Goal: Task Accomplishment & Management: Use online tool/utility

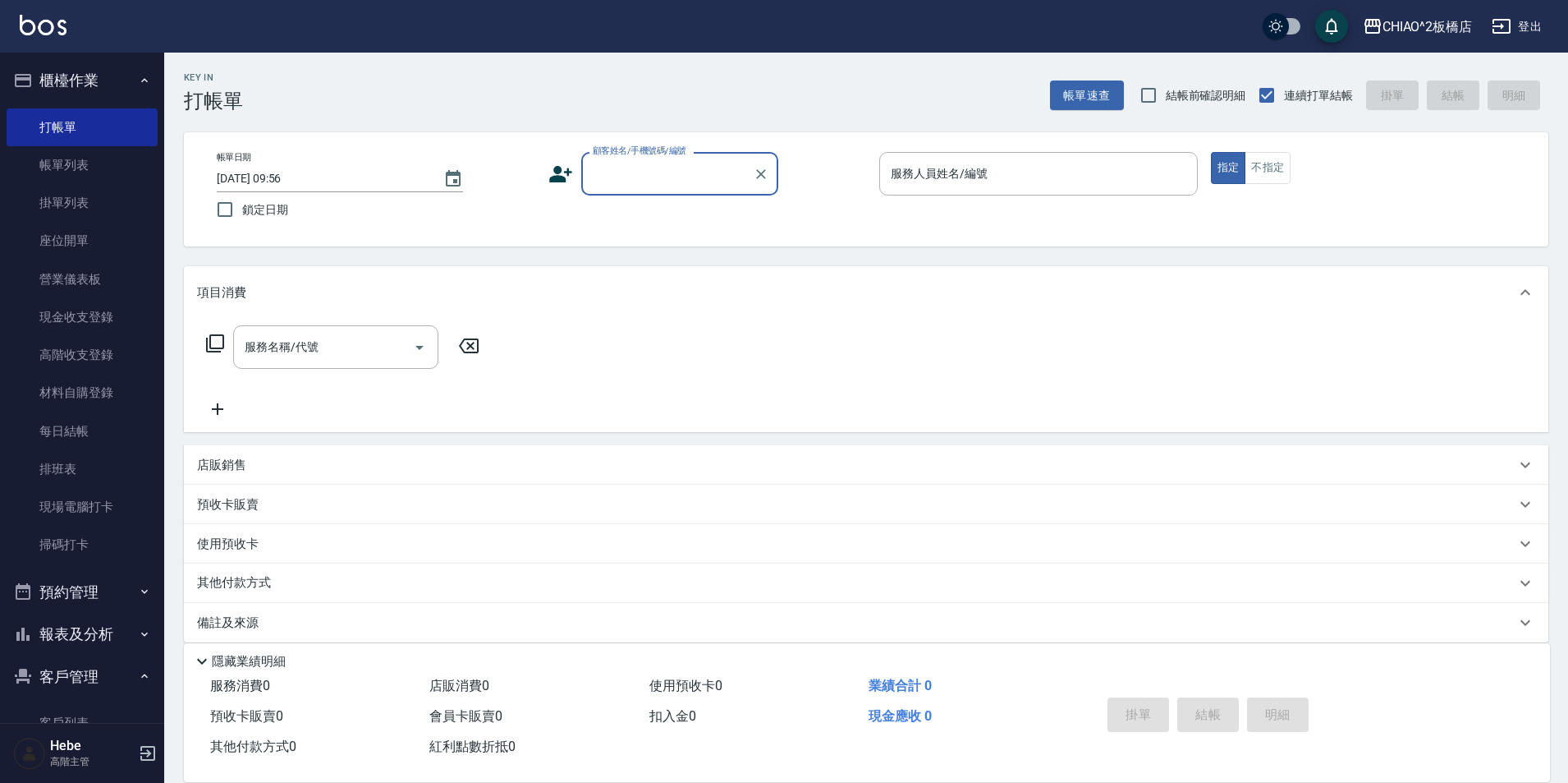
click at [84, 632] on button "報表及分析" at bounding box center [82, 635] width 151 height 43
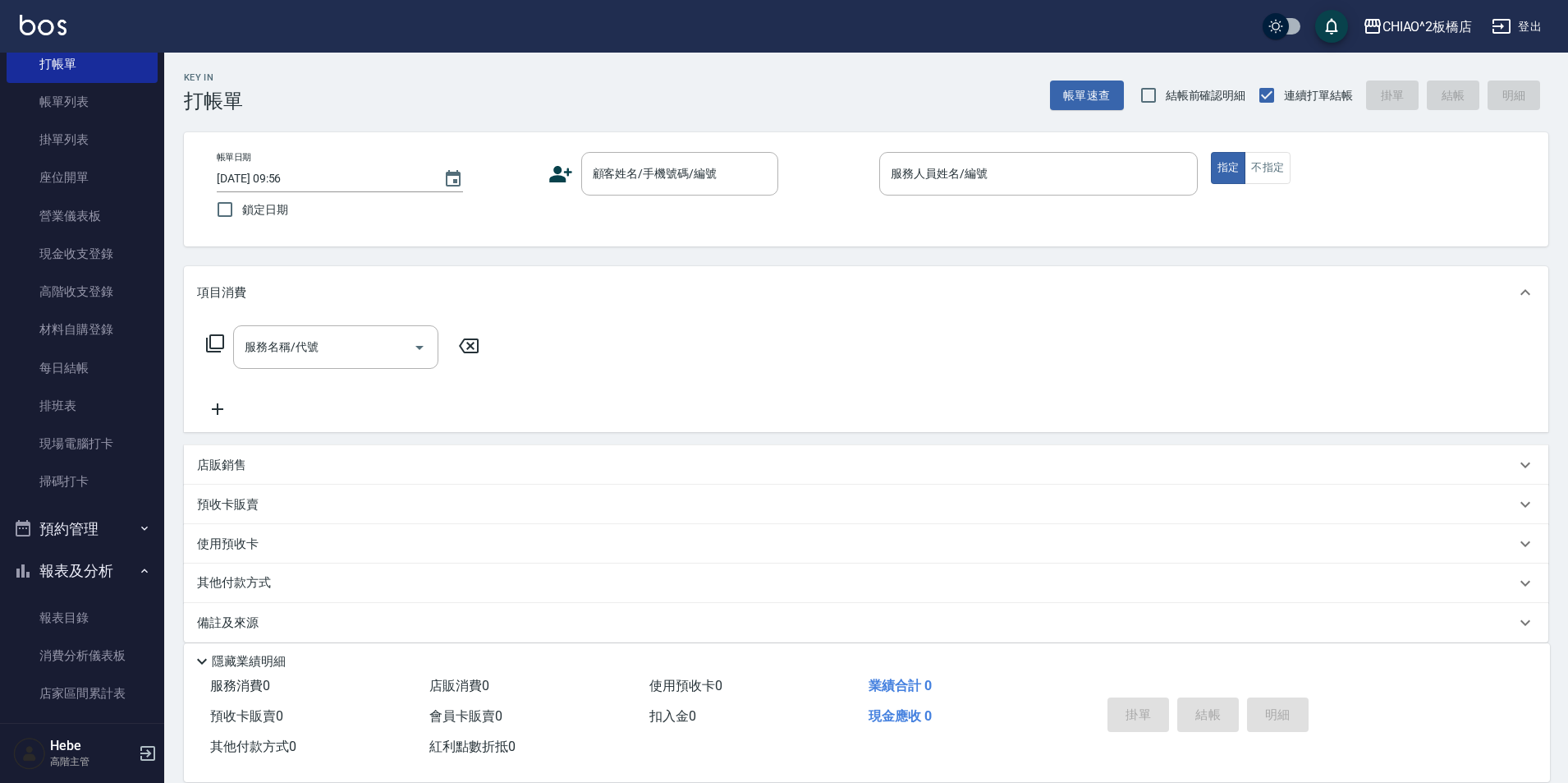
scroll to position [82, 0]
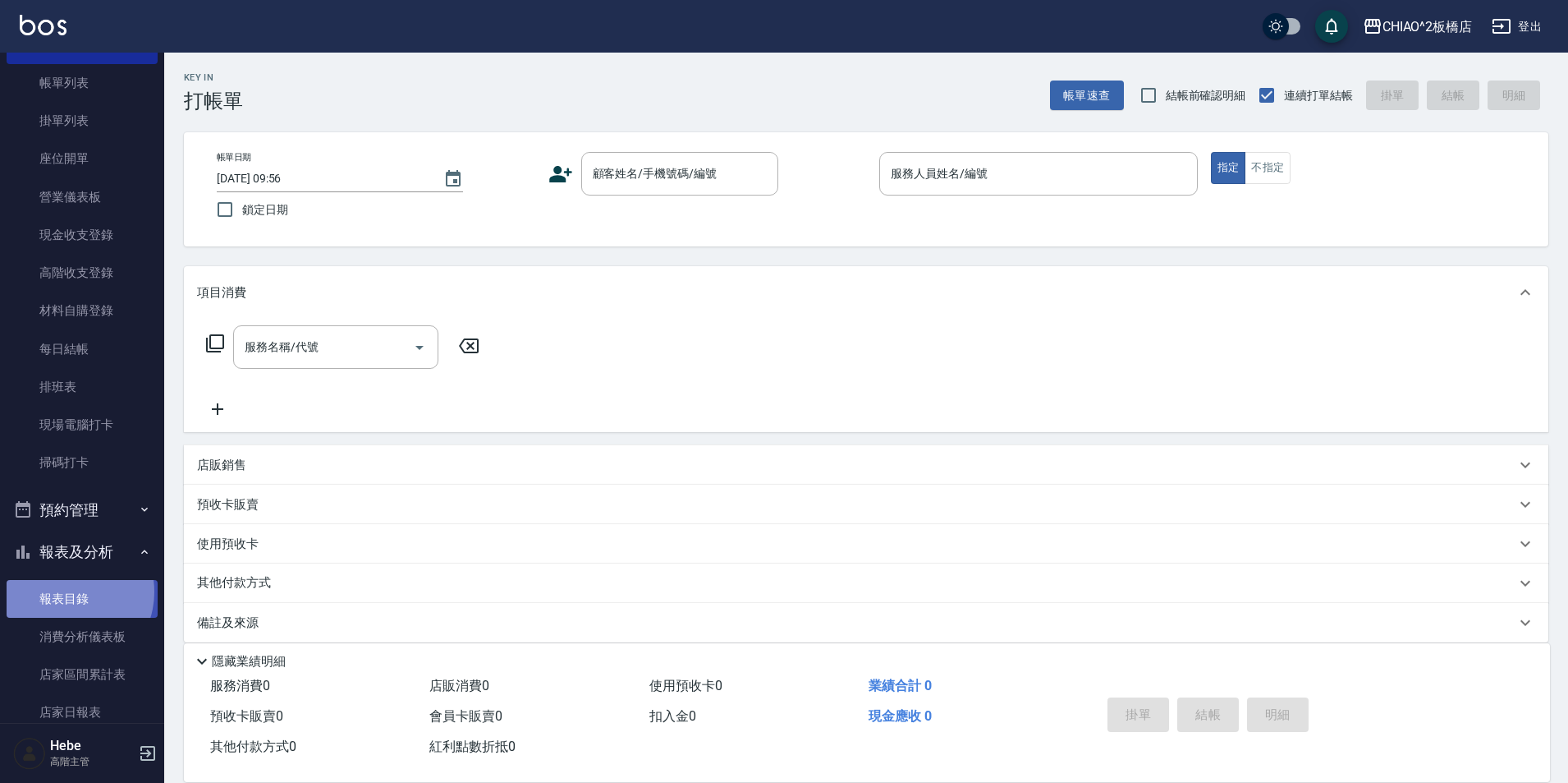
click at [69, 592] on link "報表目錄" at bounding box center [82, 598] width 151 height 38
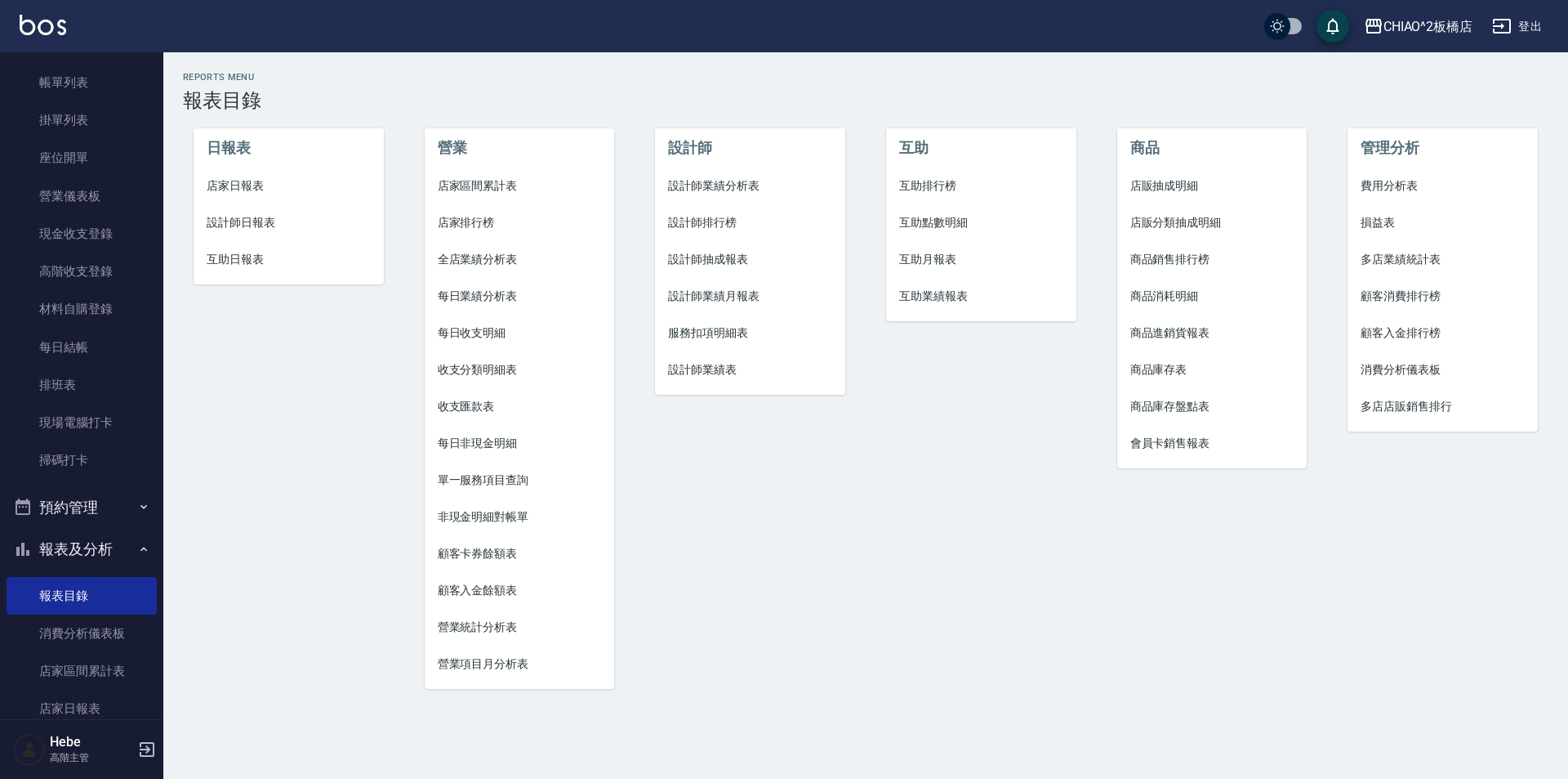
click at [253, 187] on span "店家日報表" at bounding box center [288, 186] width 164 height 17
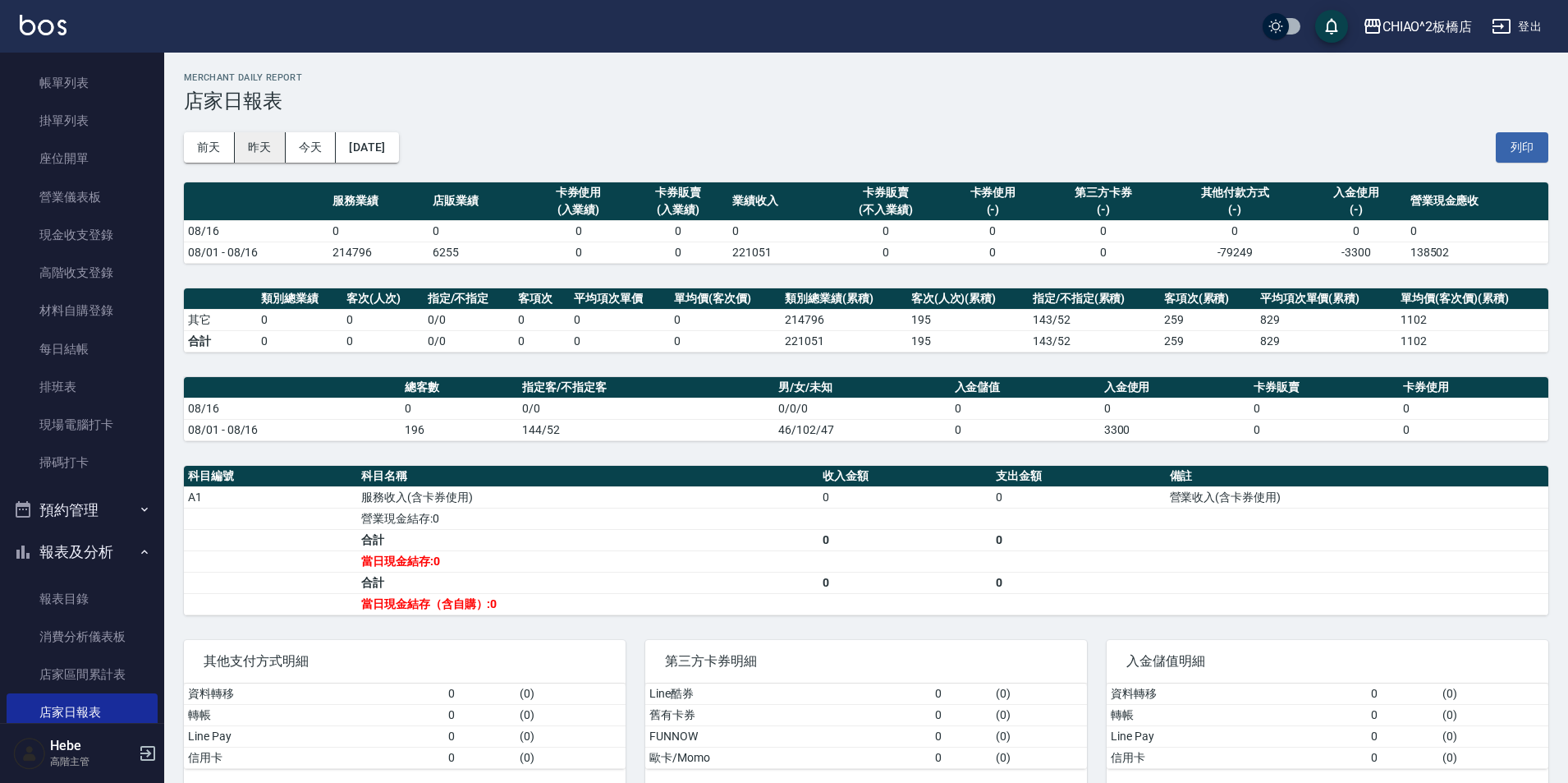
click at [268, 148] on button "昨天" at bounding box center [261, 146] width 51 height 30
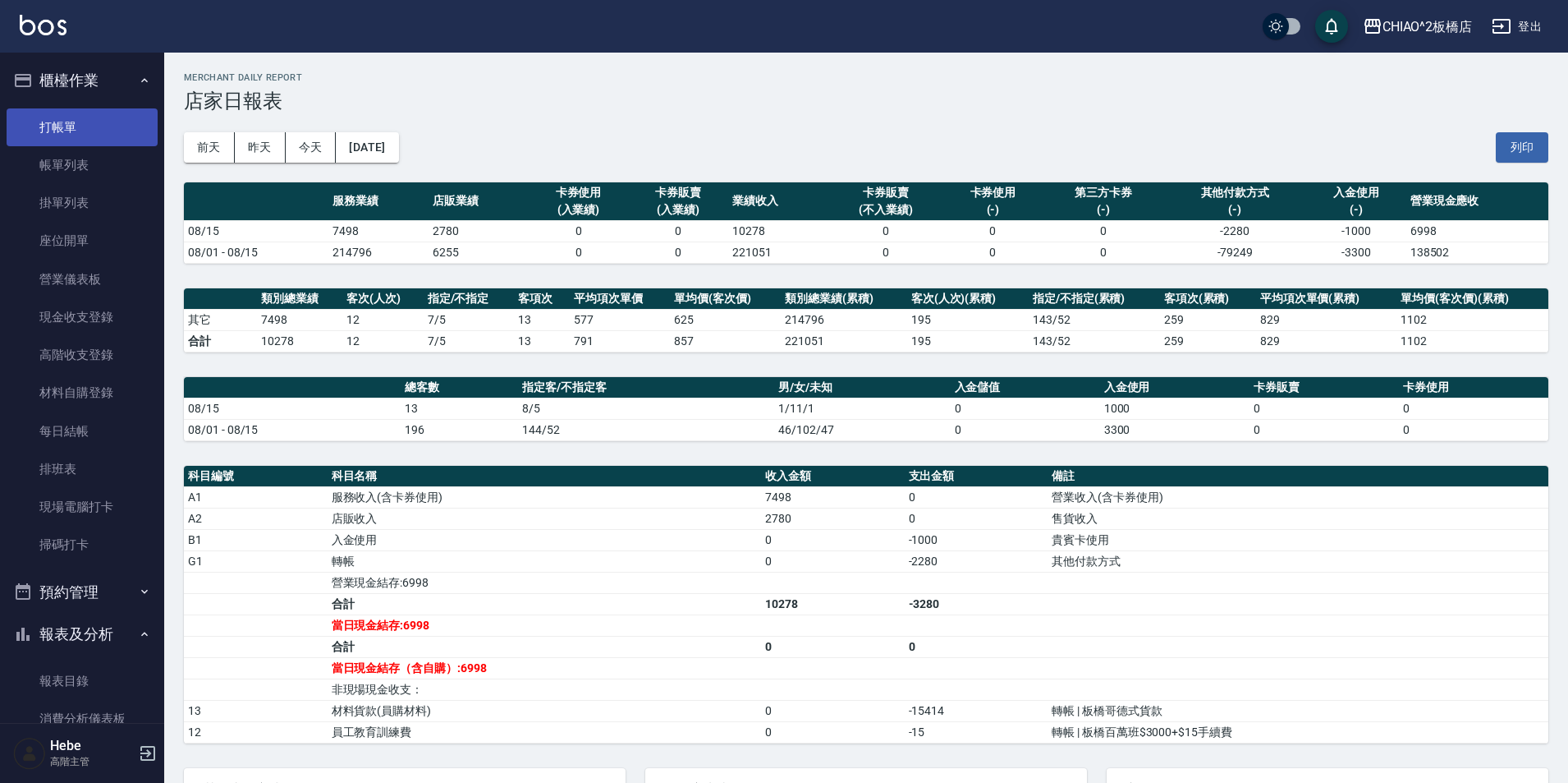
click at [72, 120] on link "打帳單" at bounding box center [82, 127] width 151 height 38
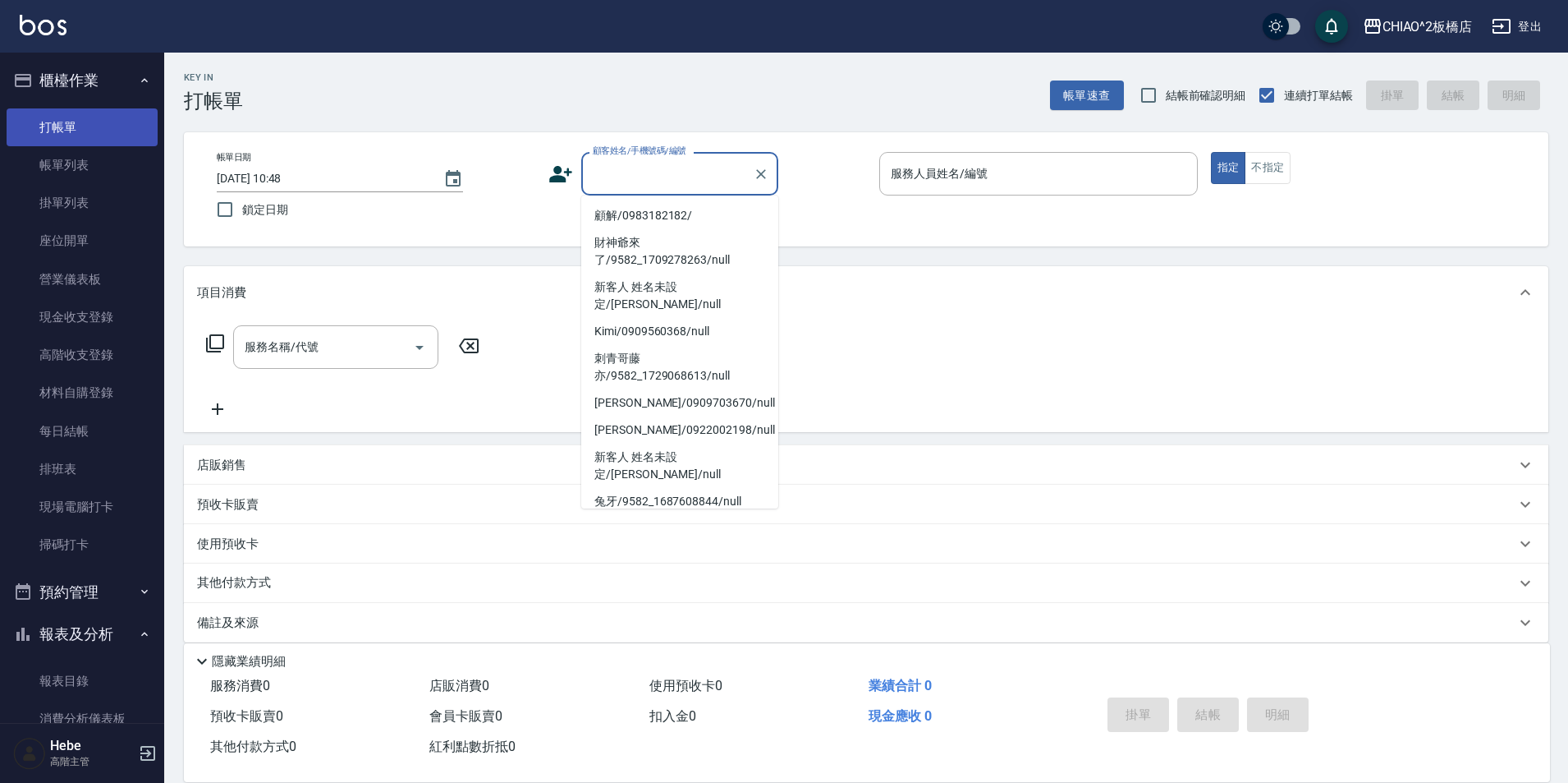
scroll to position [287, 0]
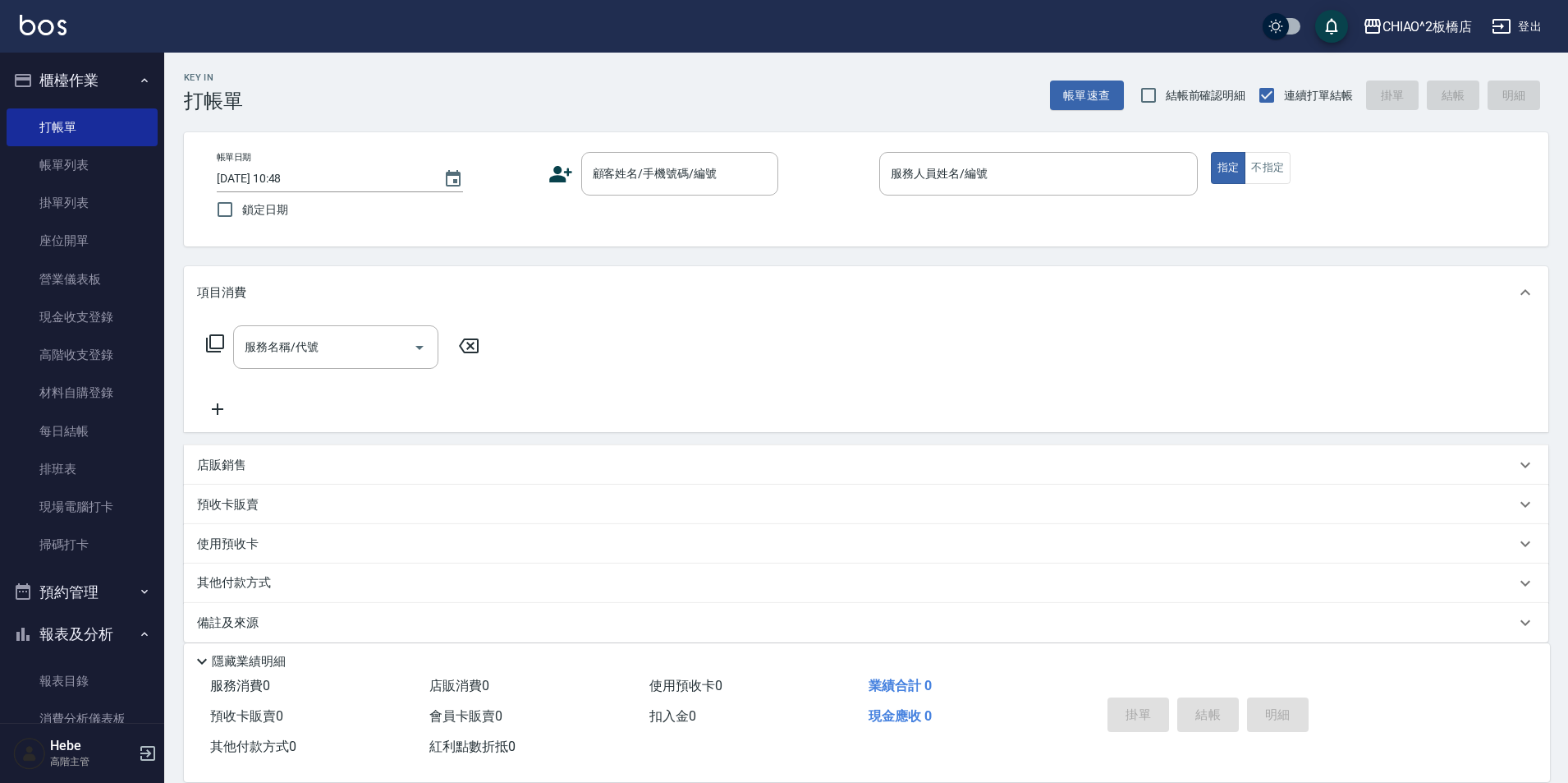
click at [7, 108] on link "打帳單" at bounding box center [82, 127] width 151 height 38
click at [664, 176] on div "顧客姓名/手機號碼/編號 顧客姓名/手機號碼/編號" at bounding box center [680, 174] width 197 height 44
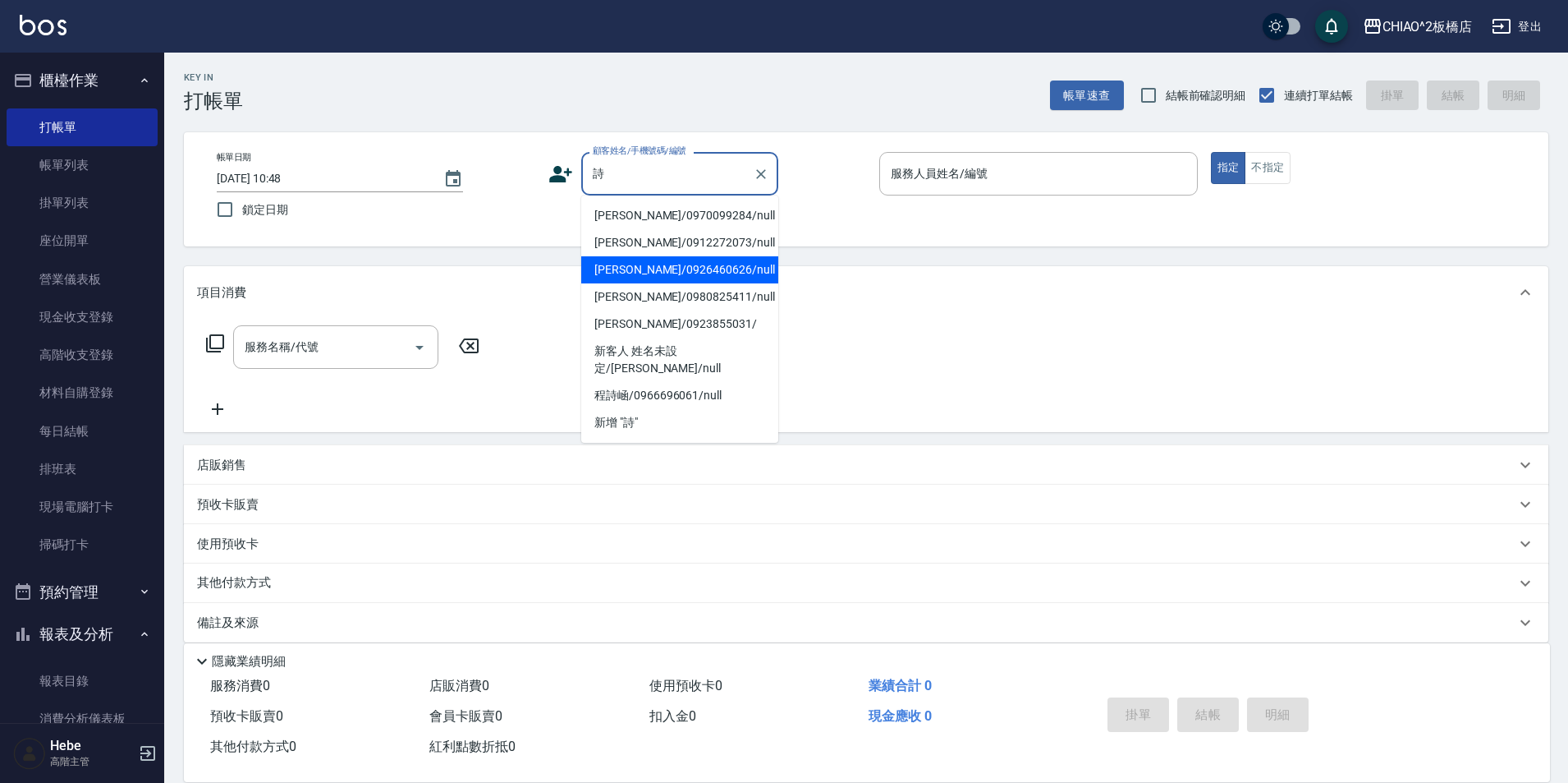
click at [612, 268] on li "[PERSON_NAME]/0926460626/null" at bounding box center [680, 269] width 197 height 27
type input "[PERSON_NAME]/0926460626/null"
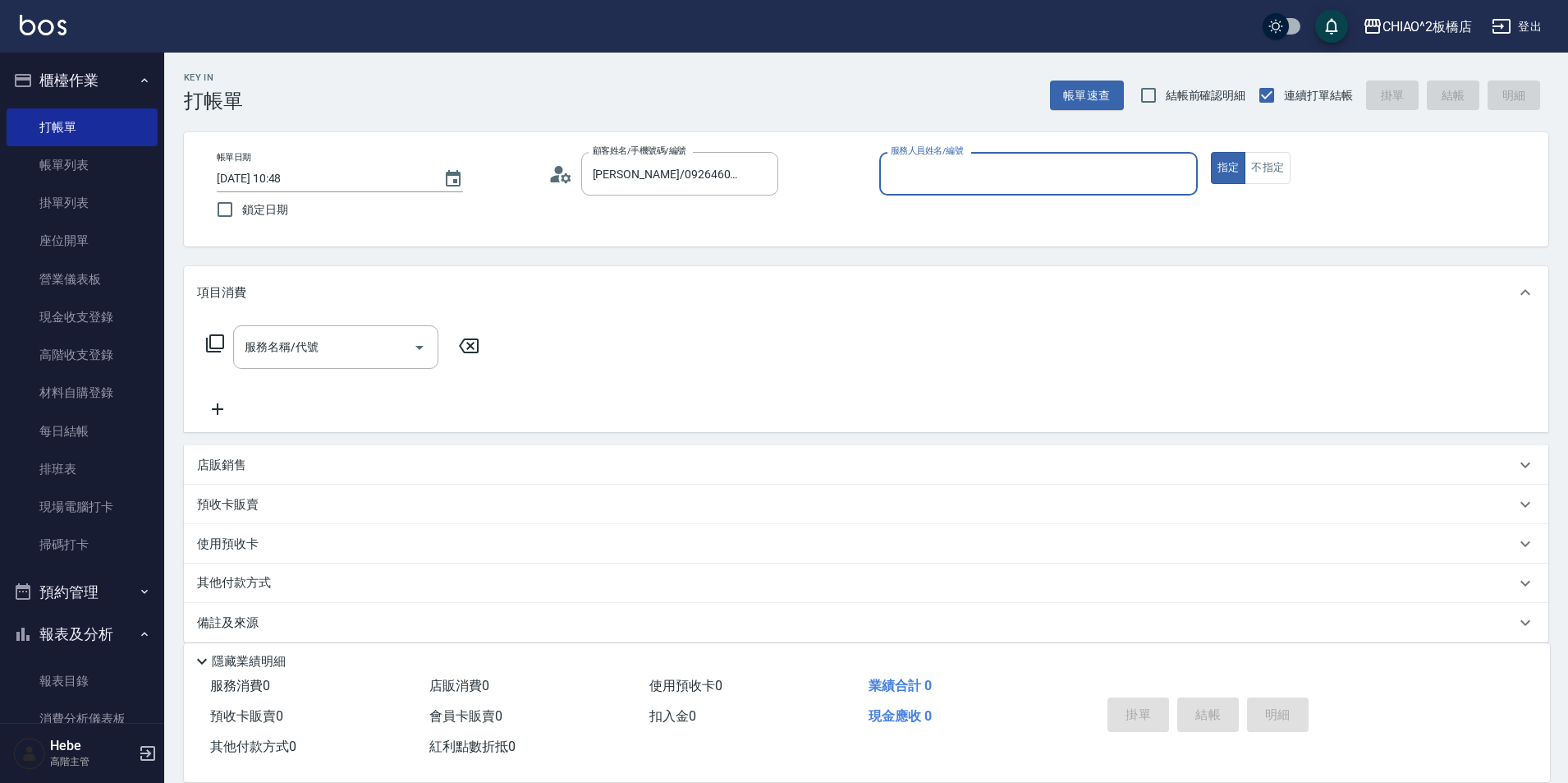
type input "Hebe(無代號)"
click at [555, 174] on icon at bounding box center [560, 174] width 24 height 24
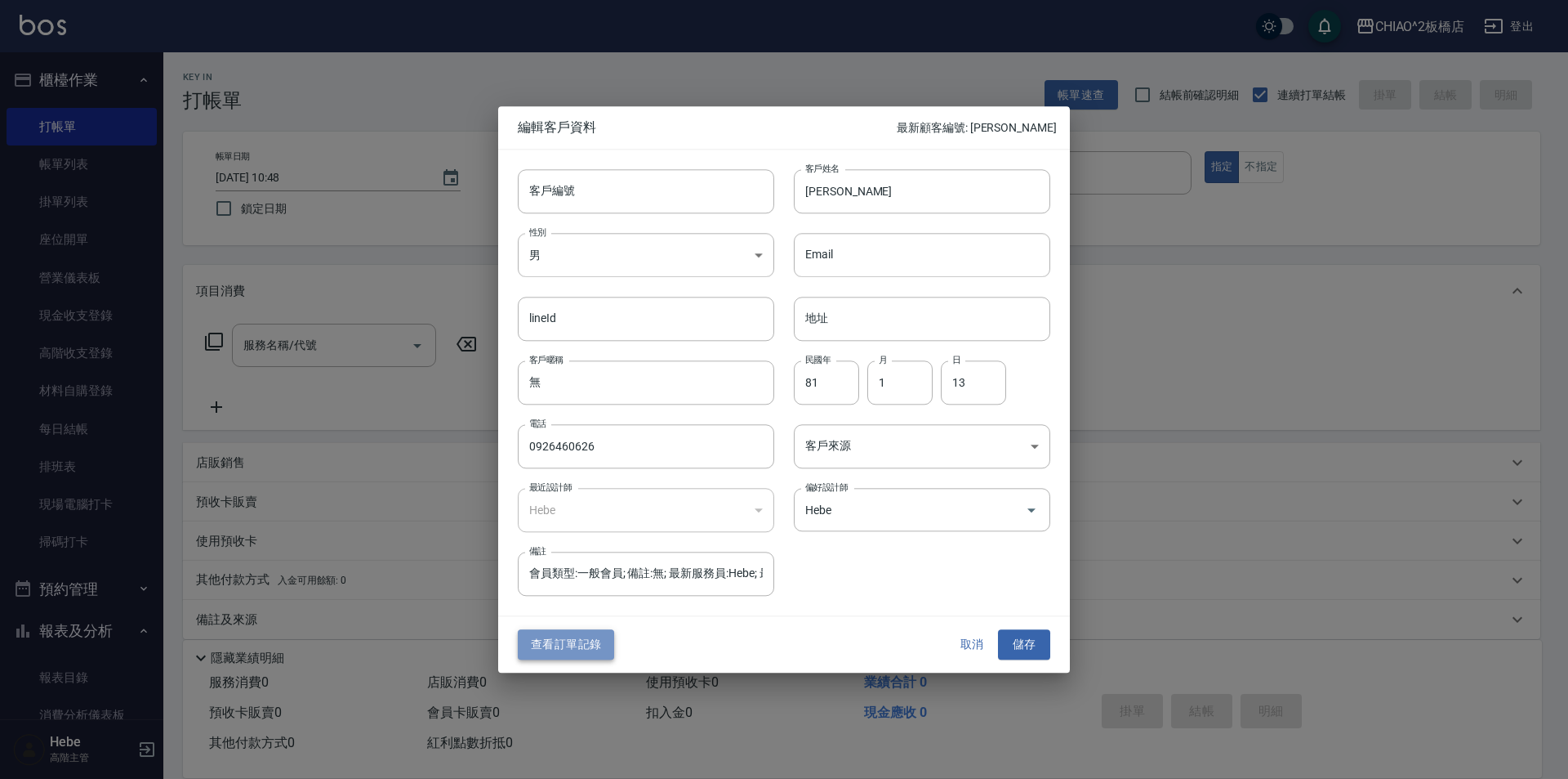
click at [557, 640] on button "查看訂單記錄" at bounding box center [565, 645] width 96 height 30
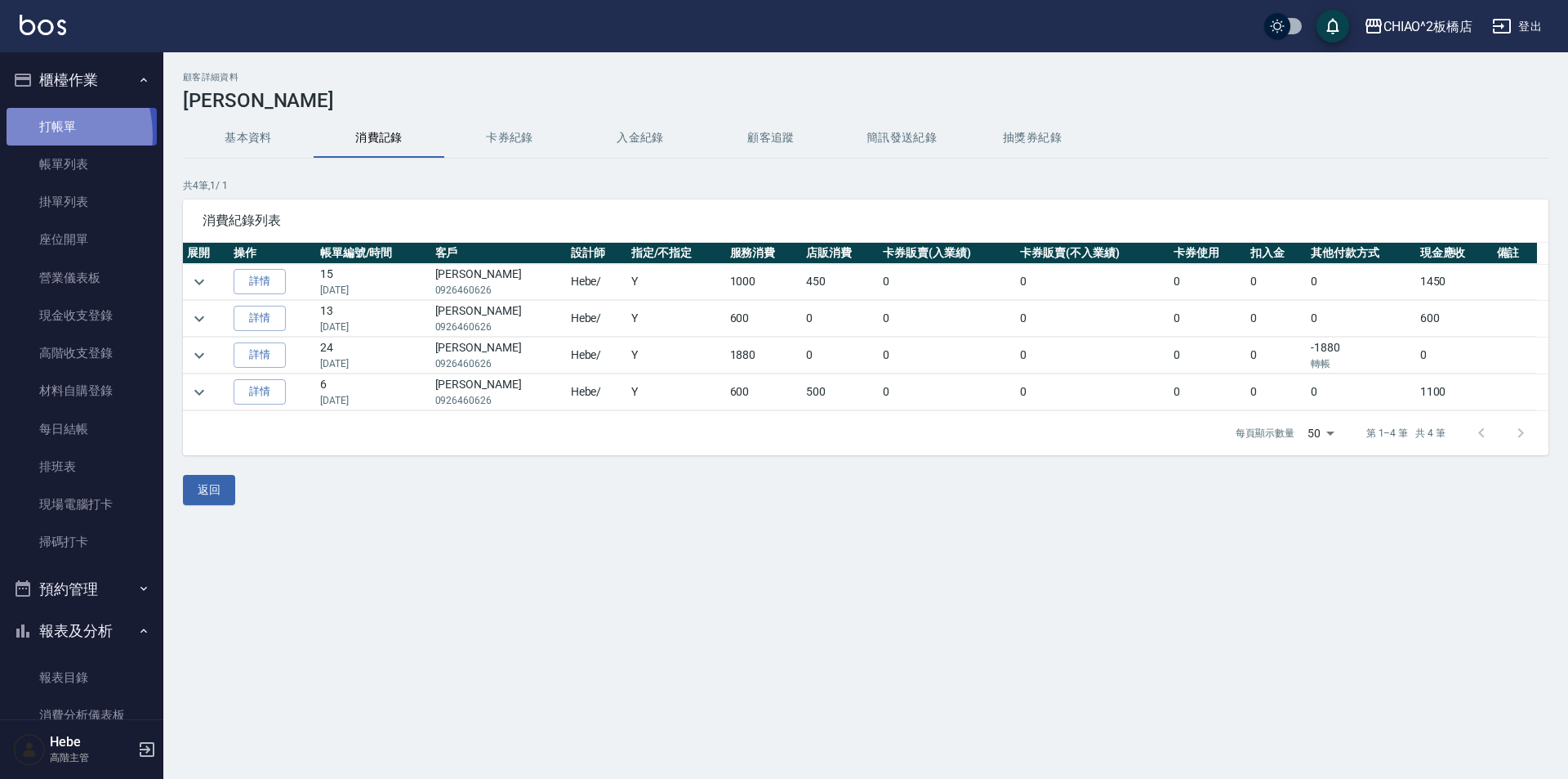
click at [38, 135] on link "打帳單" at bounding box center [82, 126] width 150 height 38
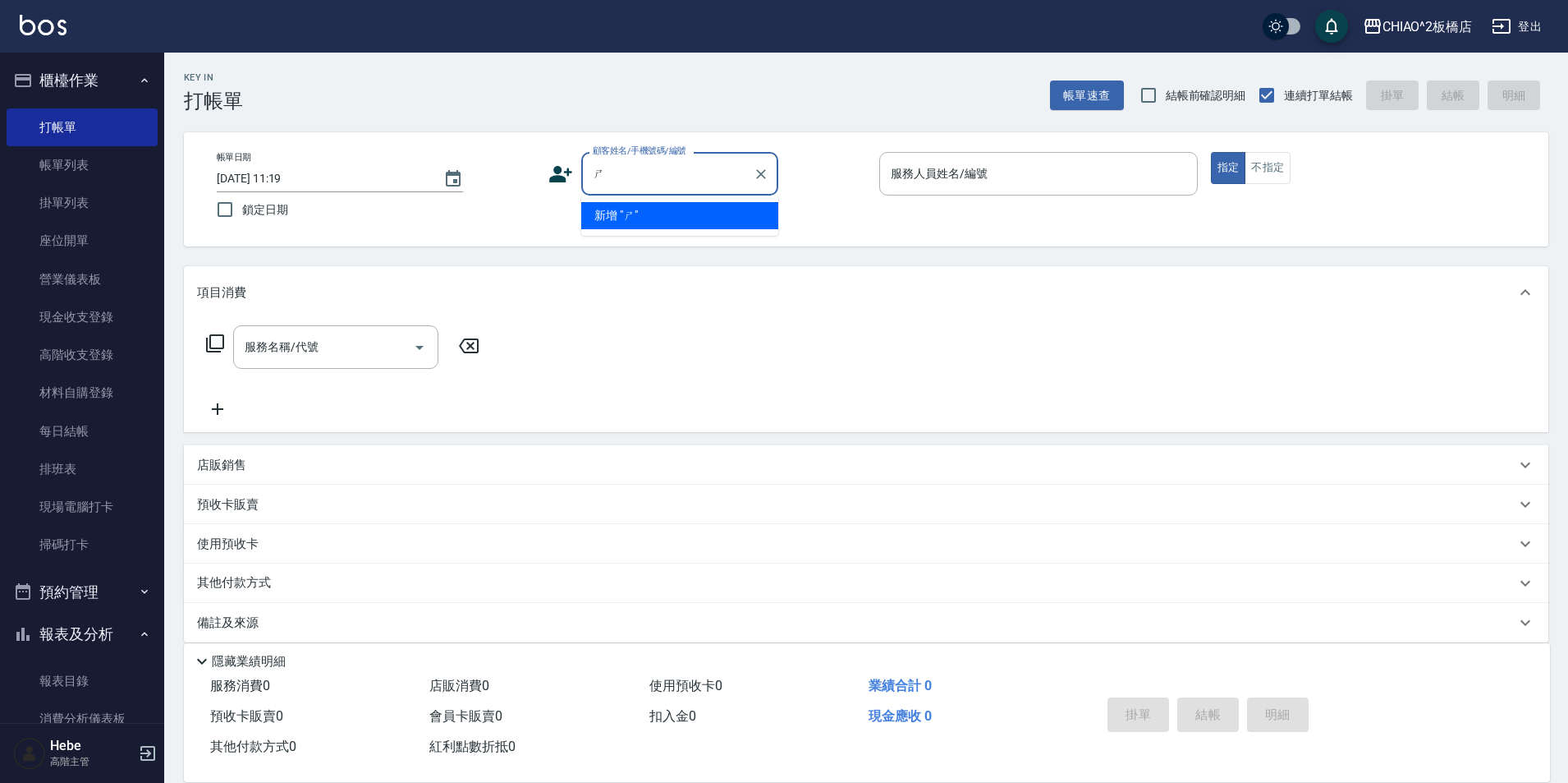
type input "詩"
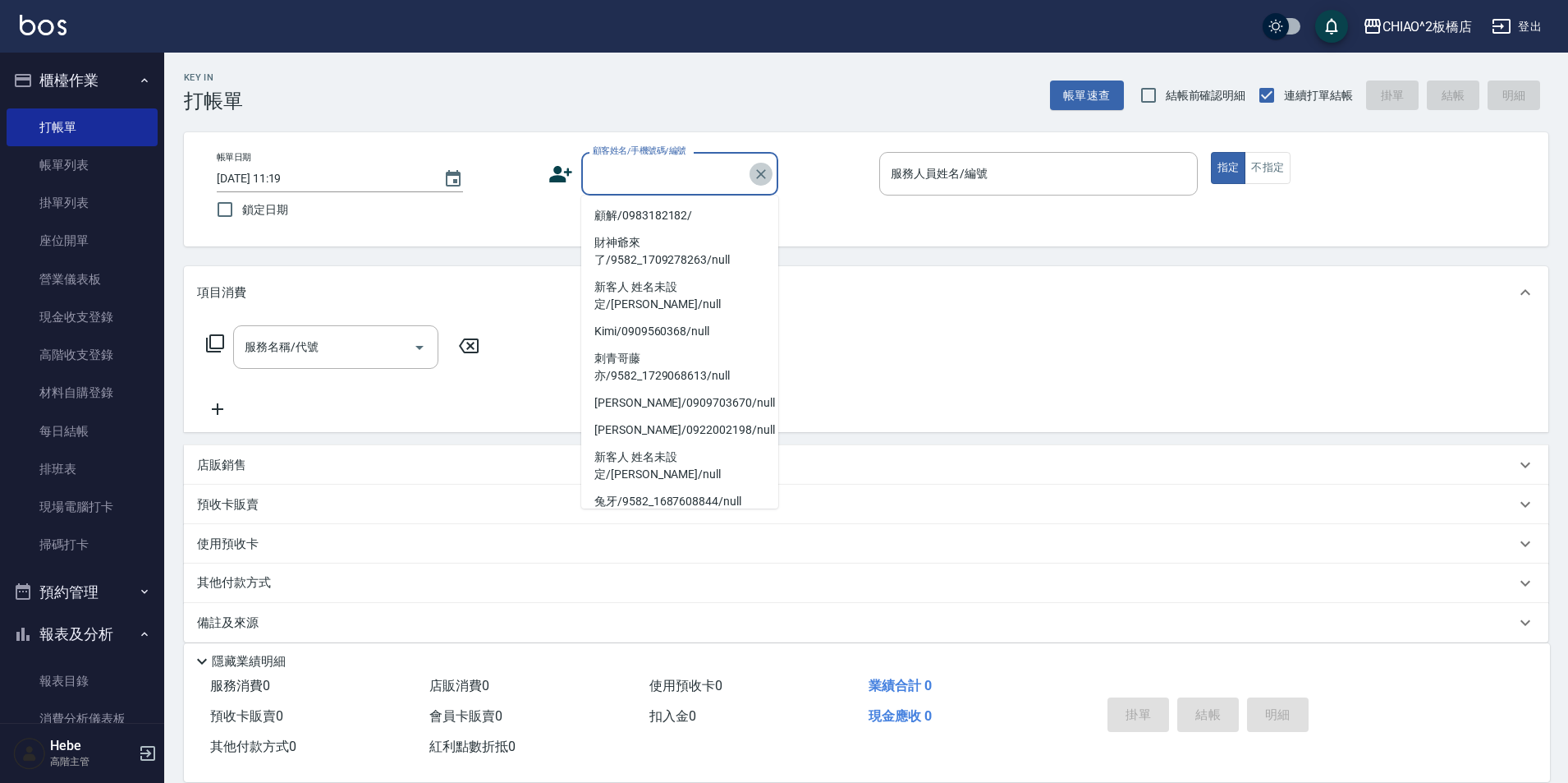
click at [762, 178] on icon "Clear" at bounding box center [760, 174] width 17 height 17
click at [818, 184] on div "顧客姓名/手機號碼/編號 顧客姓名/手機號碼/編號" at bounding box center [707, 174] width 318 height 44
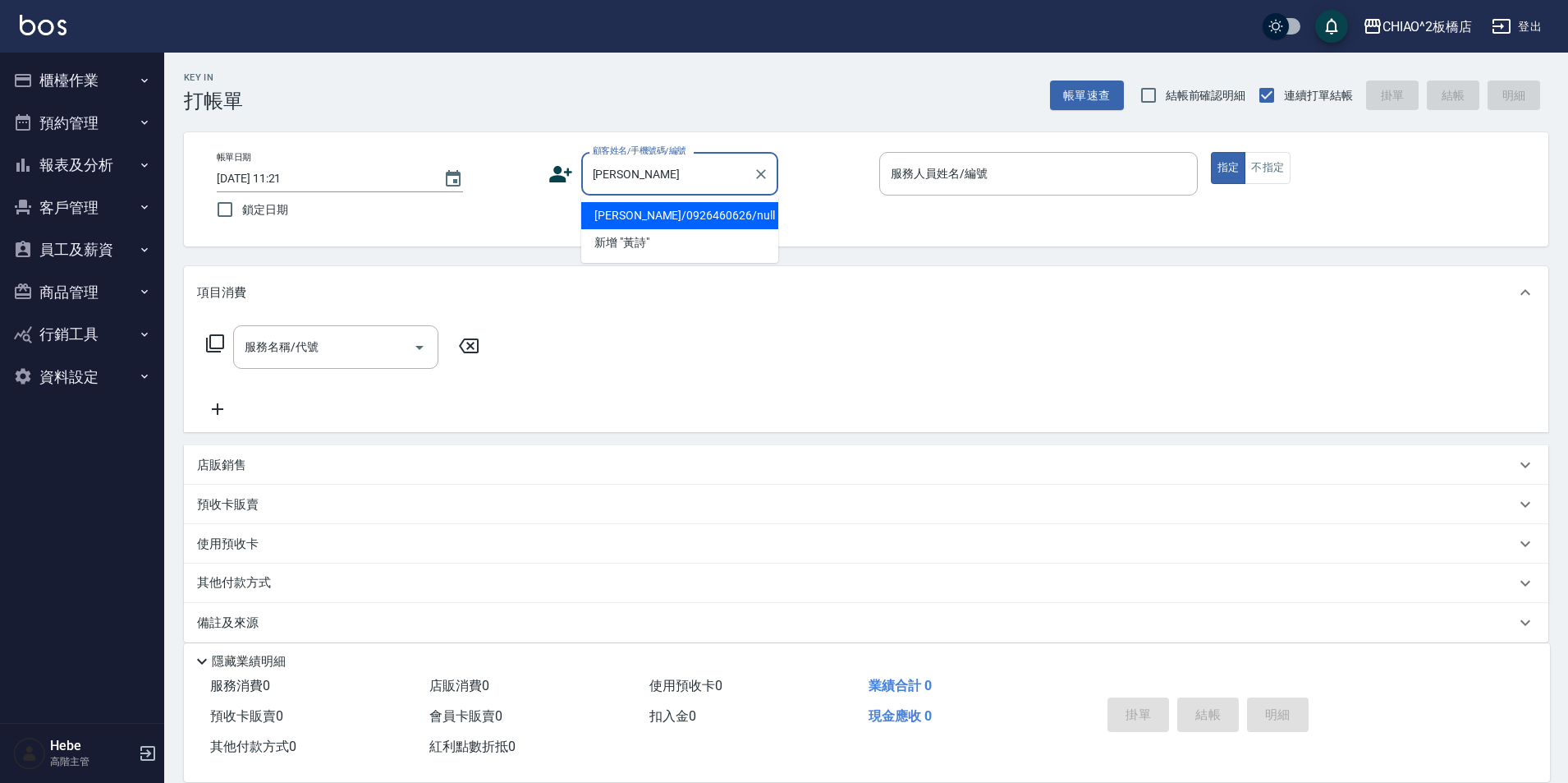
click at [687, 220] on li "[PERSON_NAME]/0926460626/null" at bounding box center [680, 216] width 197 height 27
type input "[PERSON_NAME]/0926460626/null"
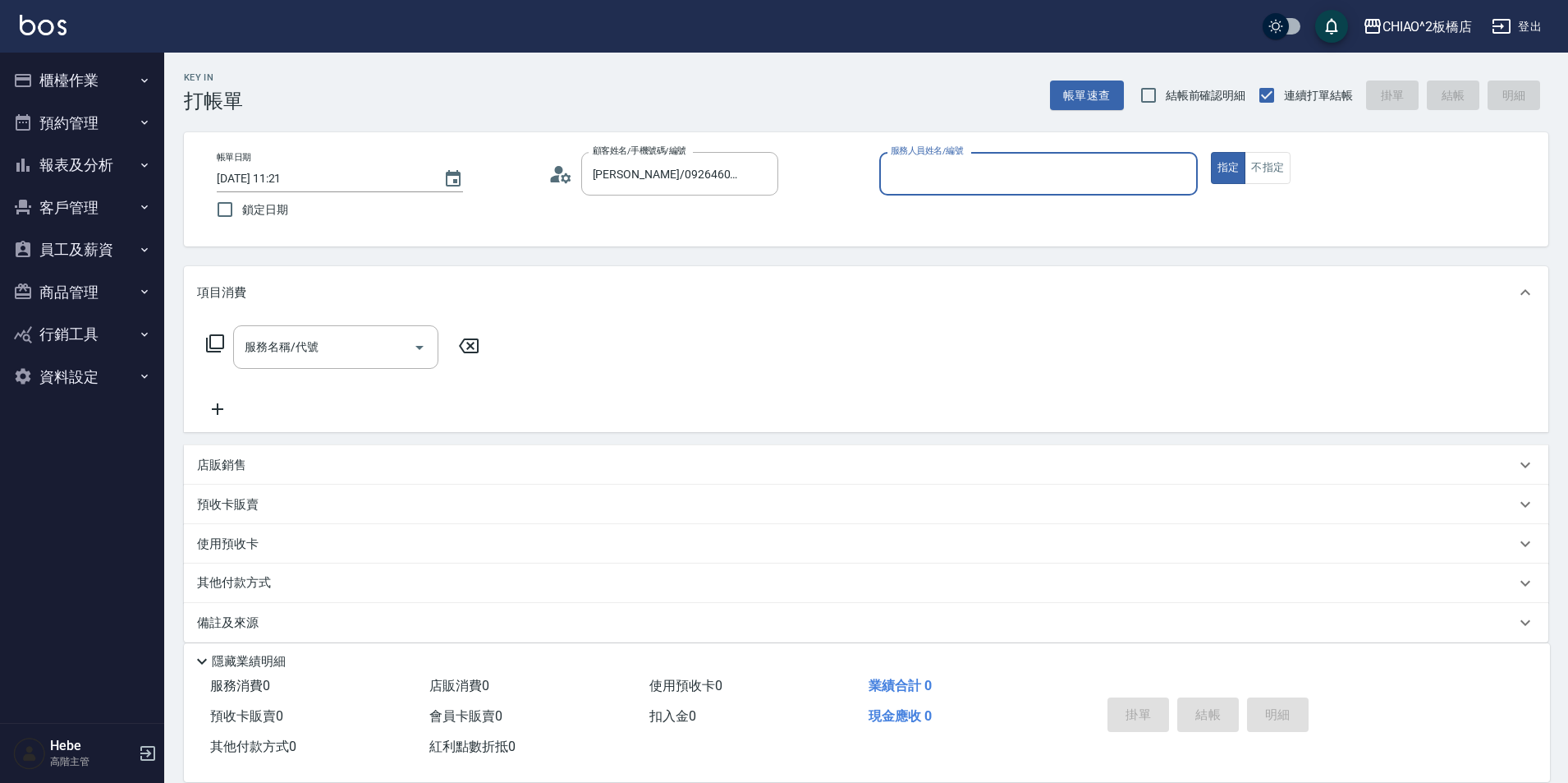
type input "Hebe(無代號)"
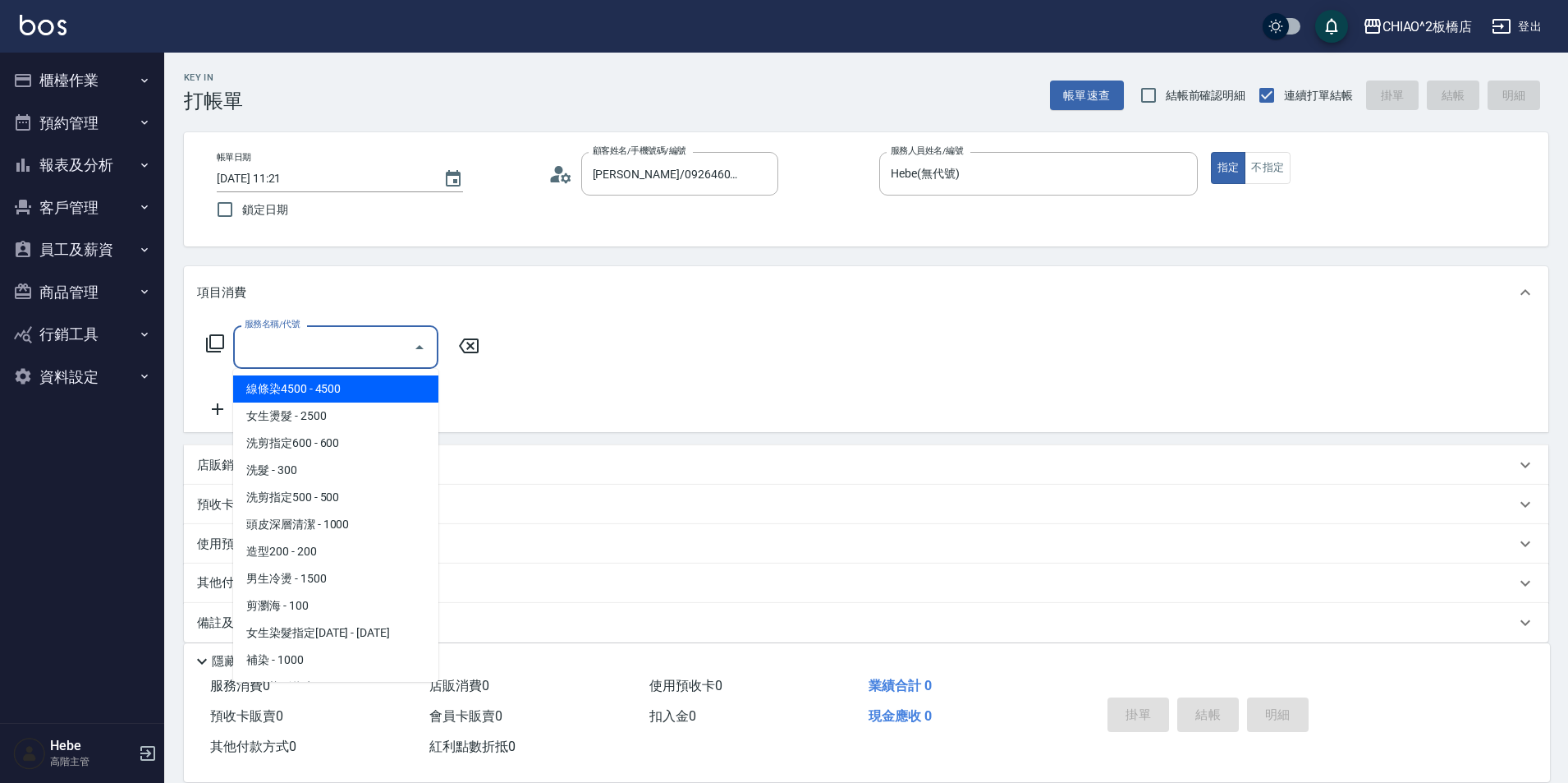
click at [298, 345] on input "服務名稱/代號" at bounding box center [323, 347] width 166 height 28
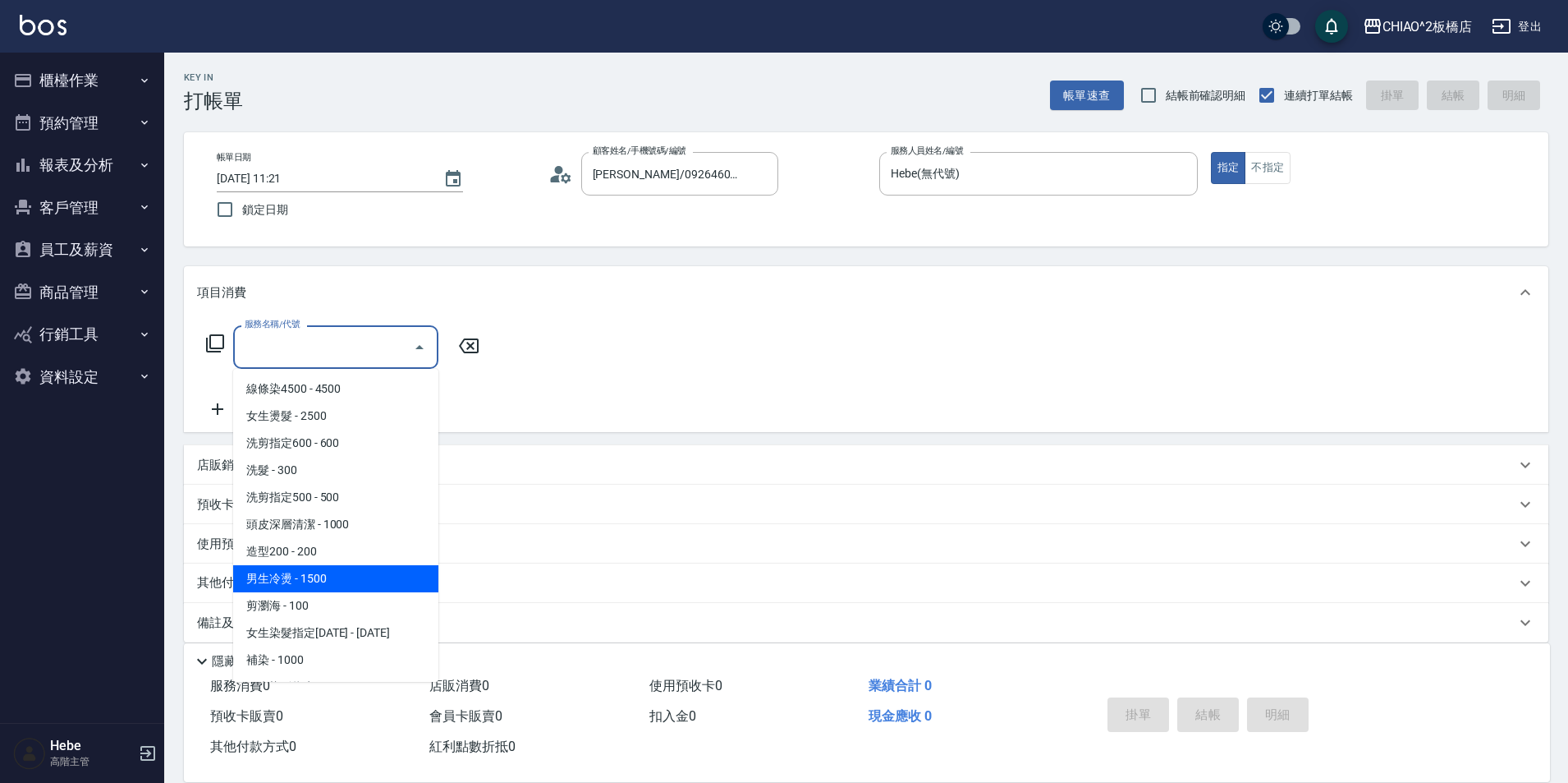
click at [354, 586] on span "男生冷燙 - 1500" at bounding box center [336, 579] width 205 height 27
type input "男生冷燙(96688)"
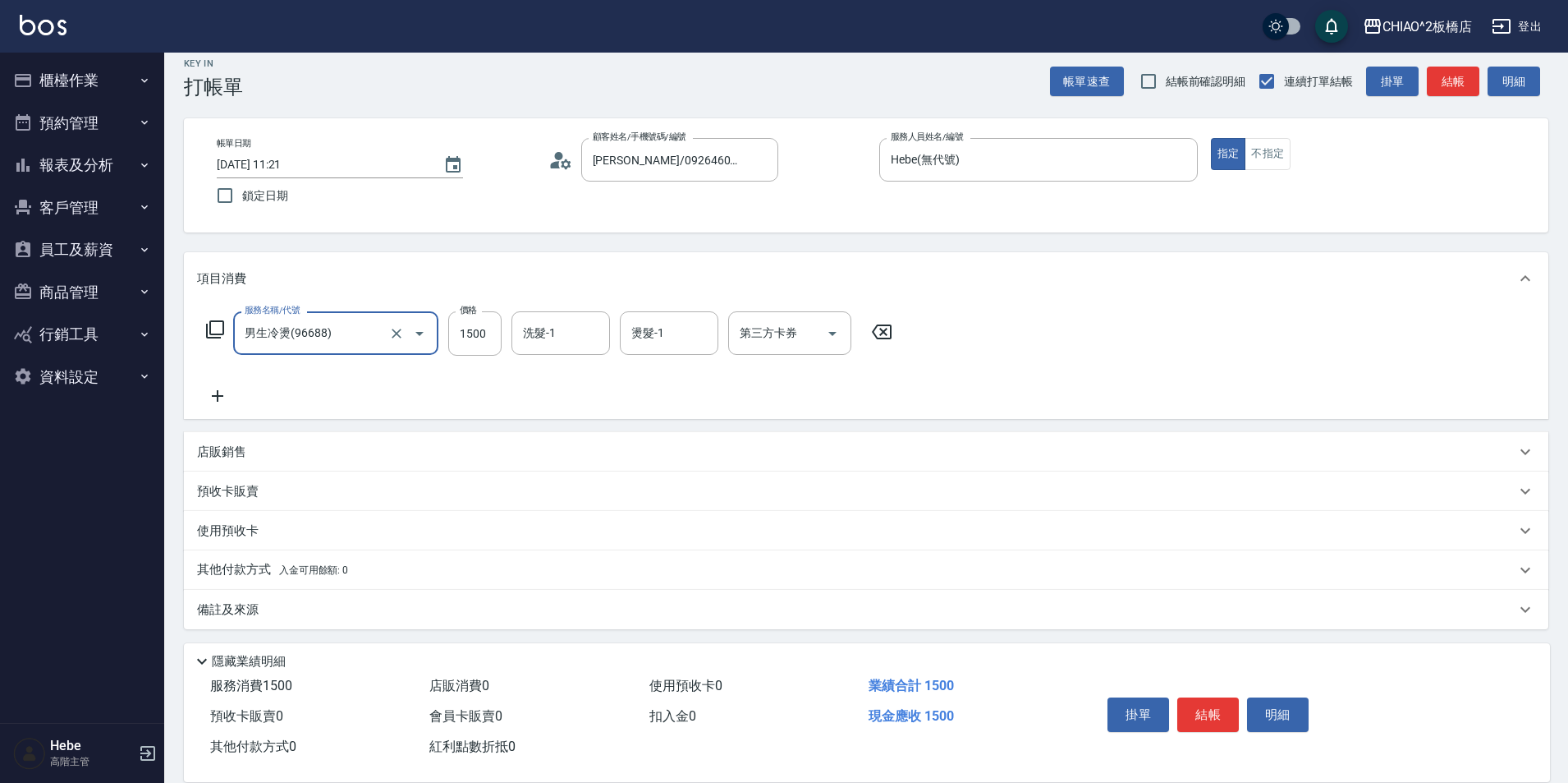
scroll to position [19, 0]
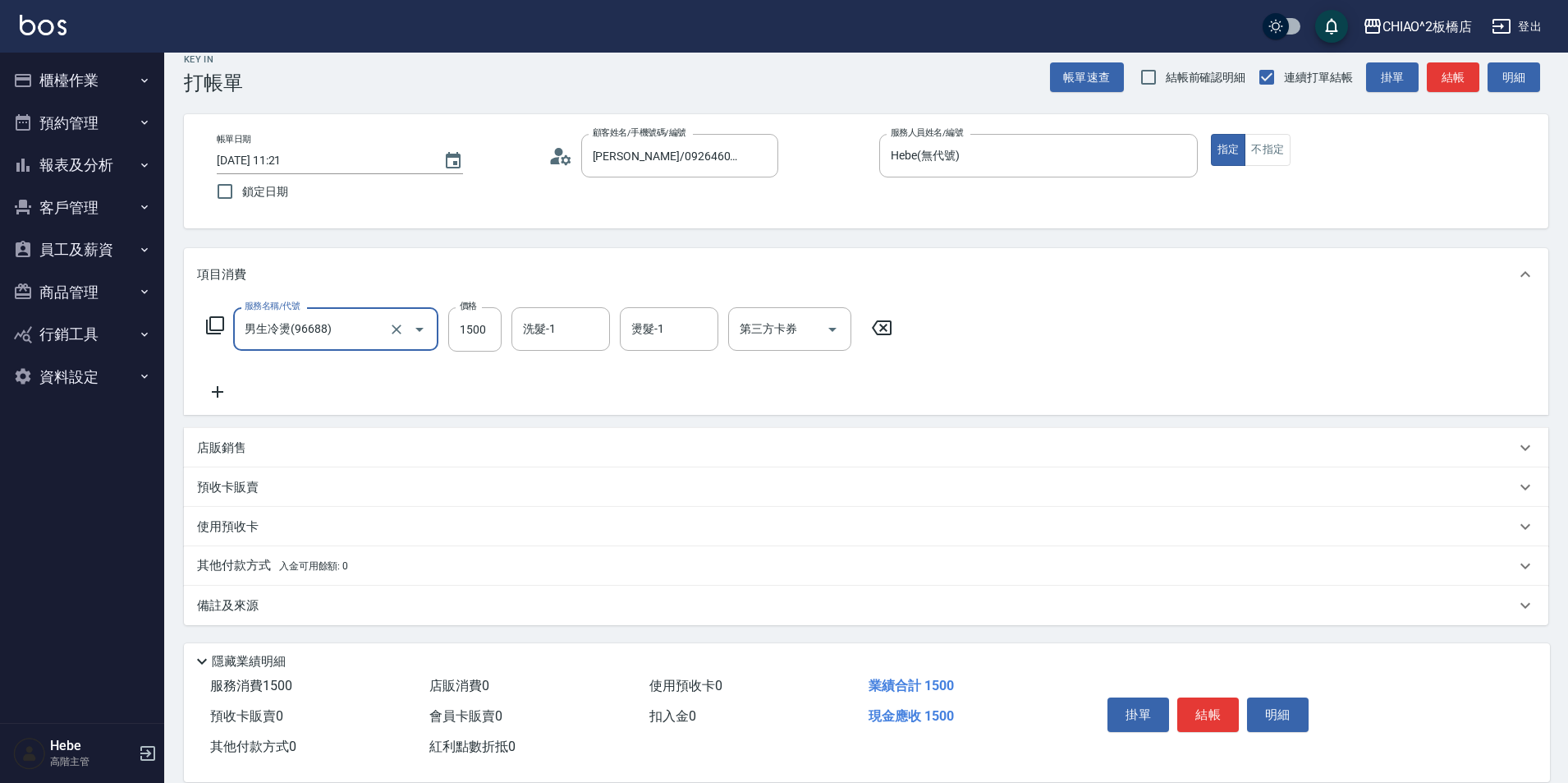
click at [330, 606] on div "備註及來源" at bounding box center [856, 606] width 1318 height 18
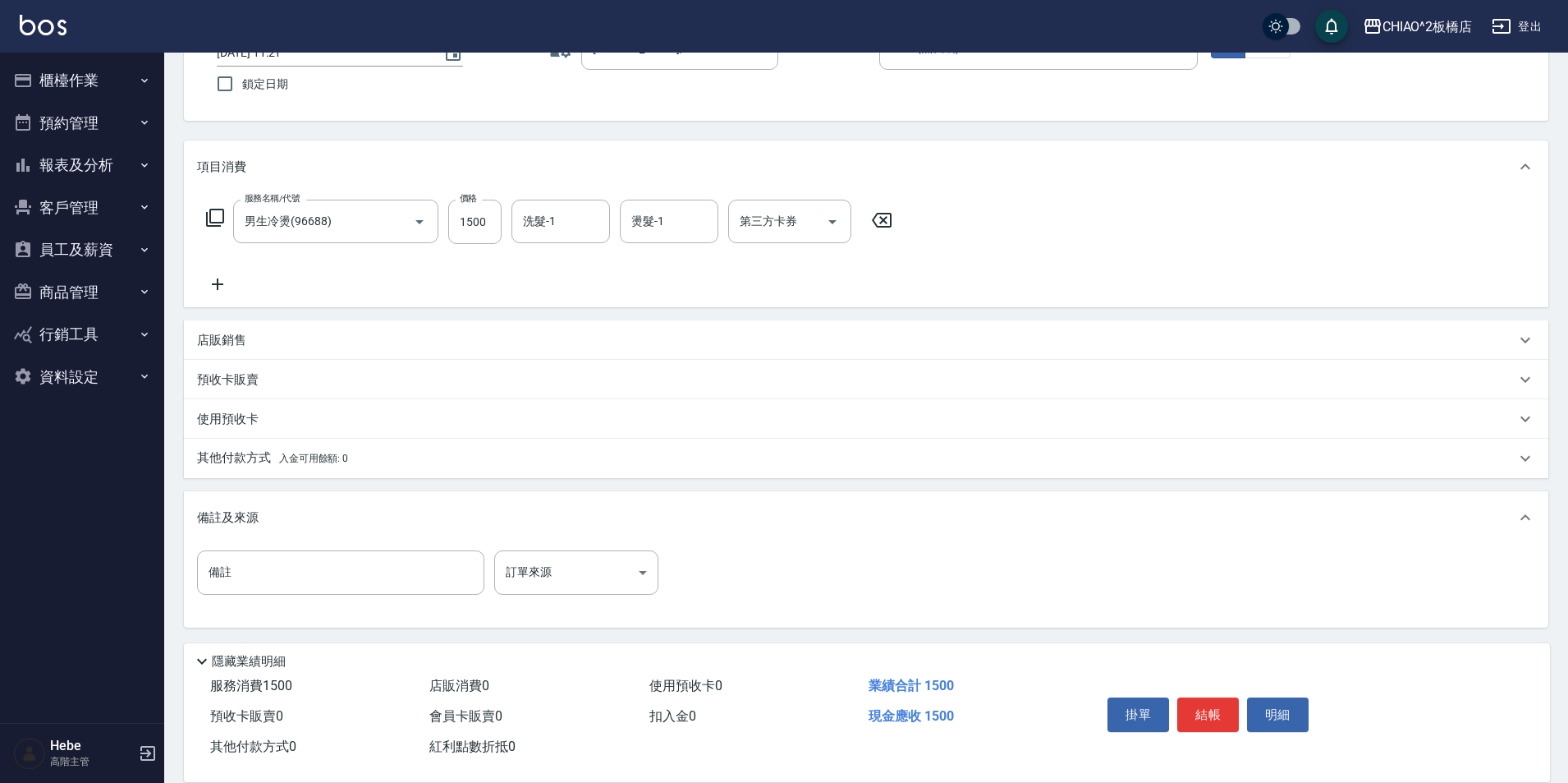
scroll to position [128, 0]
click at [322, 581] on input "備註" at bounding box center [341, 569] width 287 height 44
click at [297, 570] on input "燙髮$2000,折價眷$500" at bounding box center [341, 569] width 287 height 44
type input "燙髮$2000,折價卷$500"
click at [1204, 702] on button "結帳" at bounding box center [1207, 714] width 61 height 34
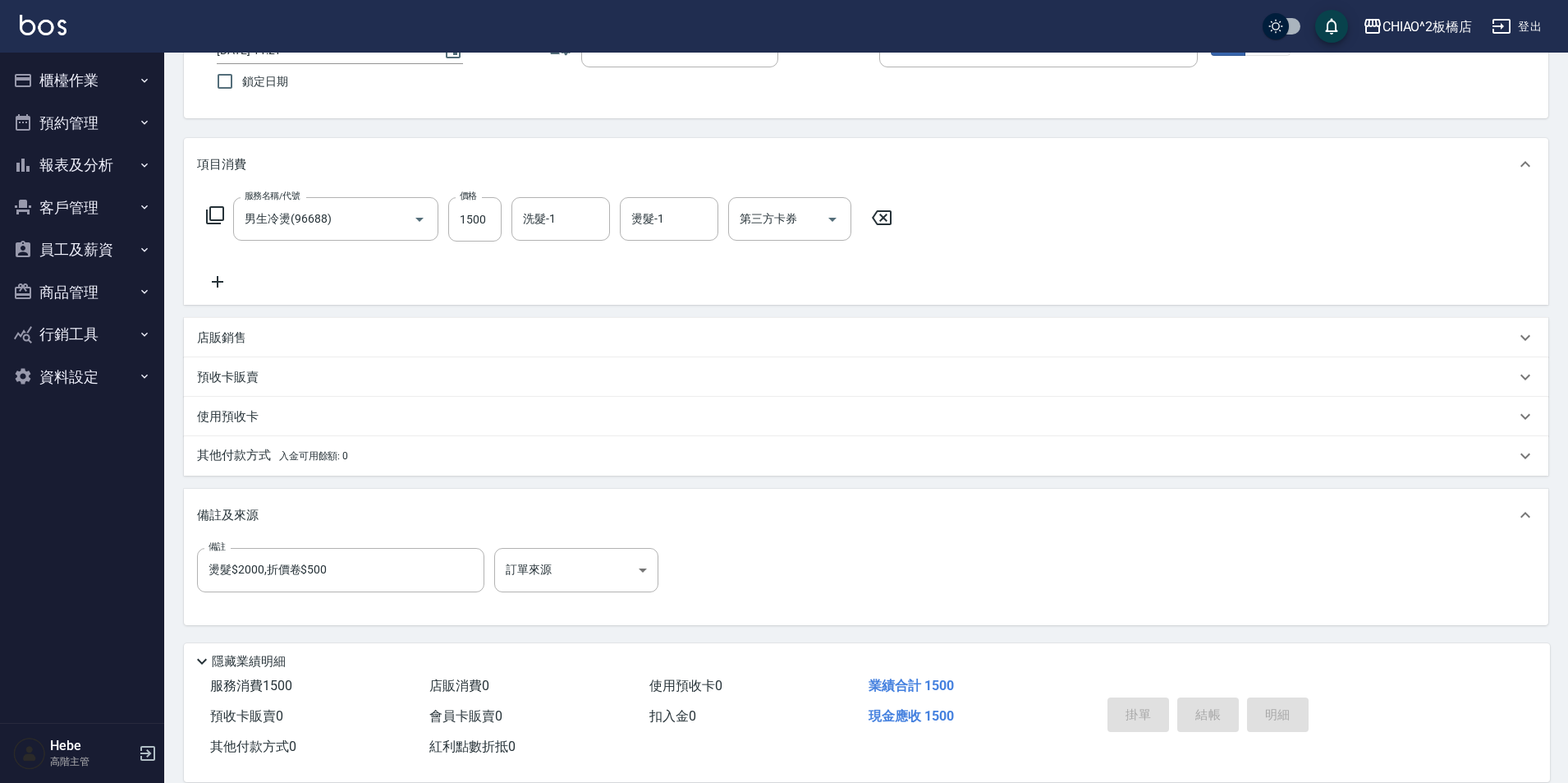
type input "2025/08/16 11:39"
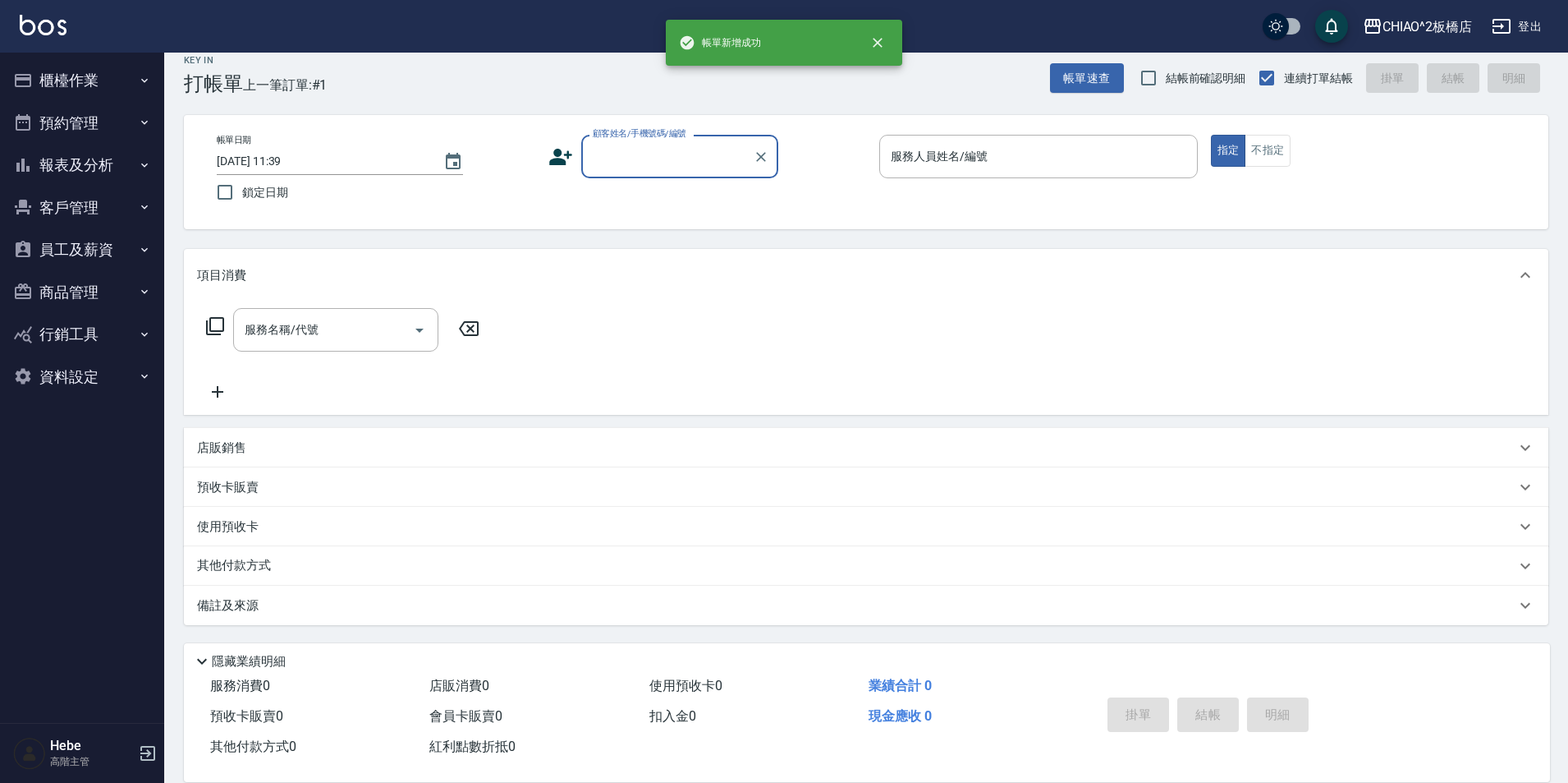
scroll to position [18, 0]
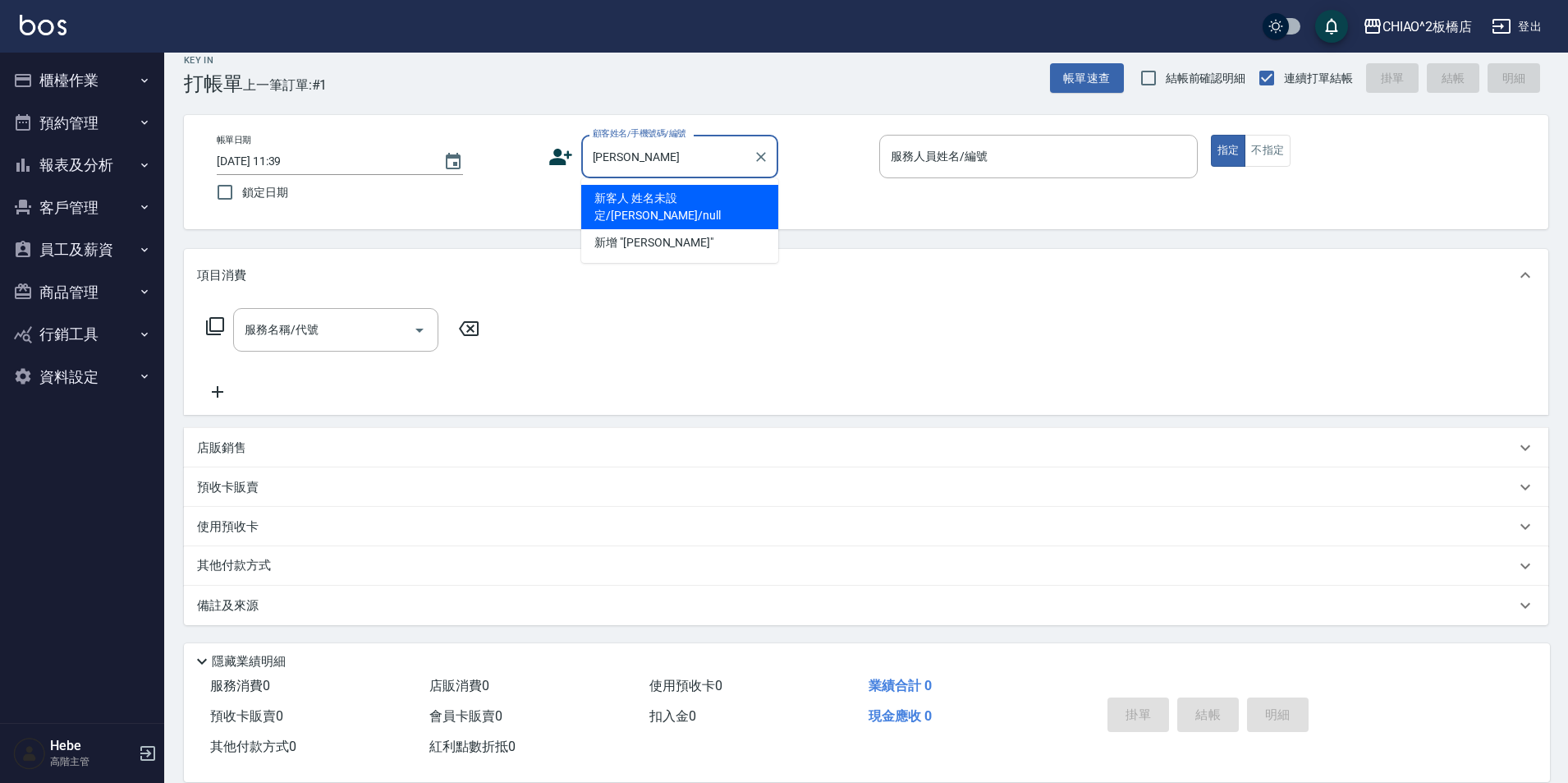
click at [732, 198] on li "新客人 姓名未設定/李俊毅/null" at bounding box center [680, 206] width 197 height 44
type input "新客人 姓名未設定/李俊毅/null"
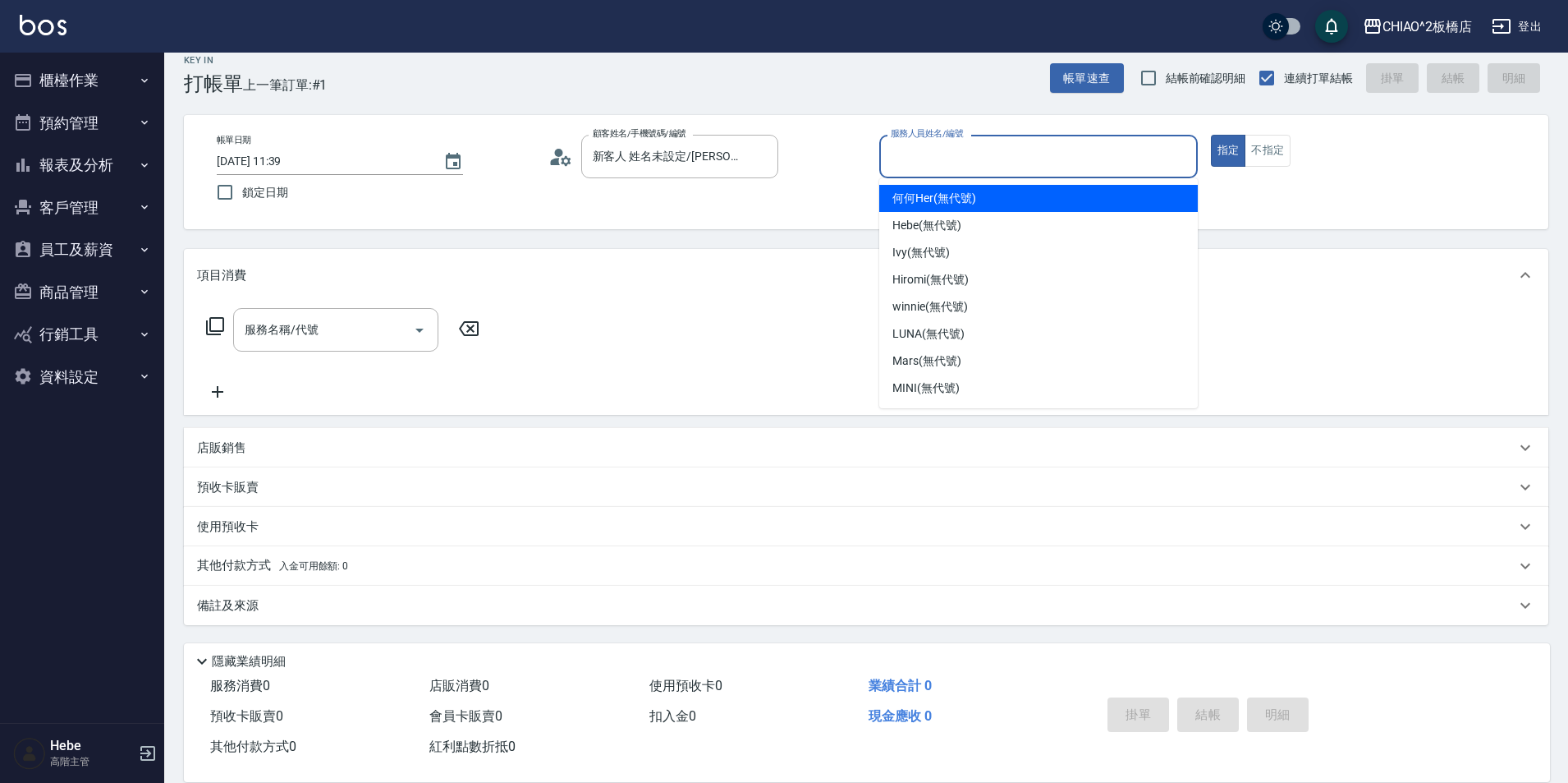
click at [968, 163] on input "服務人員姓名/編號" at bounding box center [1037, 156] width 303 height 28
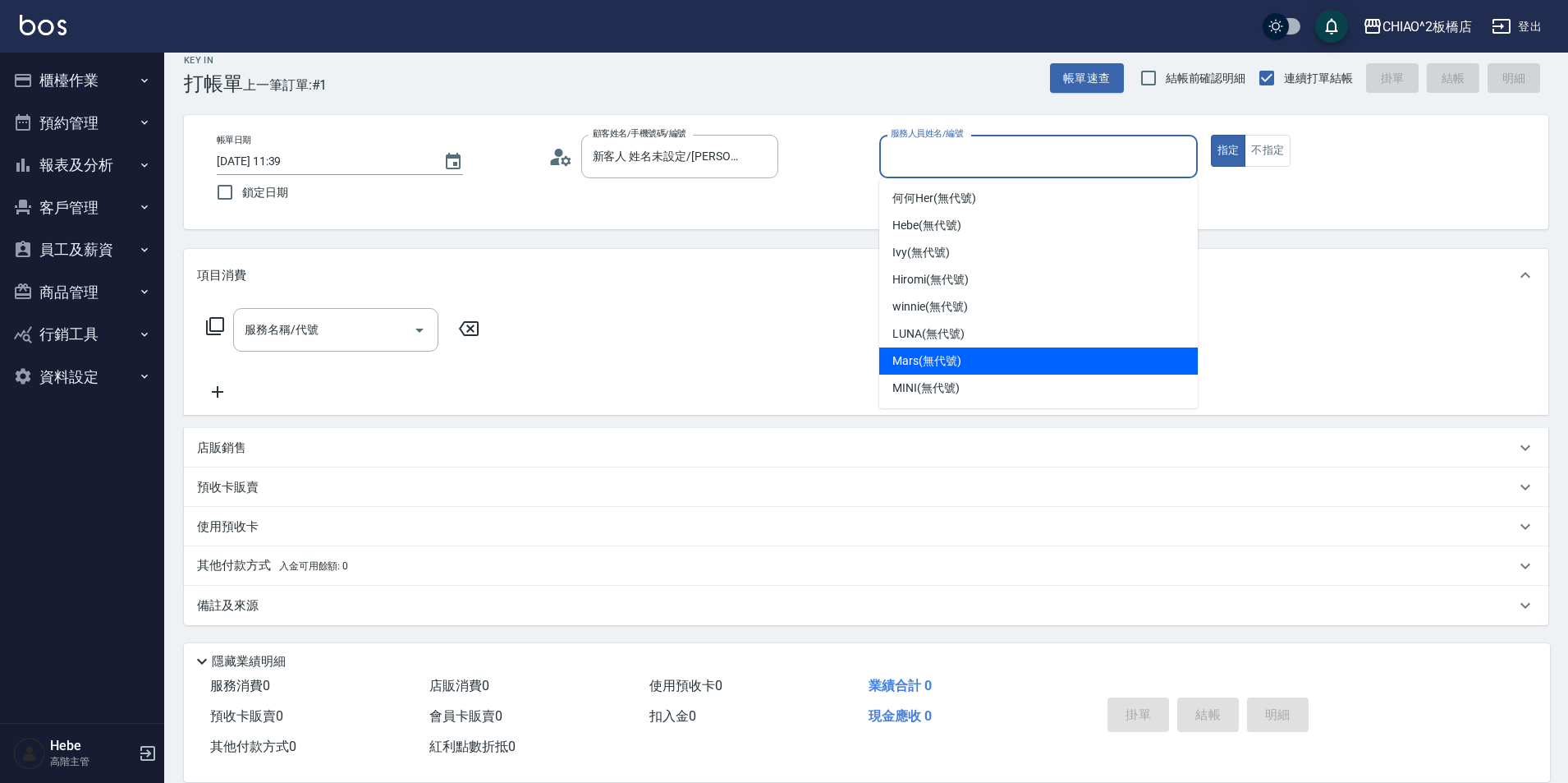
click at [968, 360] on div "Mars (無代號)" at bounding box center [1038, 361] width 318 height 27
type input "Mars(無代號)"
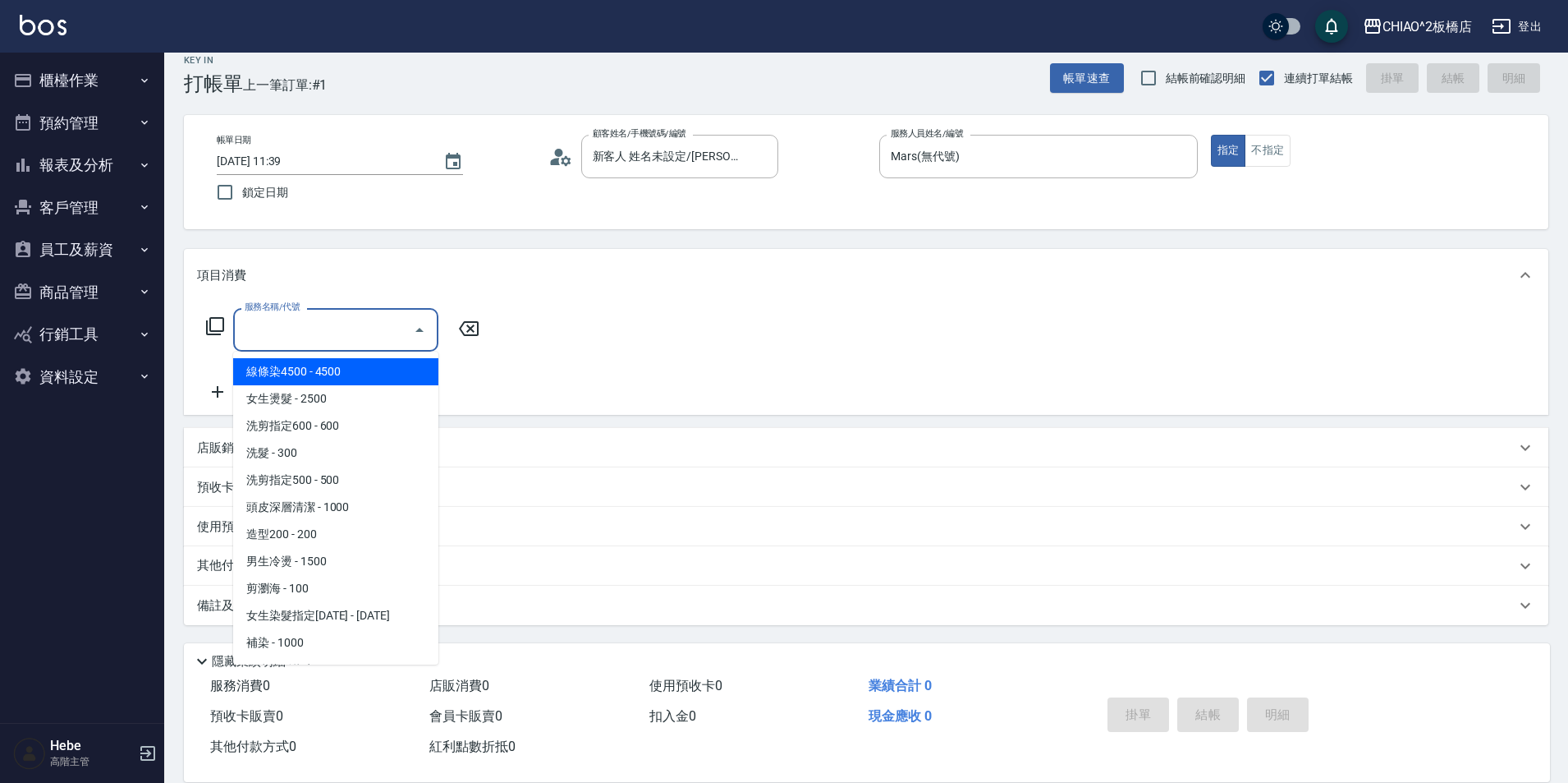
click at [340, 335] on input "服務名稱/代號" at bounding box center [323, 329] width 166 height 28
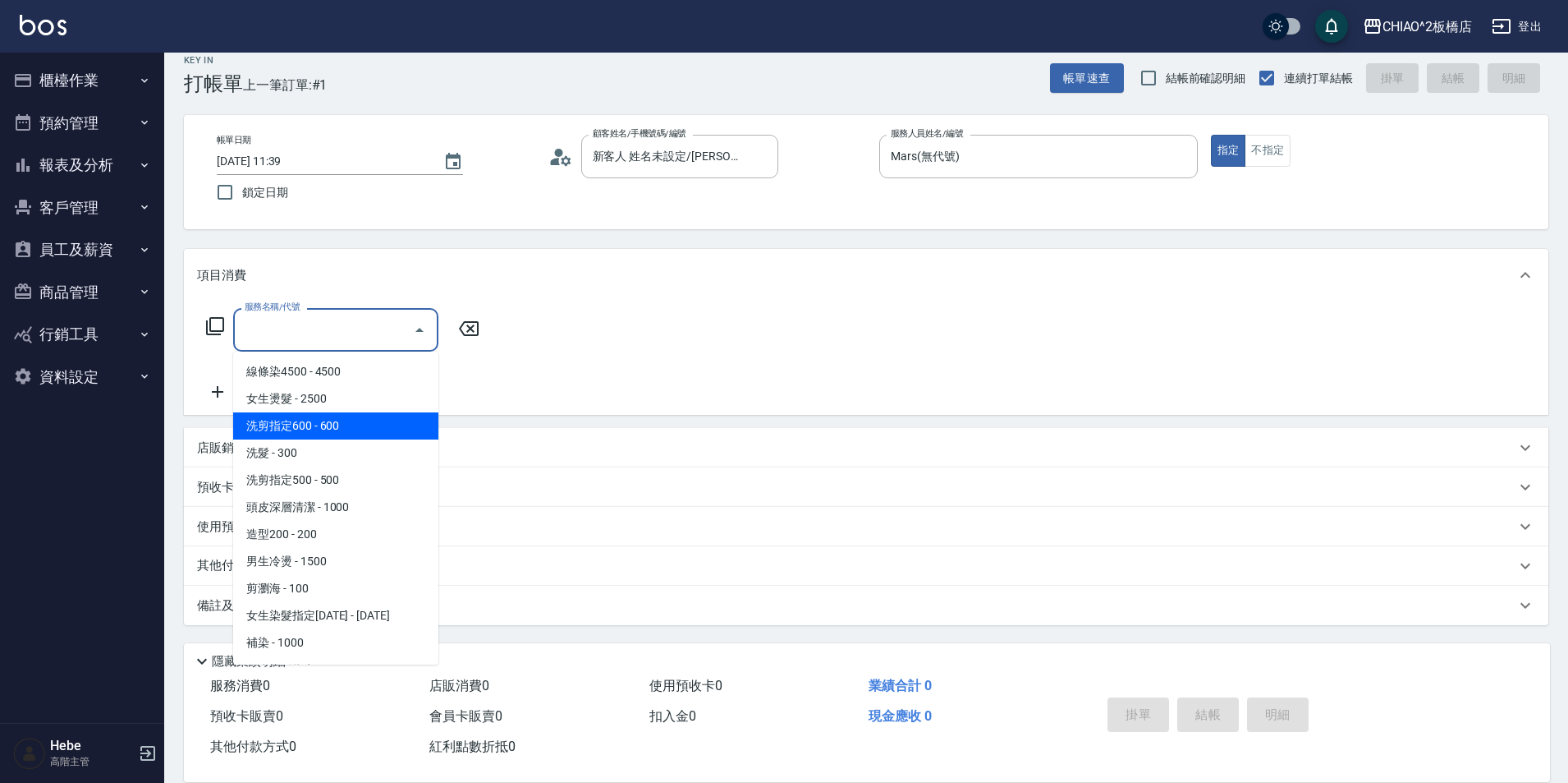
click at [347, 427] on span "洗剪指定600 - 600" at bounding box center [336, 426] width 205 height 27
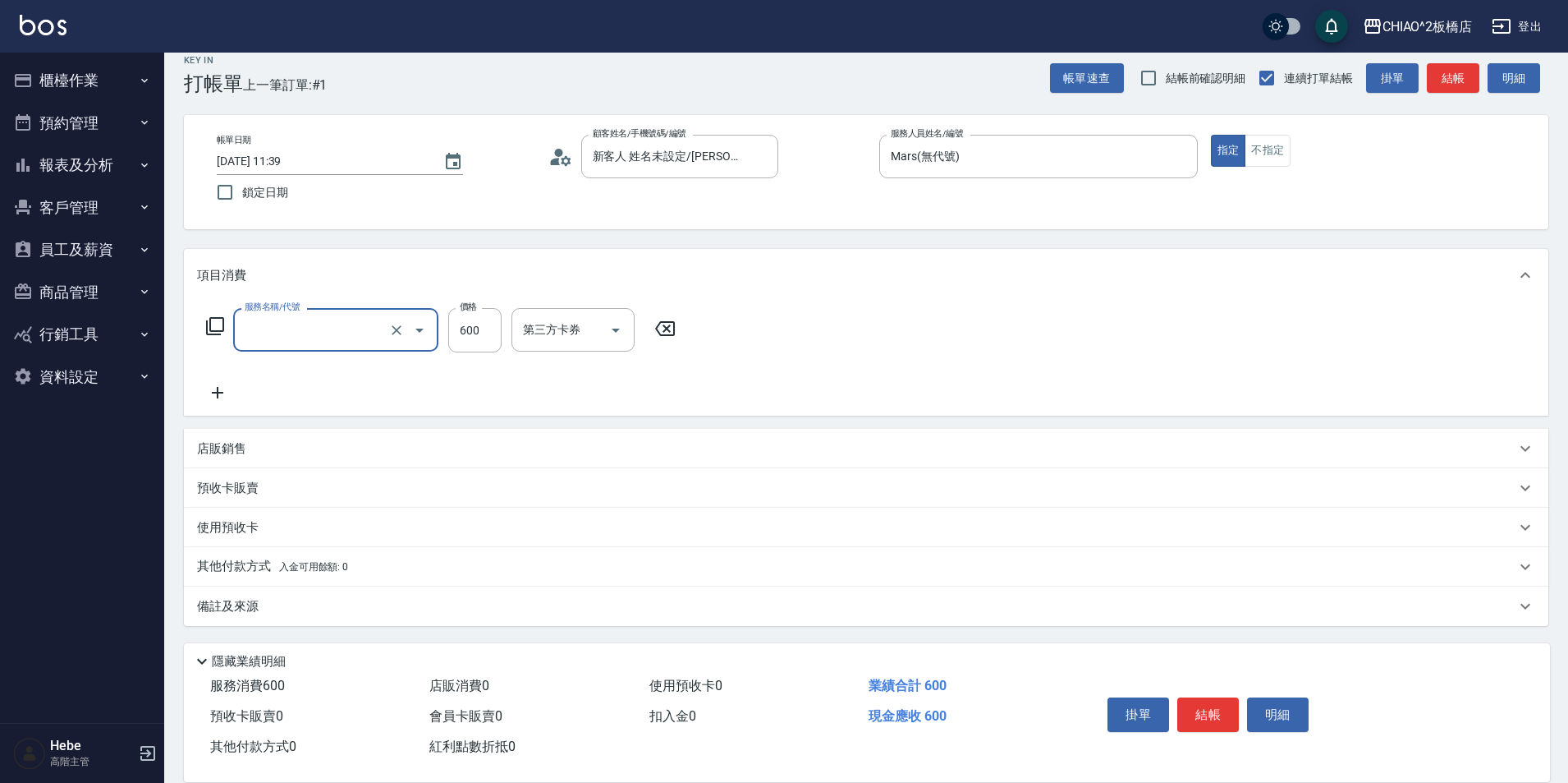
type input "洗剪指定600(96678)"
type input "700"
click at [1215, 707] on button "結帳" at bounding box center [1207, 714] width 61 height 34
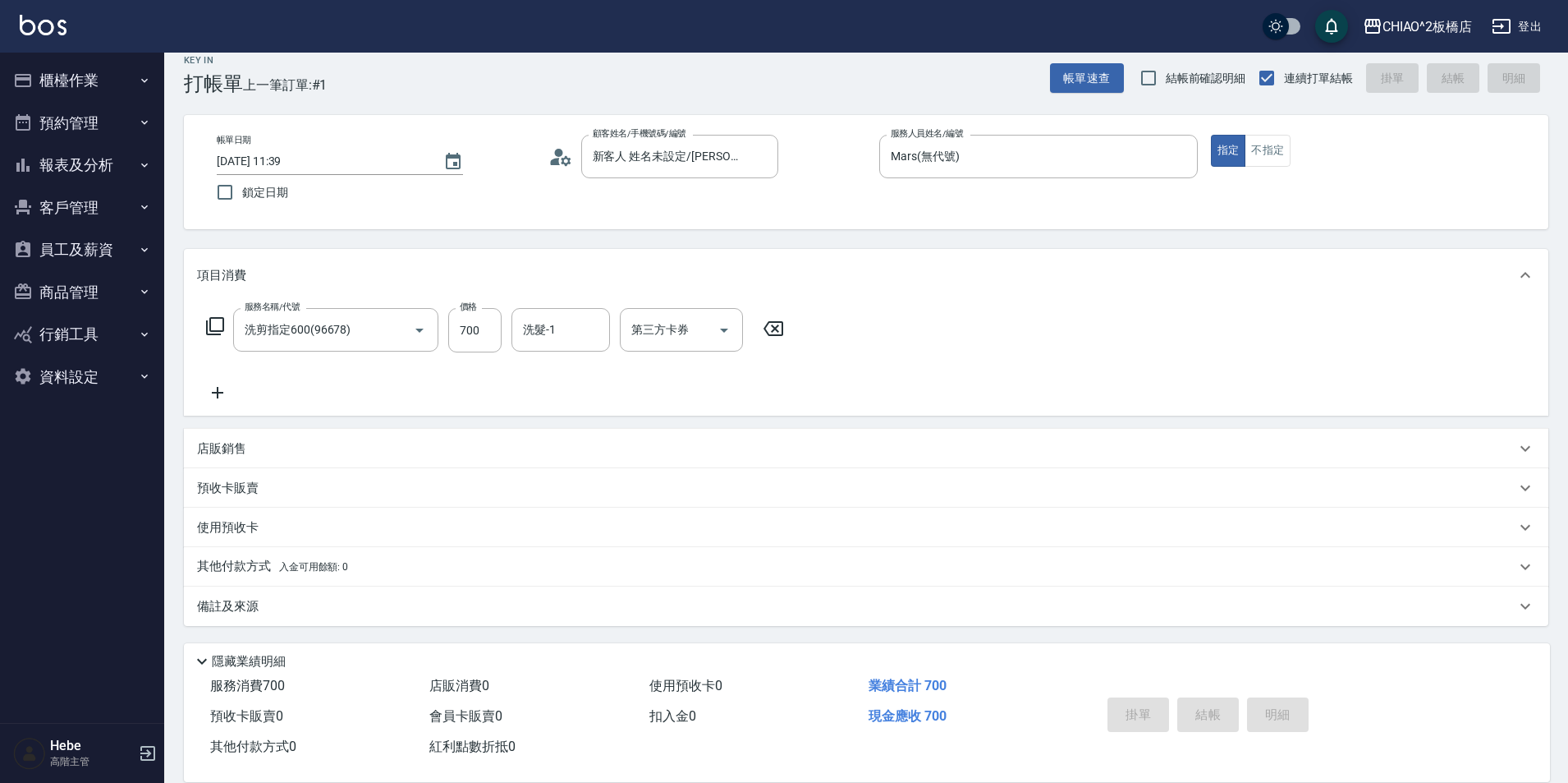
type input "2025/08/16 11:51"
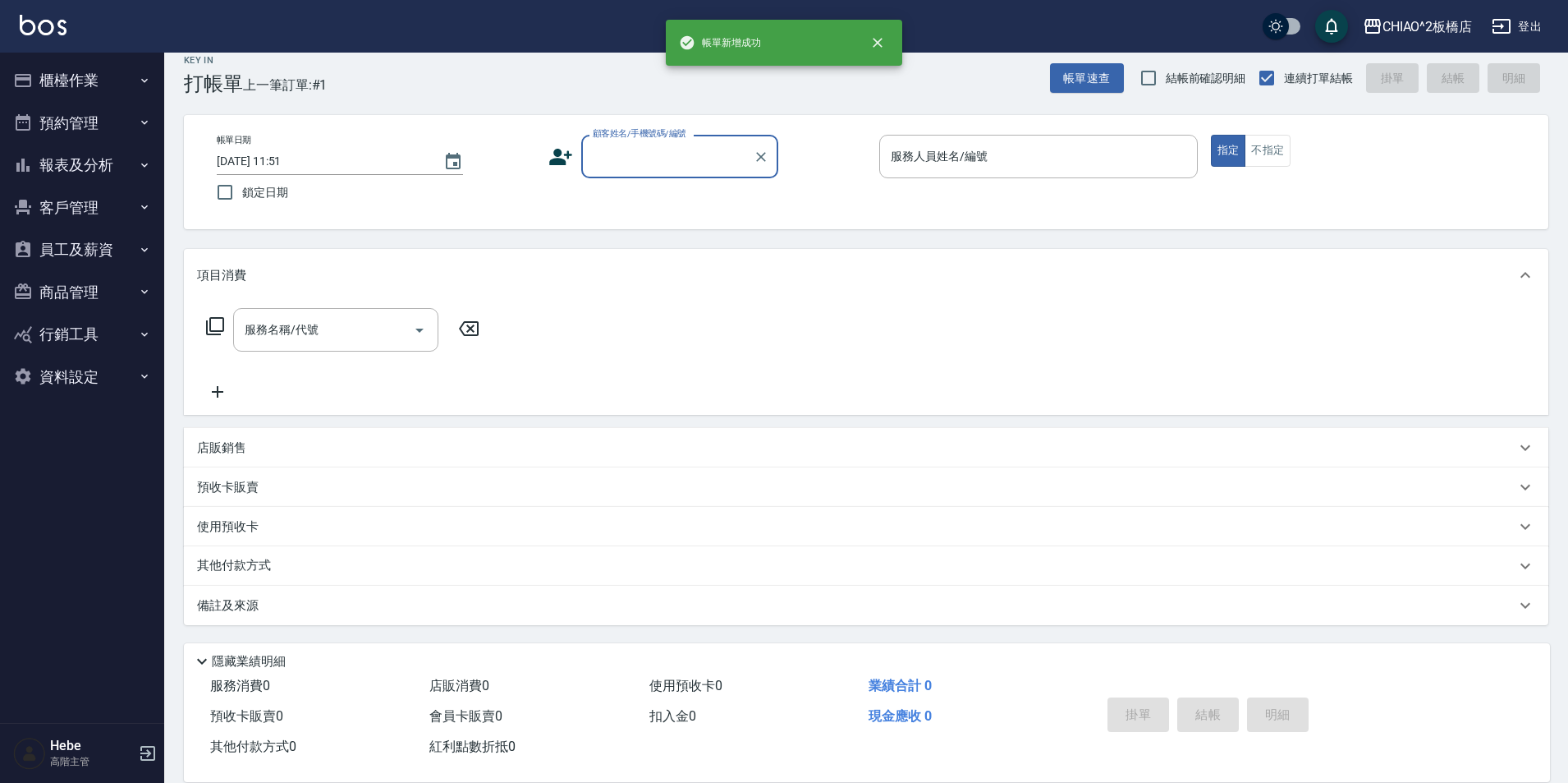
scroll to position [0, 0]
click at [107, 80] on button "櫃檯作業" at bounding box center [82, 81] width 151 height 43
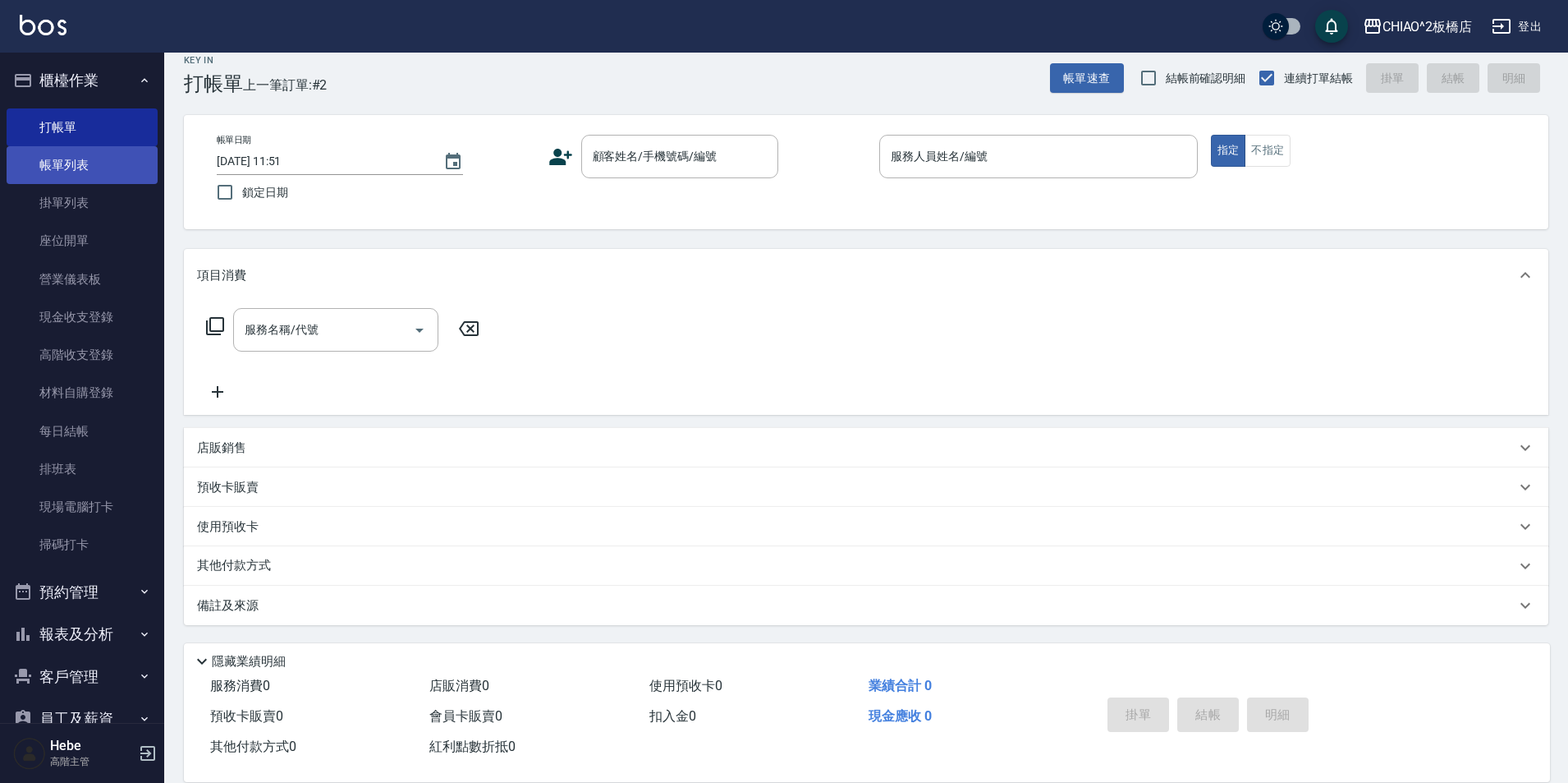
click at [29, 166] on link "帳單列表" at bounding box center [82, 165] width 151 height 38
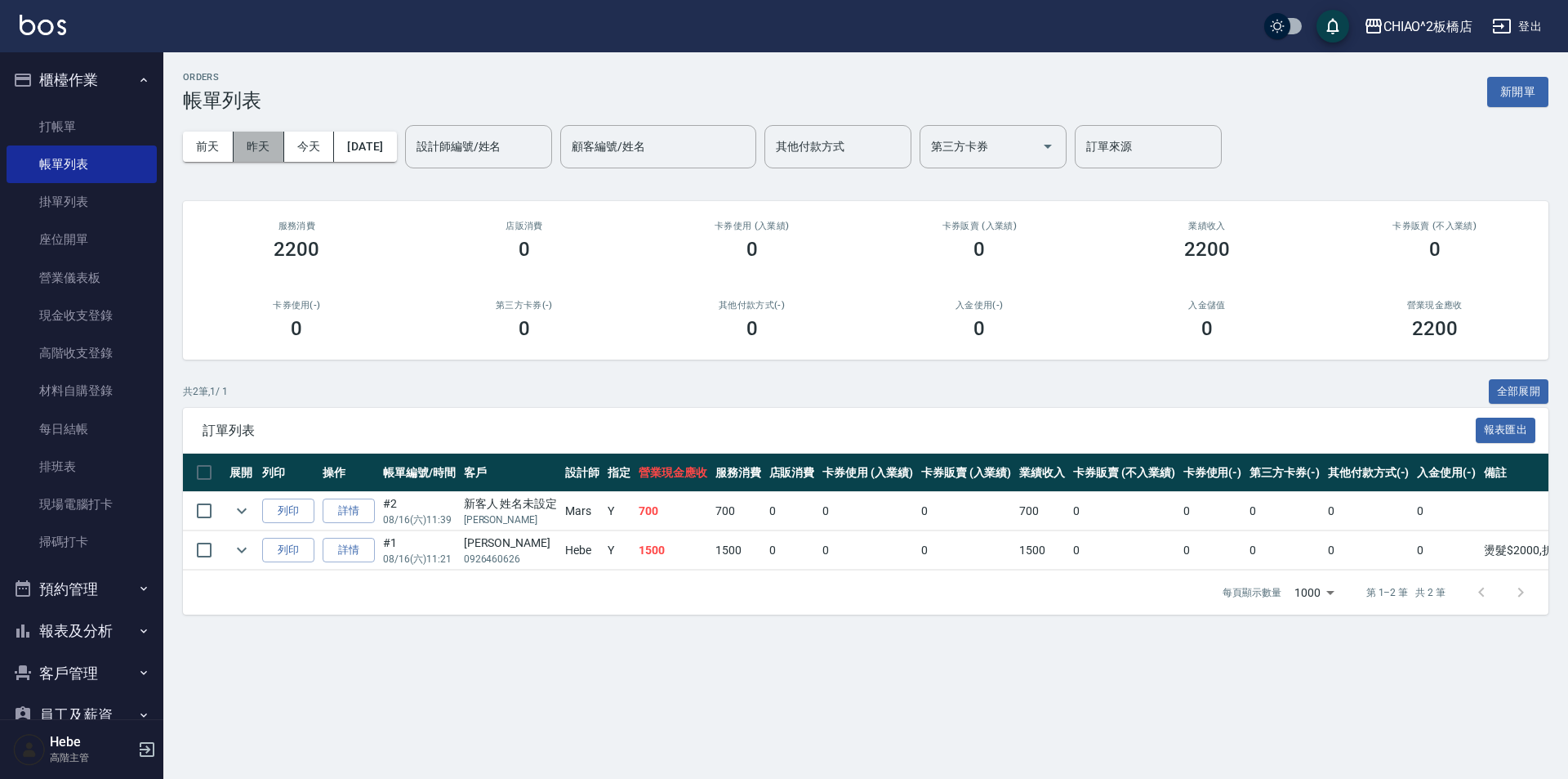
click at [259, 152] on button "昨天" at bounding box center [259, 146] width 50 height 30
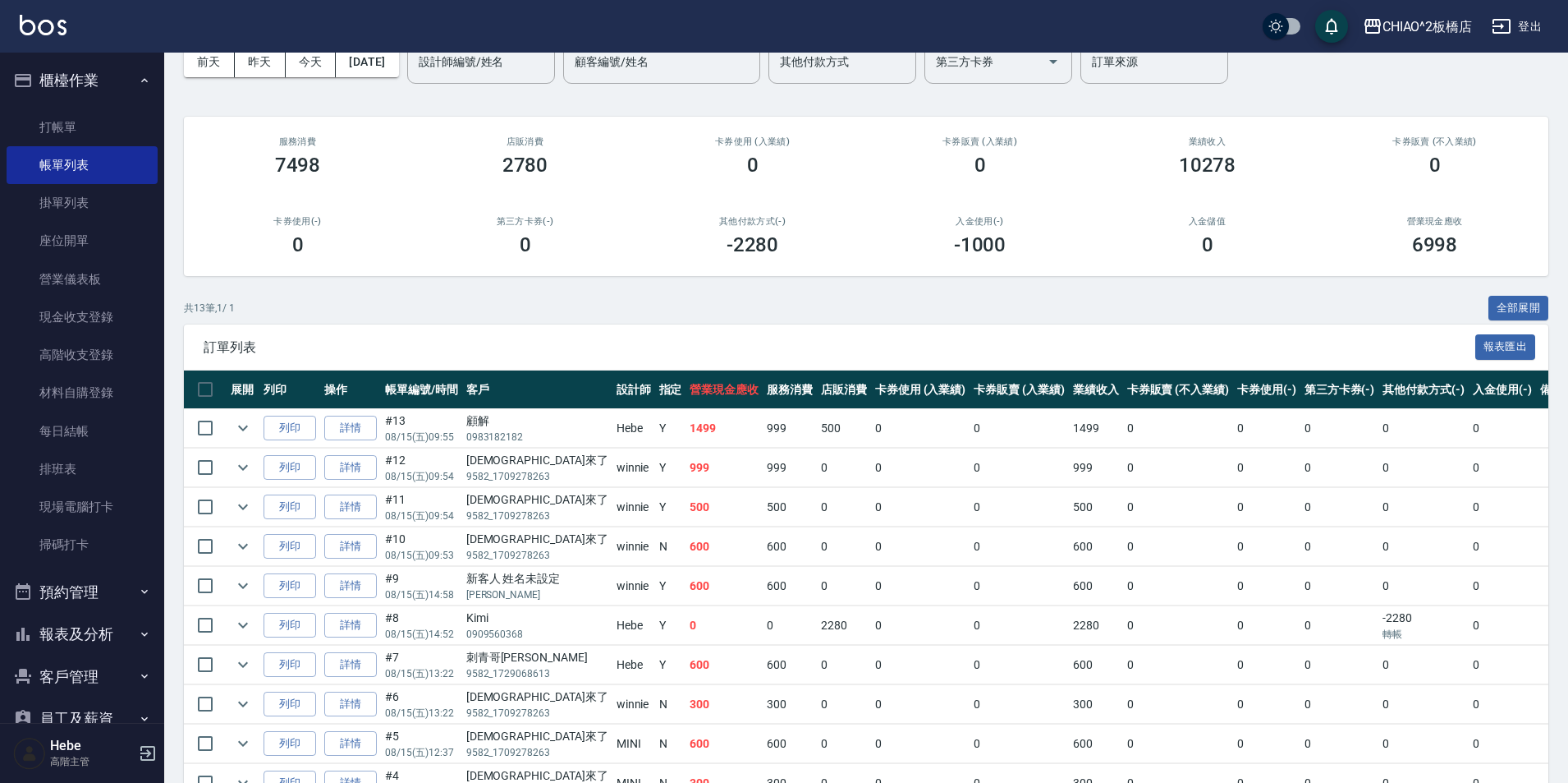
scroll to position [301, 0]
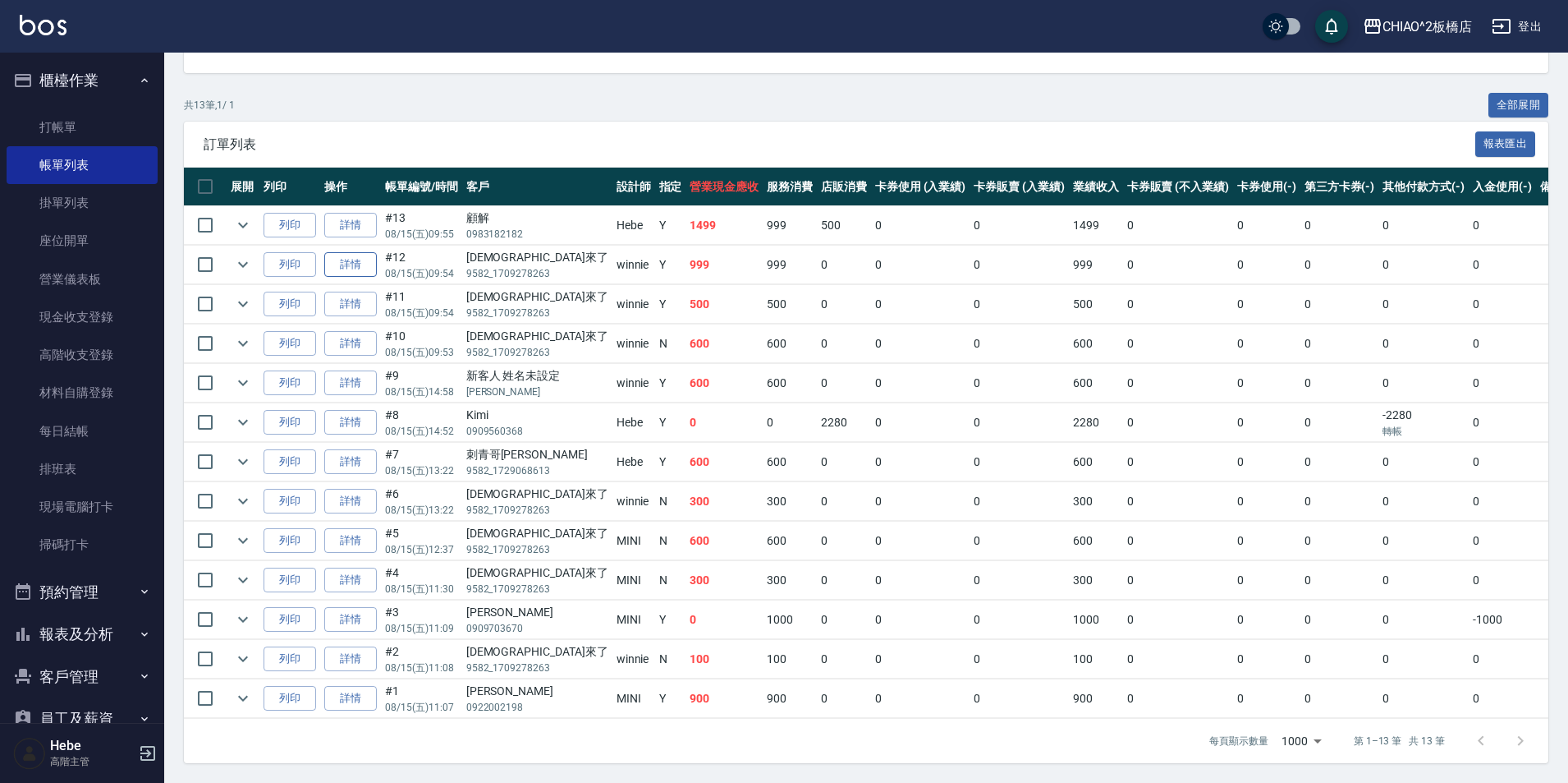
click at [369, 252] on link "詳情" at bounding box center [350, 265] width 53 height 25
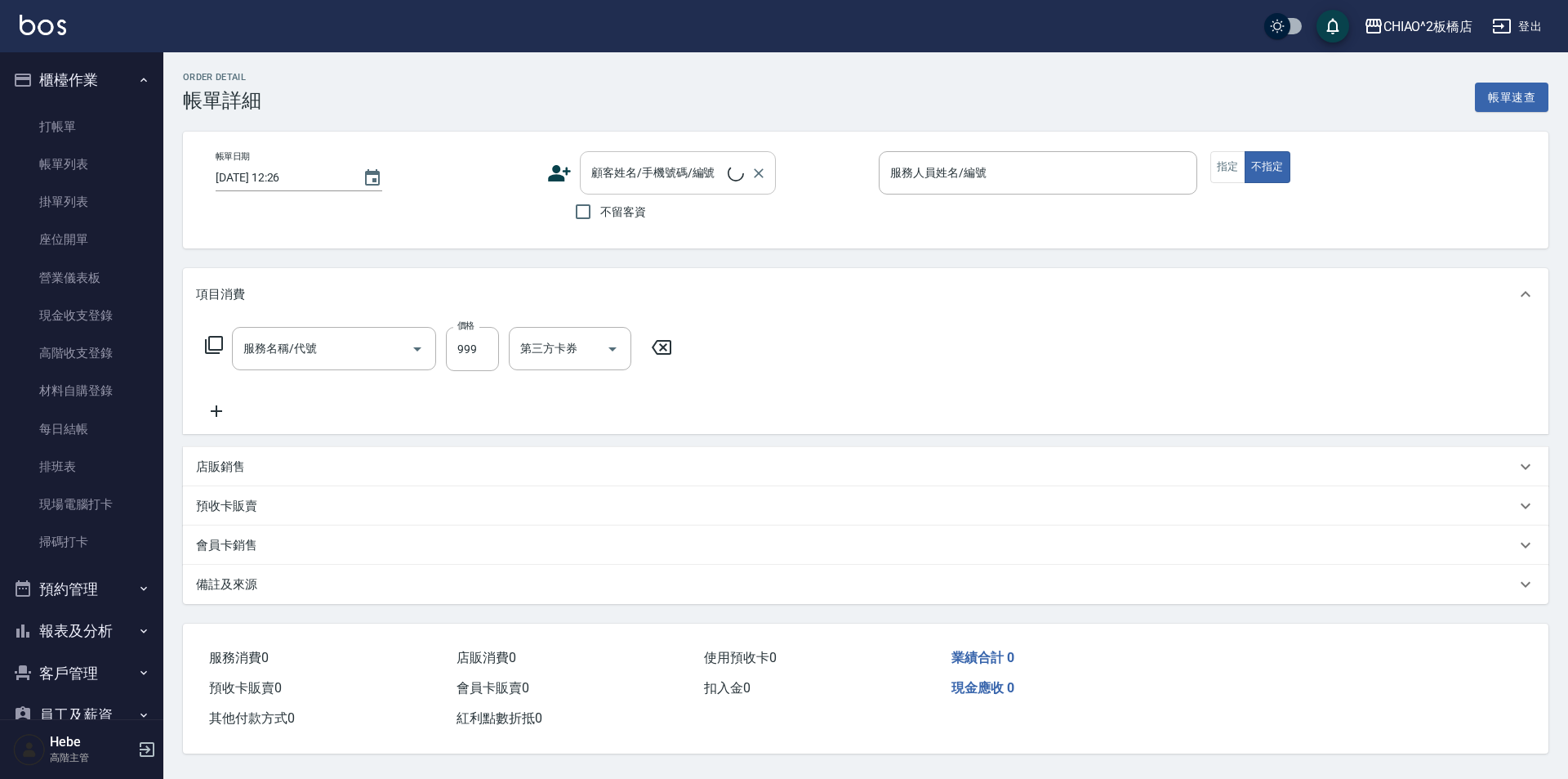
click at [613, 171] on div "顧客姓名/手機號碼/編號 顧客姓名/手機號碼/編號" at bounding box center [678, 173] width 196 height 44
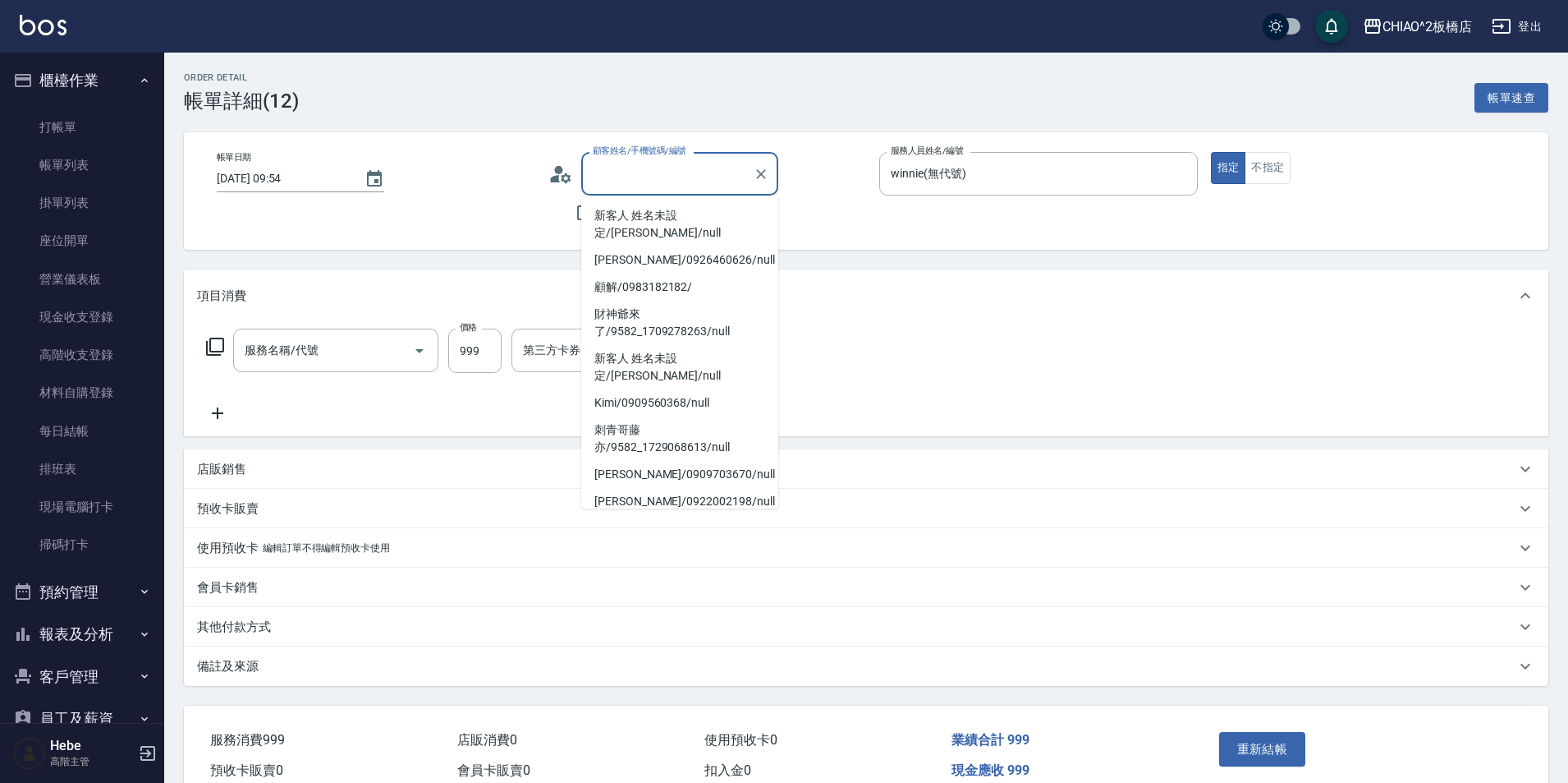
type input "2025/08/15 09:54"
type input "winnie(無代號)"
type input "c"
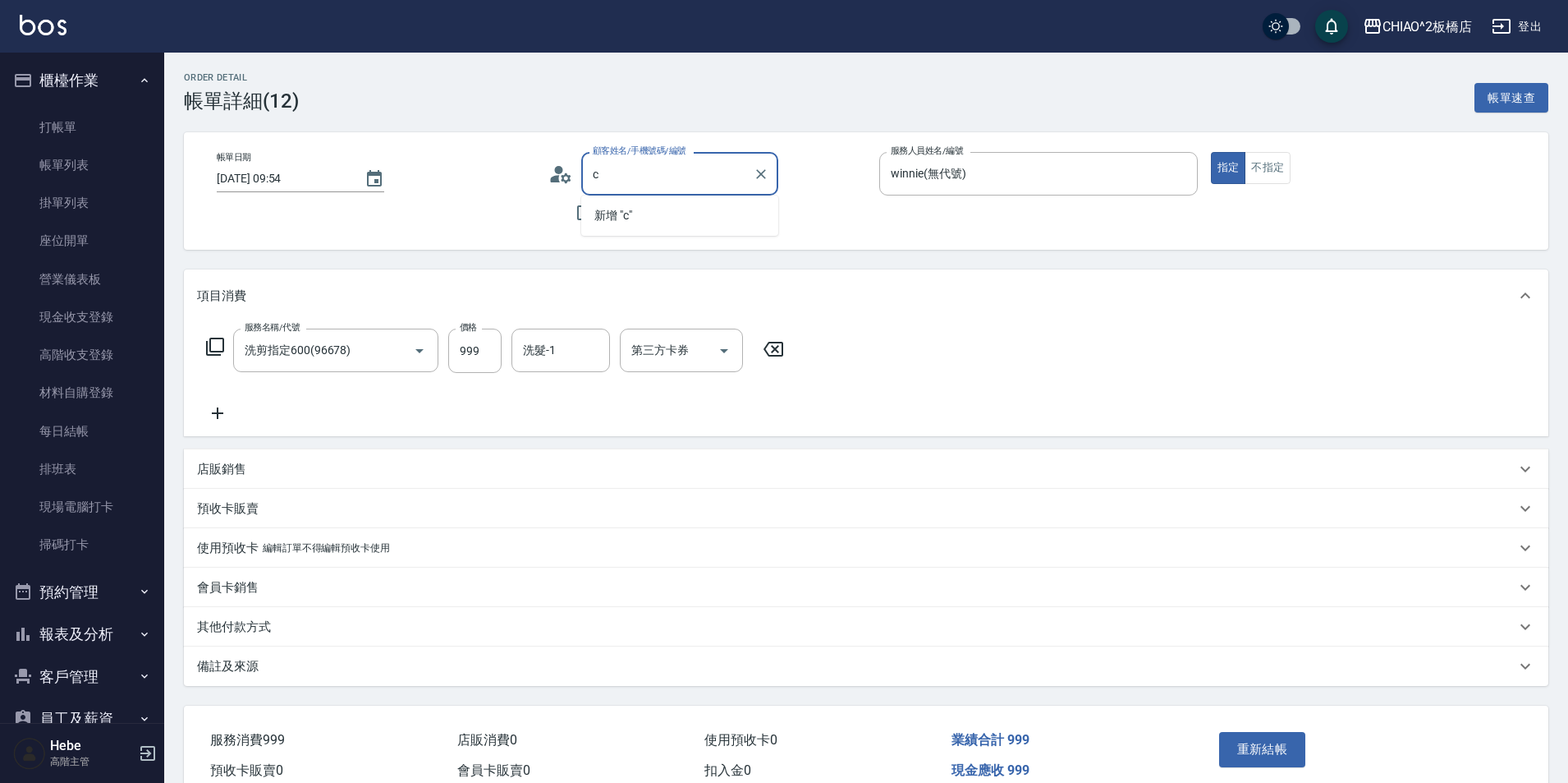
type input "洗剪指定600(96678)"
type input "財"
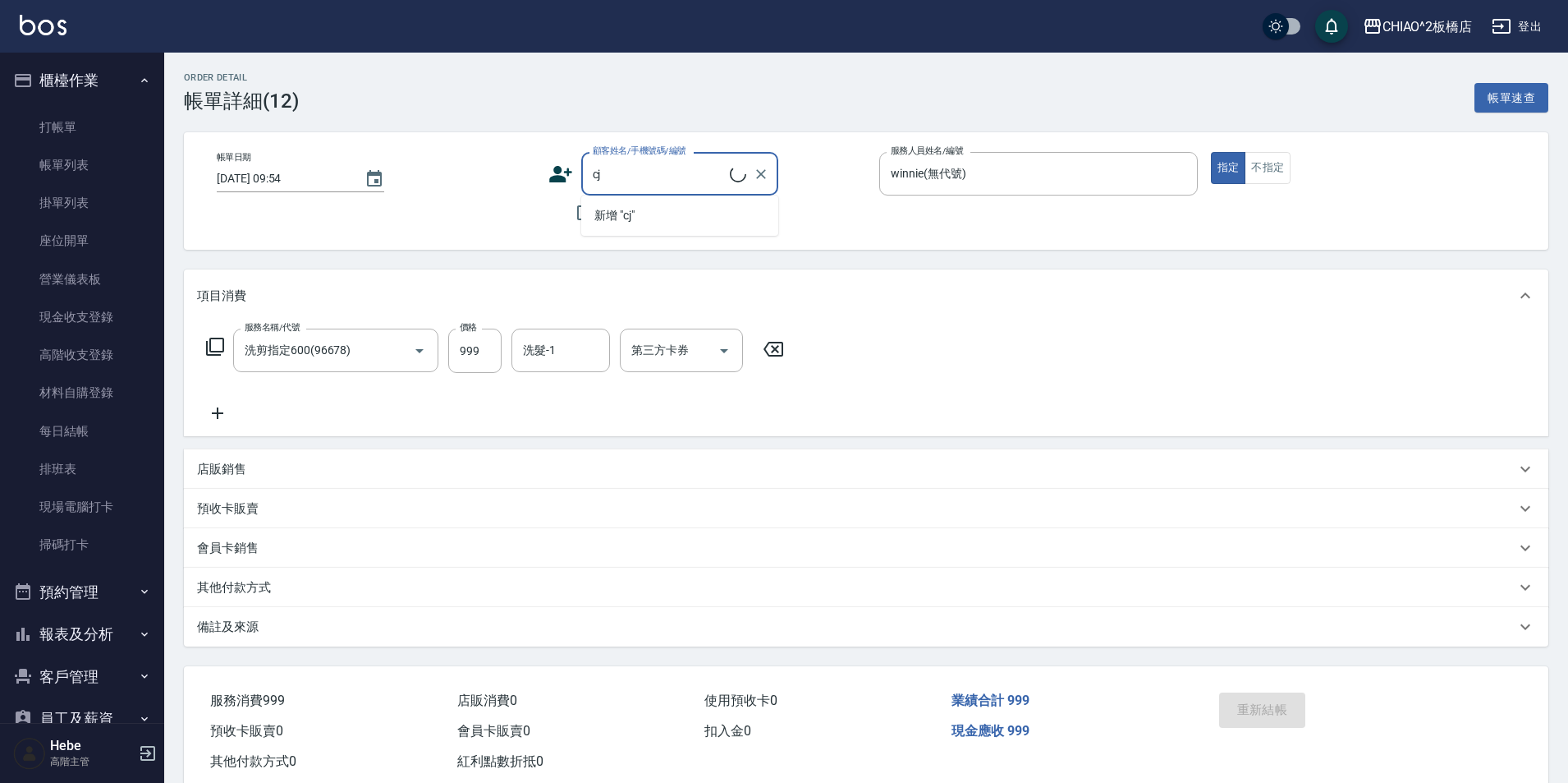
type input "c"
type input "d"
type input "v"
type input "黃白雲"
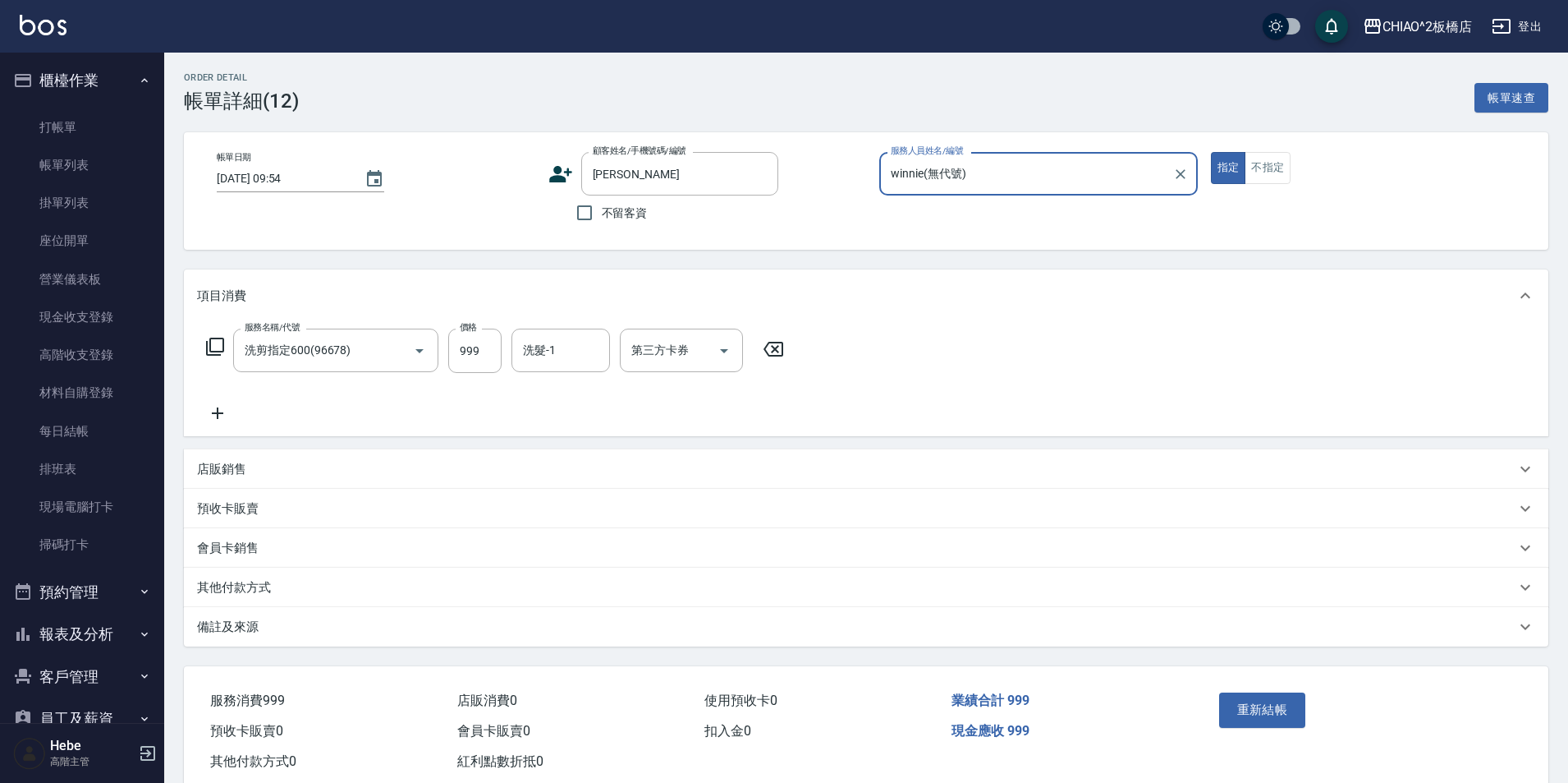
scroll to position [41, 0]
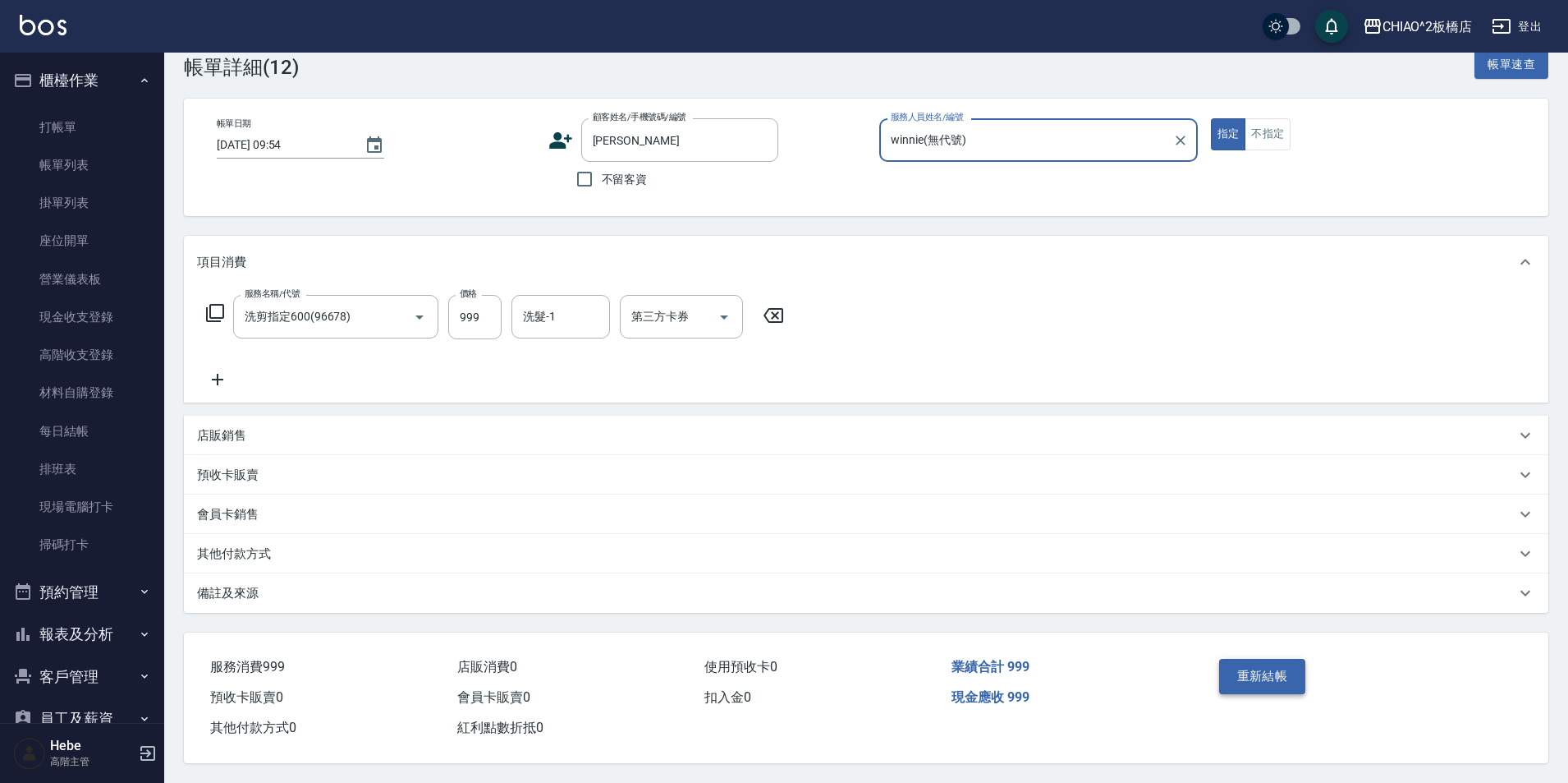
click at [1268, 671] on button "重新結帳" at bounding box center [1262, 676] width 87 height 34
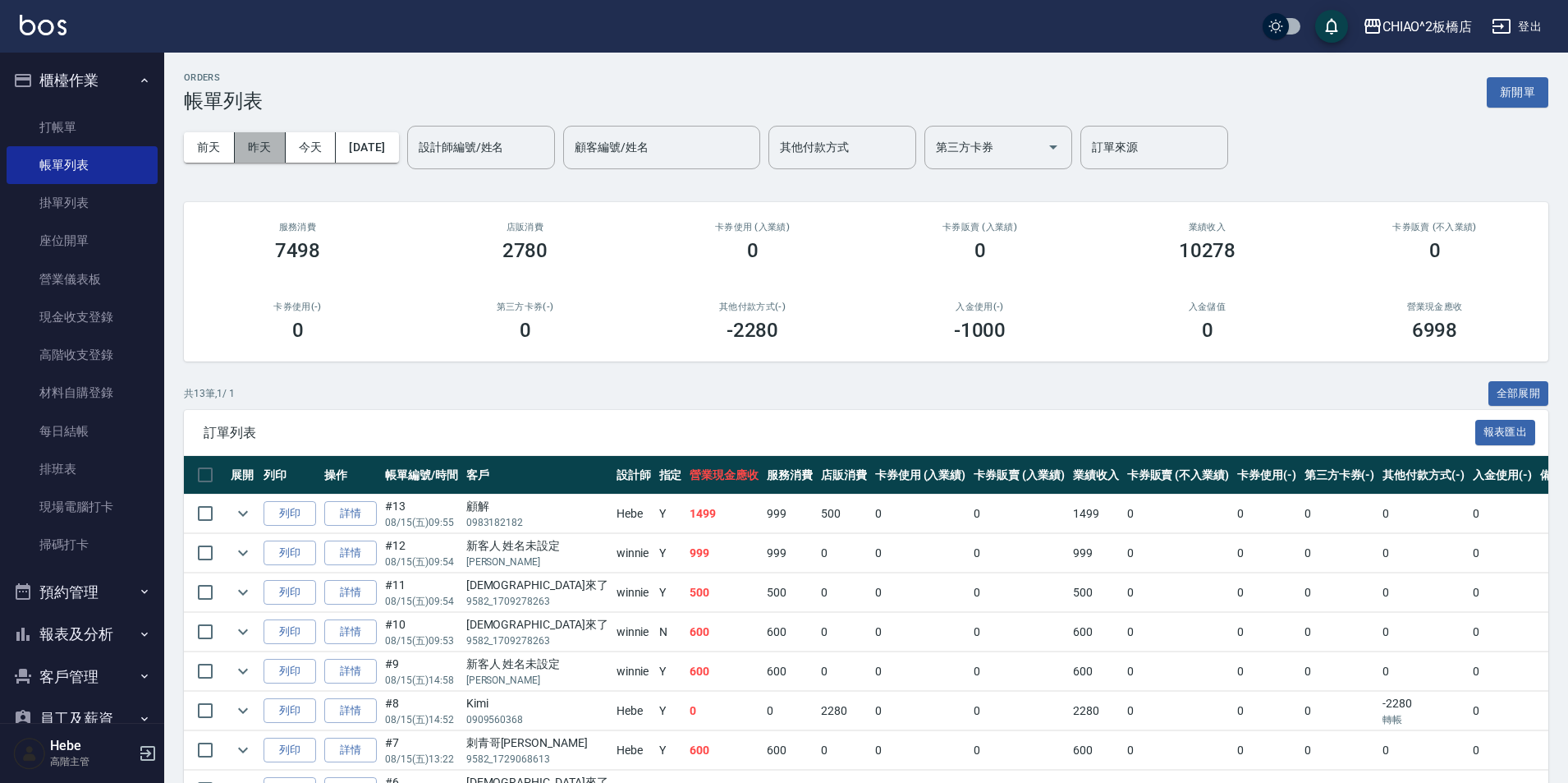
click at [257, 152] on button "昨天" at bounding box center [261, 146] width 51 height 30
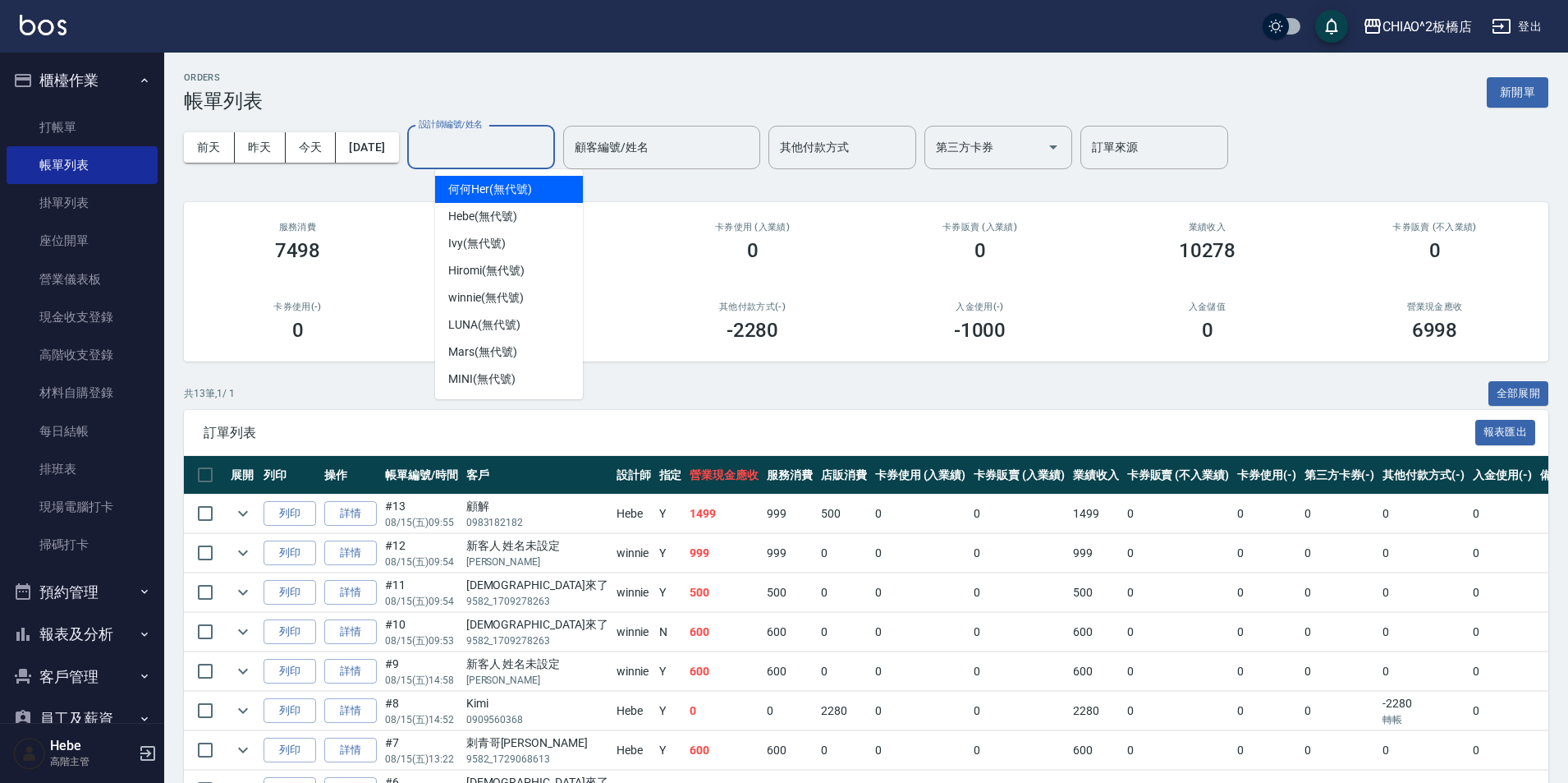
click at [531, 137] on input "設計師編號/姓名" at bounding box center [481, 146] width 133 height 28
click at [525, 301] on div "winnie (無代號)" at bounding box center [508, 298] width 147 height 27
type input "winnie(無代號)"
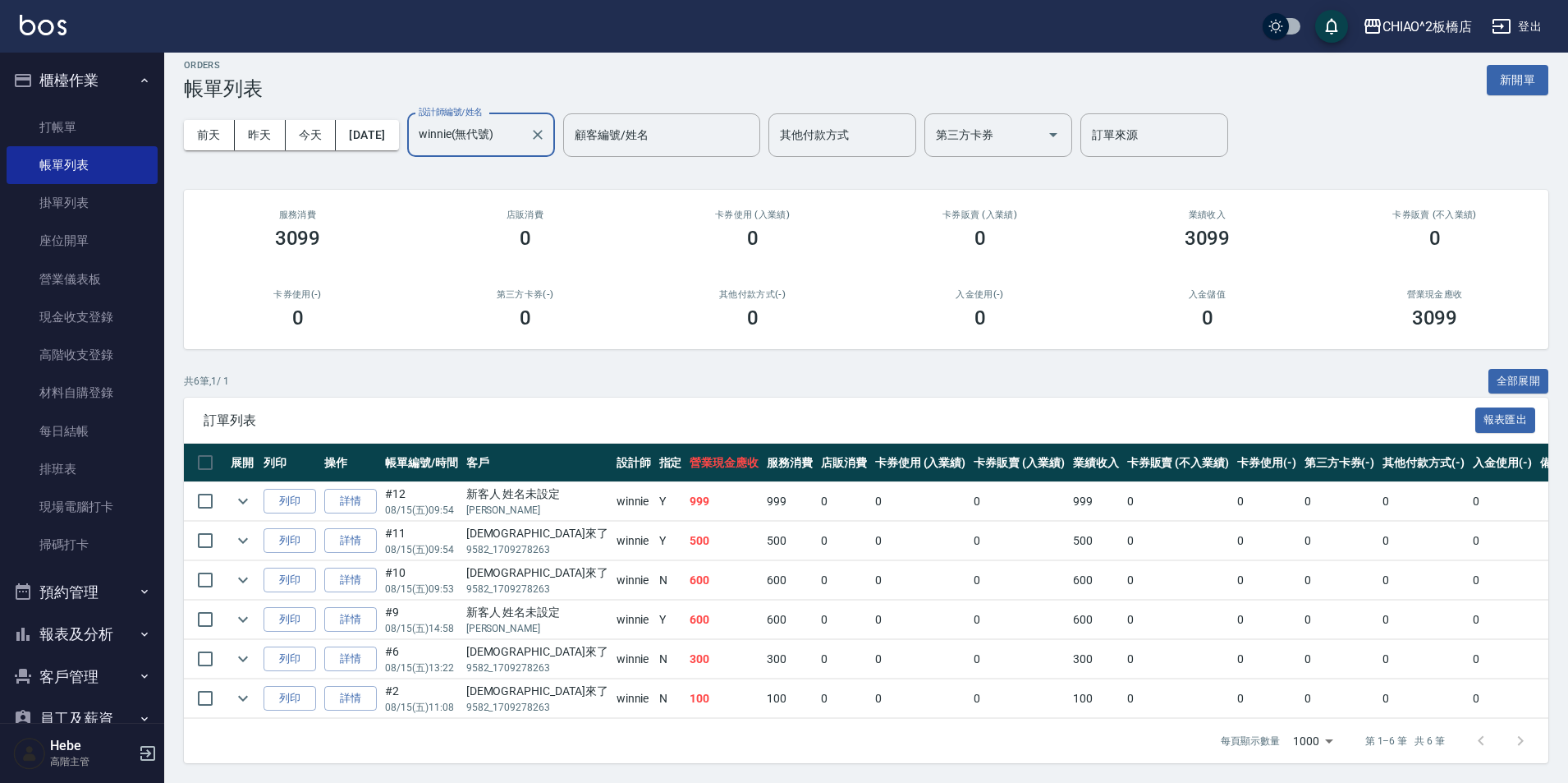
scroll to position [24, 0]
click at [211, 120] on button "前天" at bounding box center [209, 135] width 51 height 30
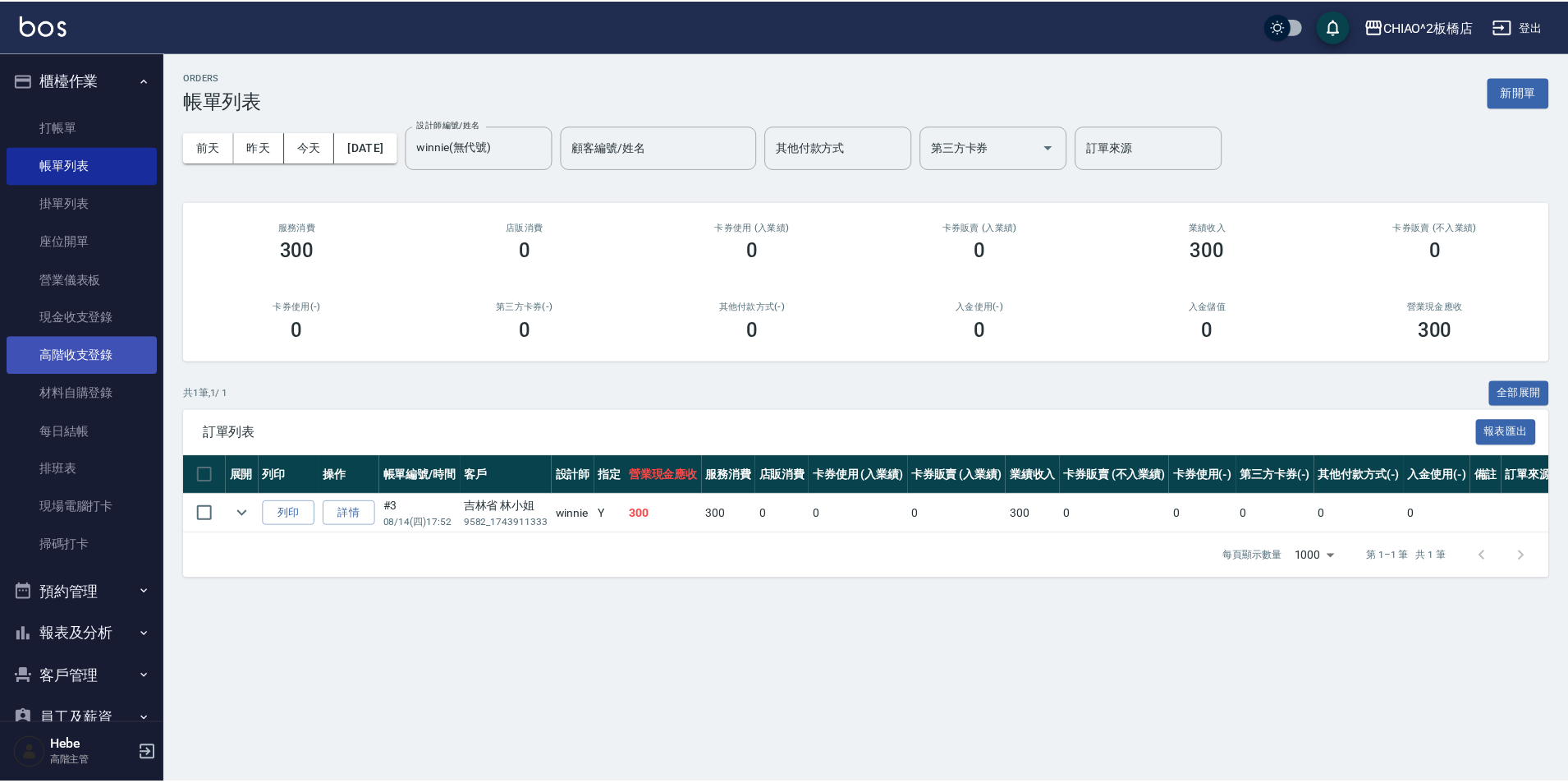
scroll to position [82, 0]
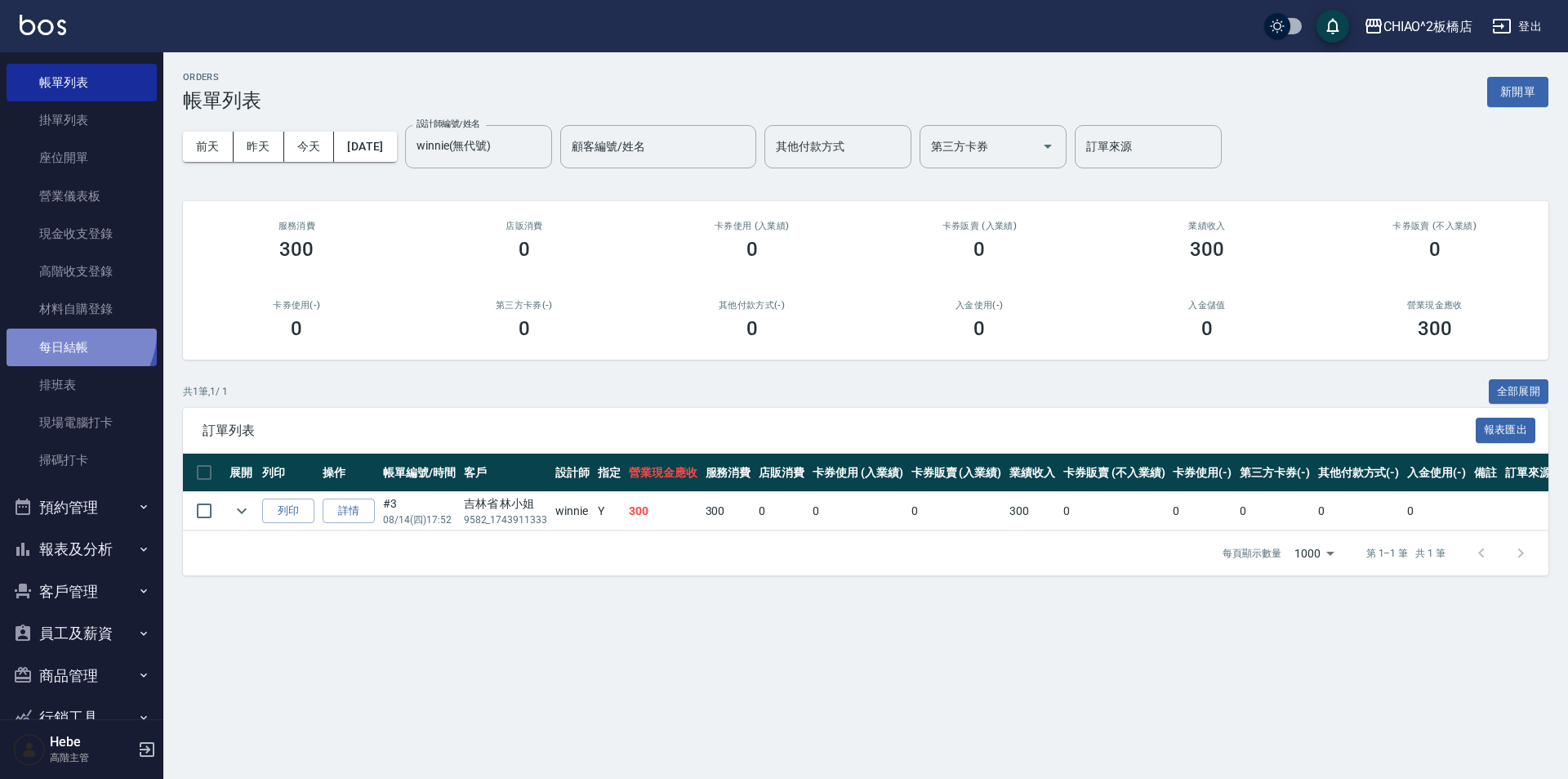
click at [73, 332] on link "每日結帳" at bounding box center [82, 347] width 150 height 38
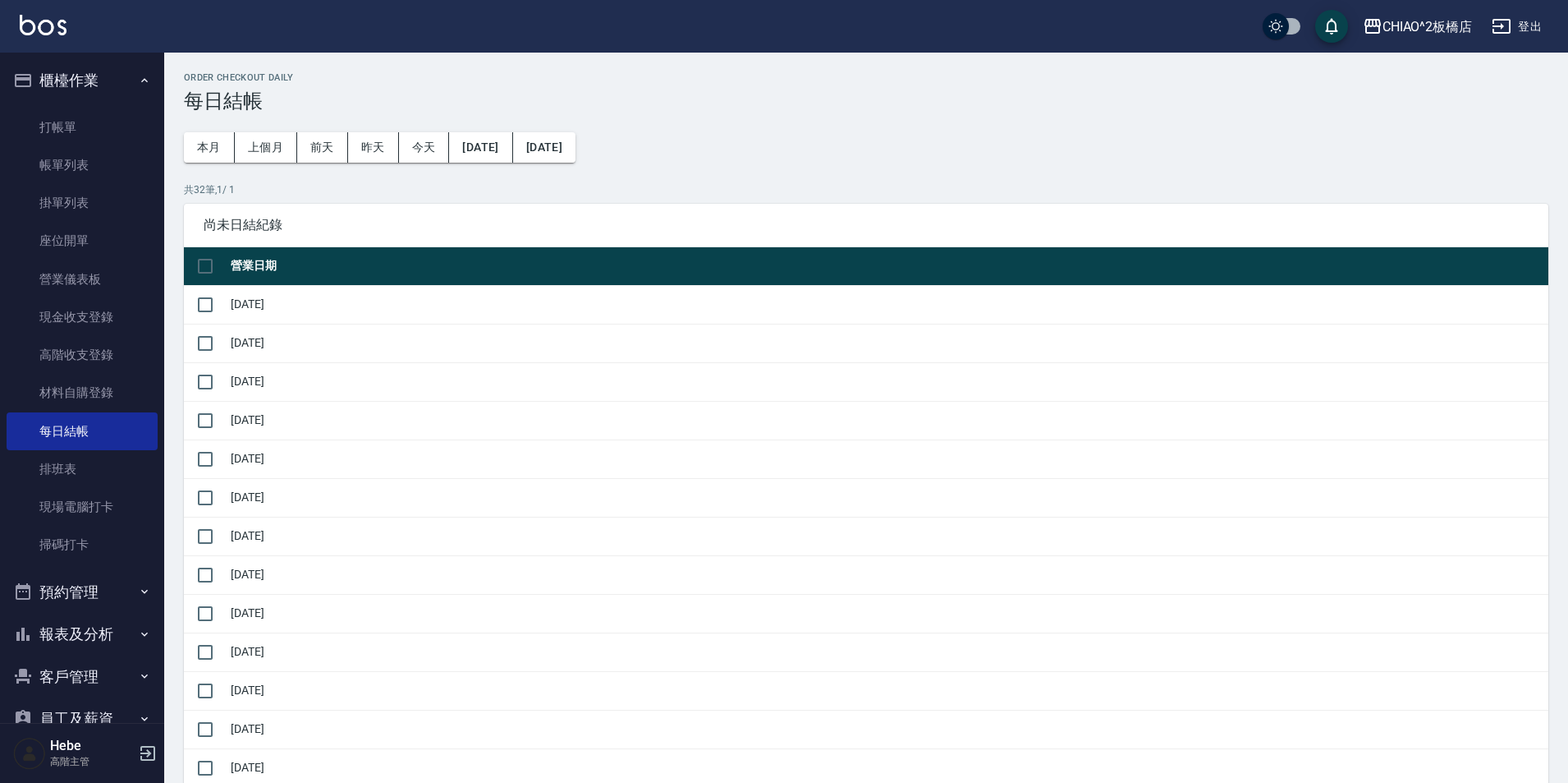
click at [62, 79] on button "櫃檯作業" at bounding box center [82, 81] width 151 height 43
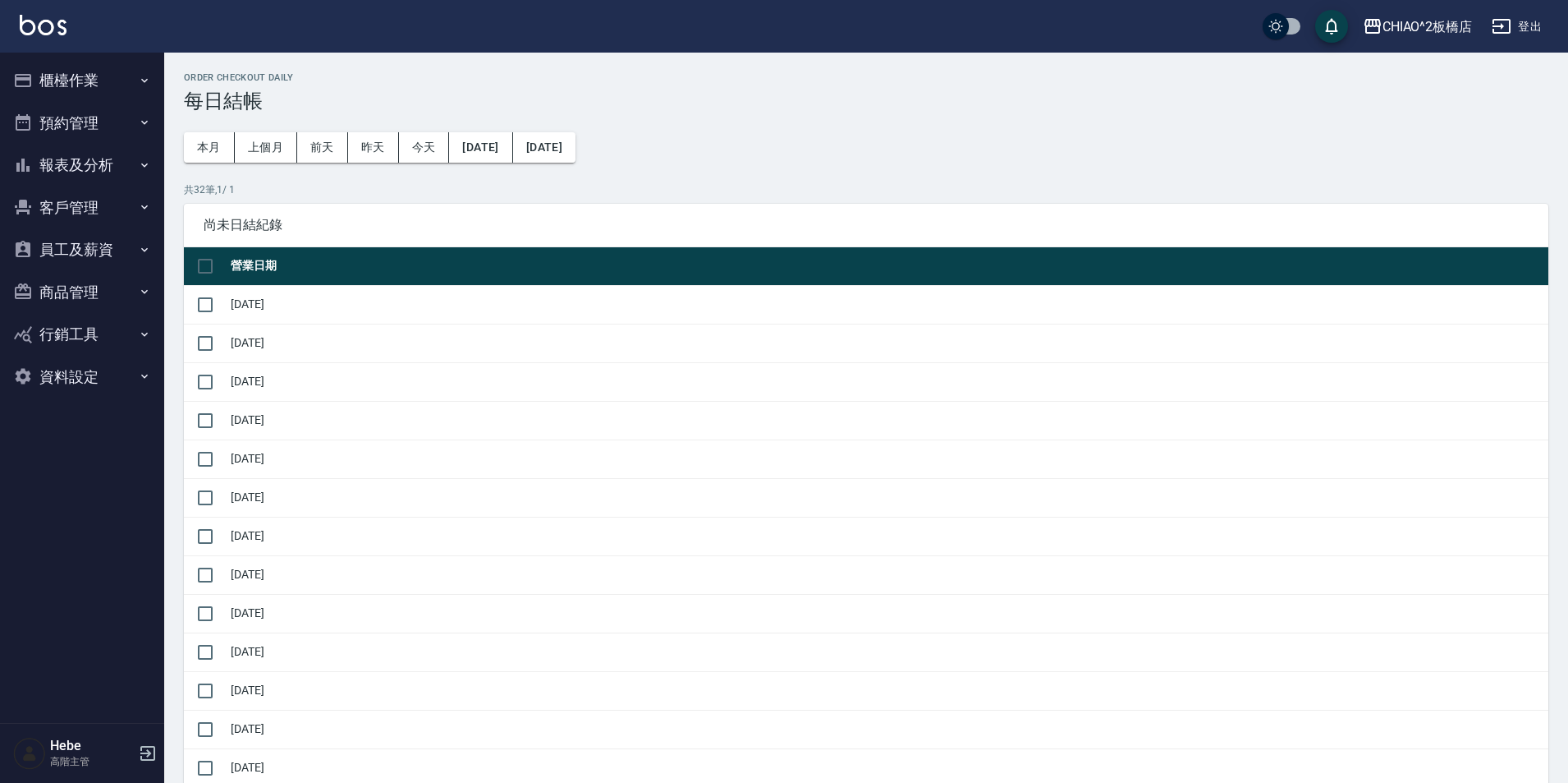
click at [102, 174] on button "報表及分析" at bounding box center [82, 165] width 151 height 43
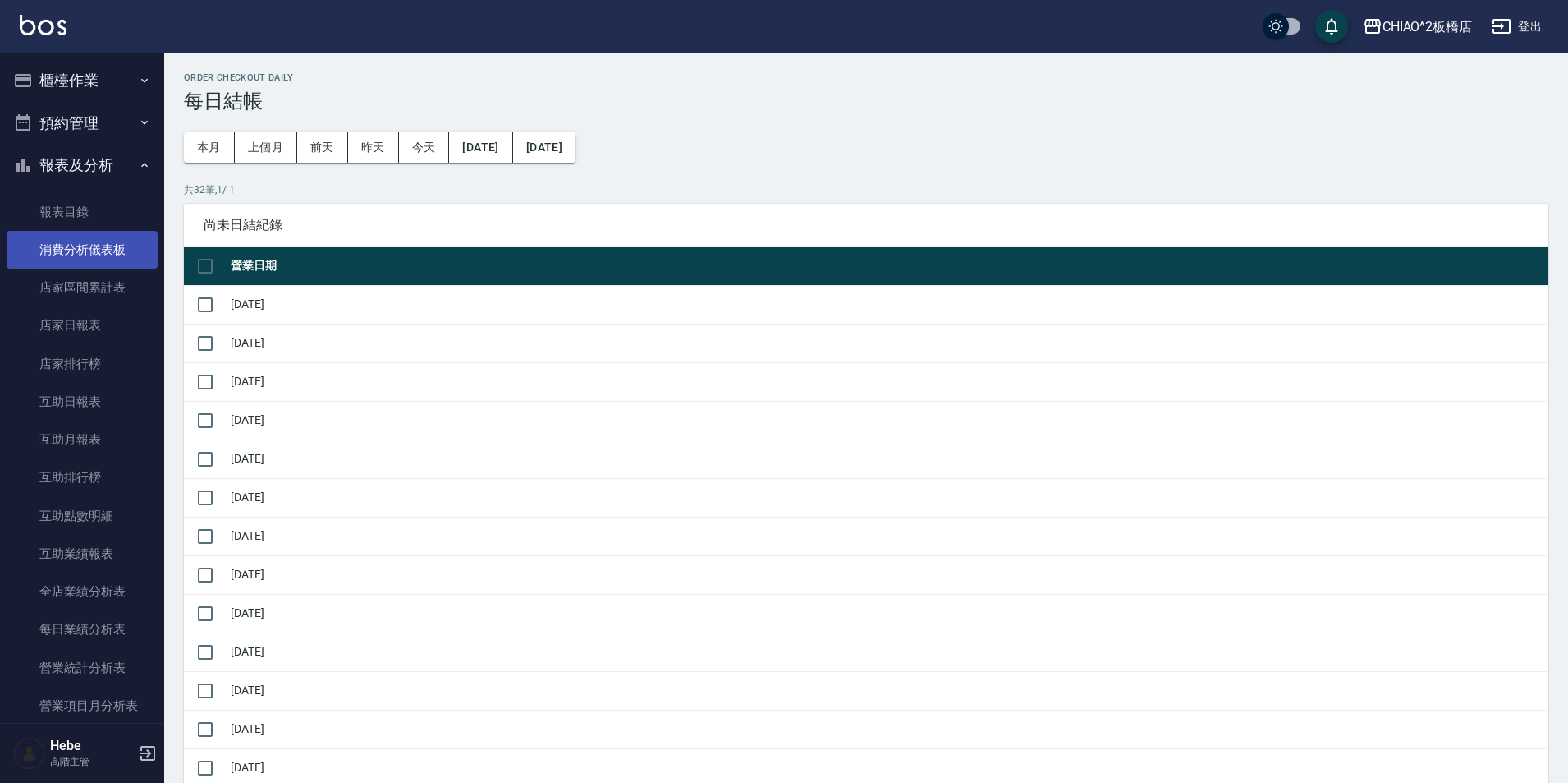
click at [99, 247] on link "消費分析儀表板" at bounding box center [82, 249] width 151 height 38
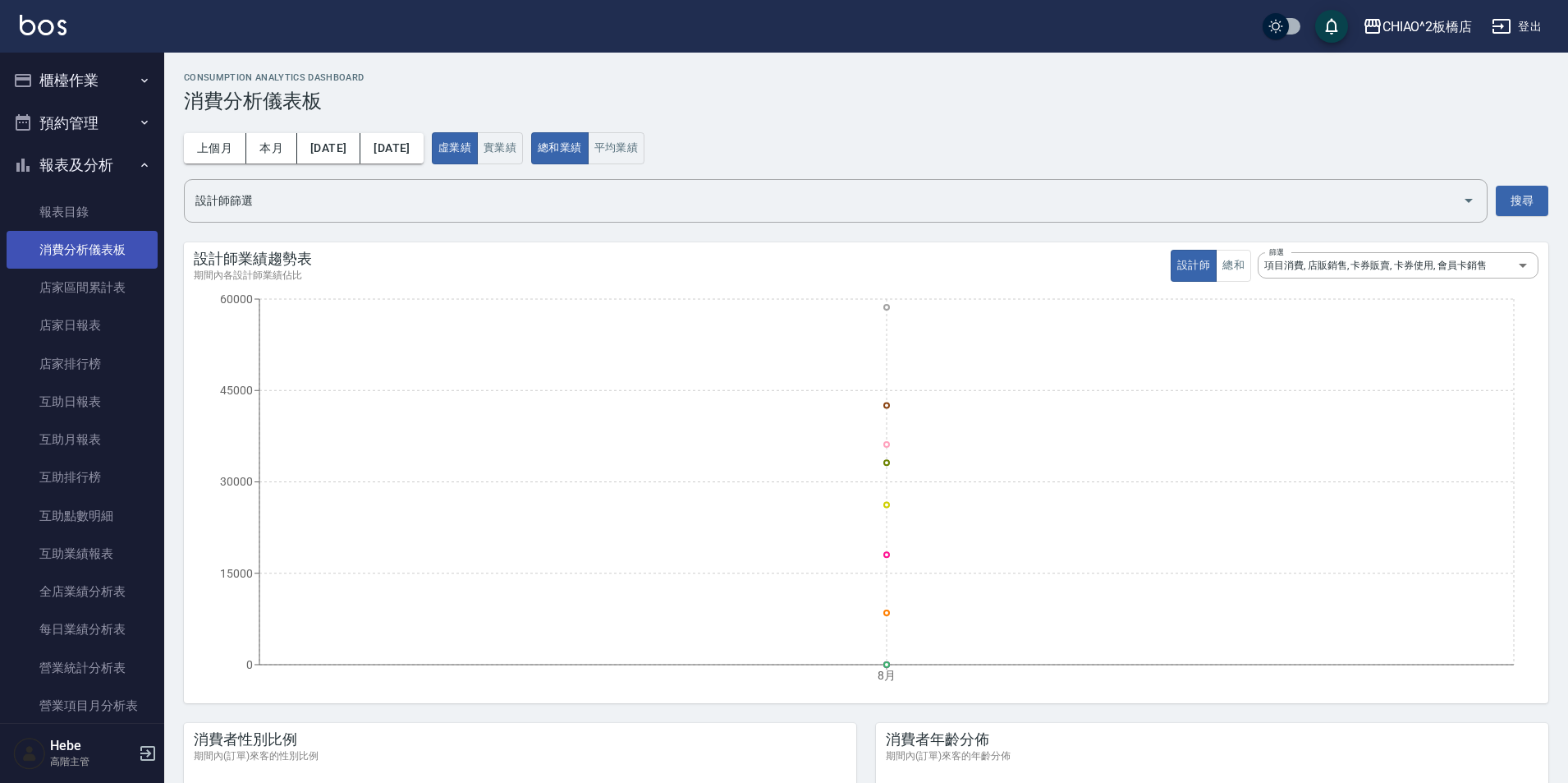
drag, startPoint x: 260, startPoint y: 149, endPoint x: 108, endPoint y: 254, distance: 184.7
click at [254, 156] on button "本月" at bounding box center [271, 147] width 51 height 30
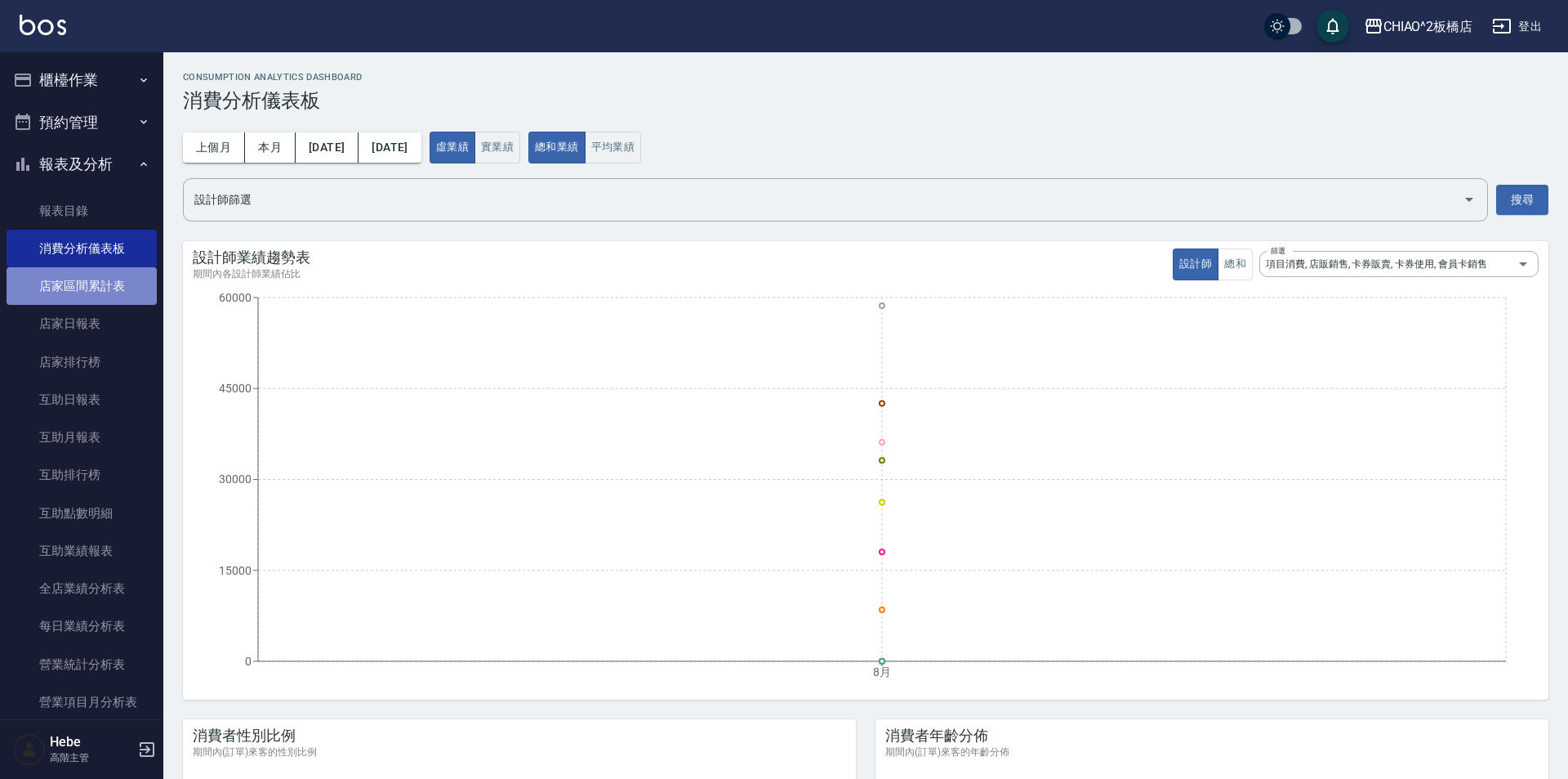
click at [93, 283] on link "店家區間累計表" at bounding box center [82, 286] width 150 height 38
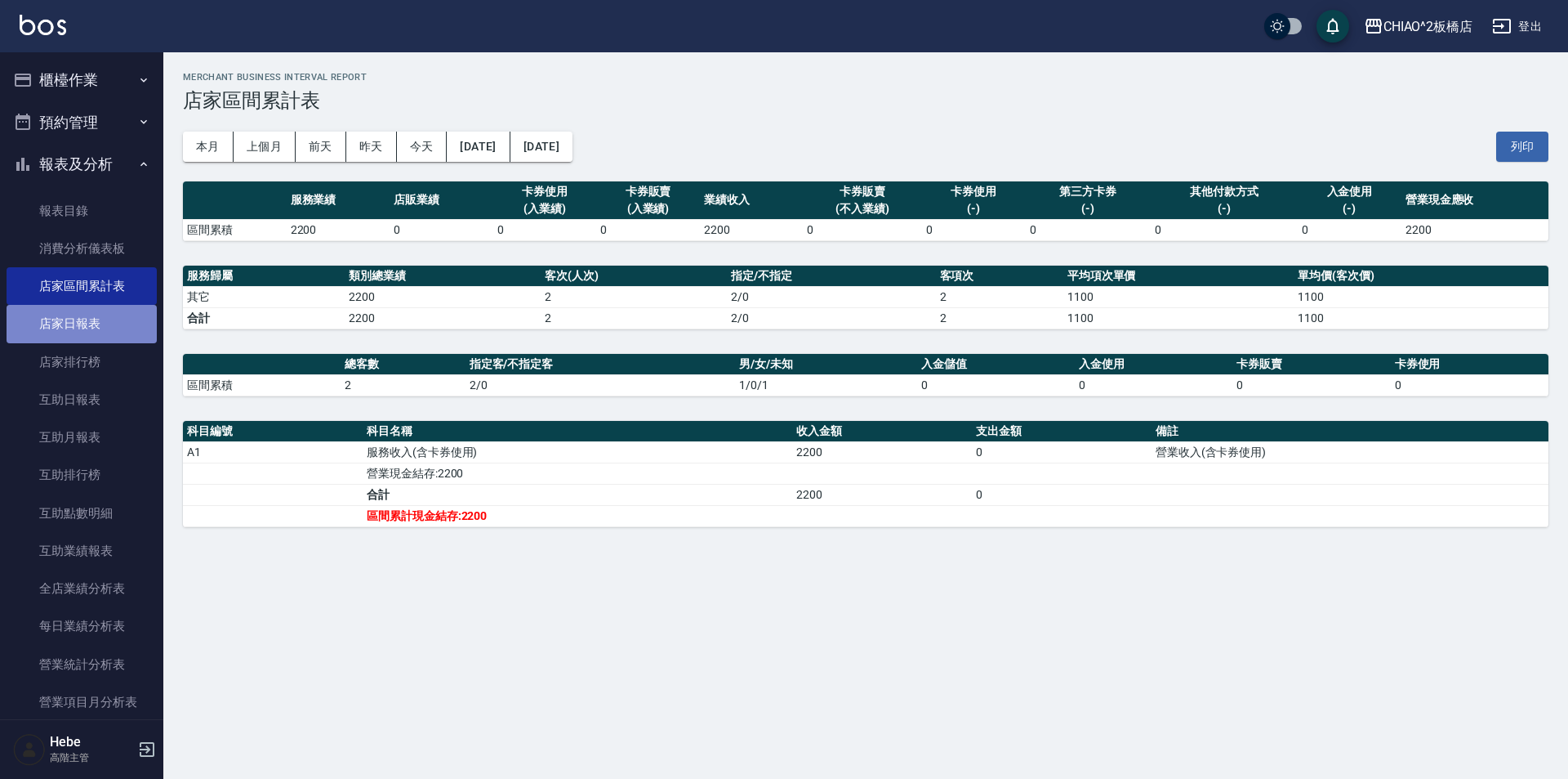
click at [93, 325] on link "店家日報表" at bounding box center [82, 323] width 150 height 38
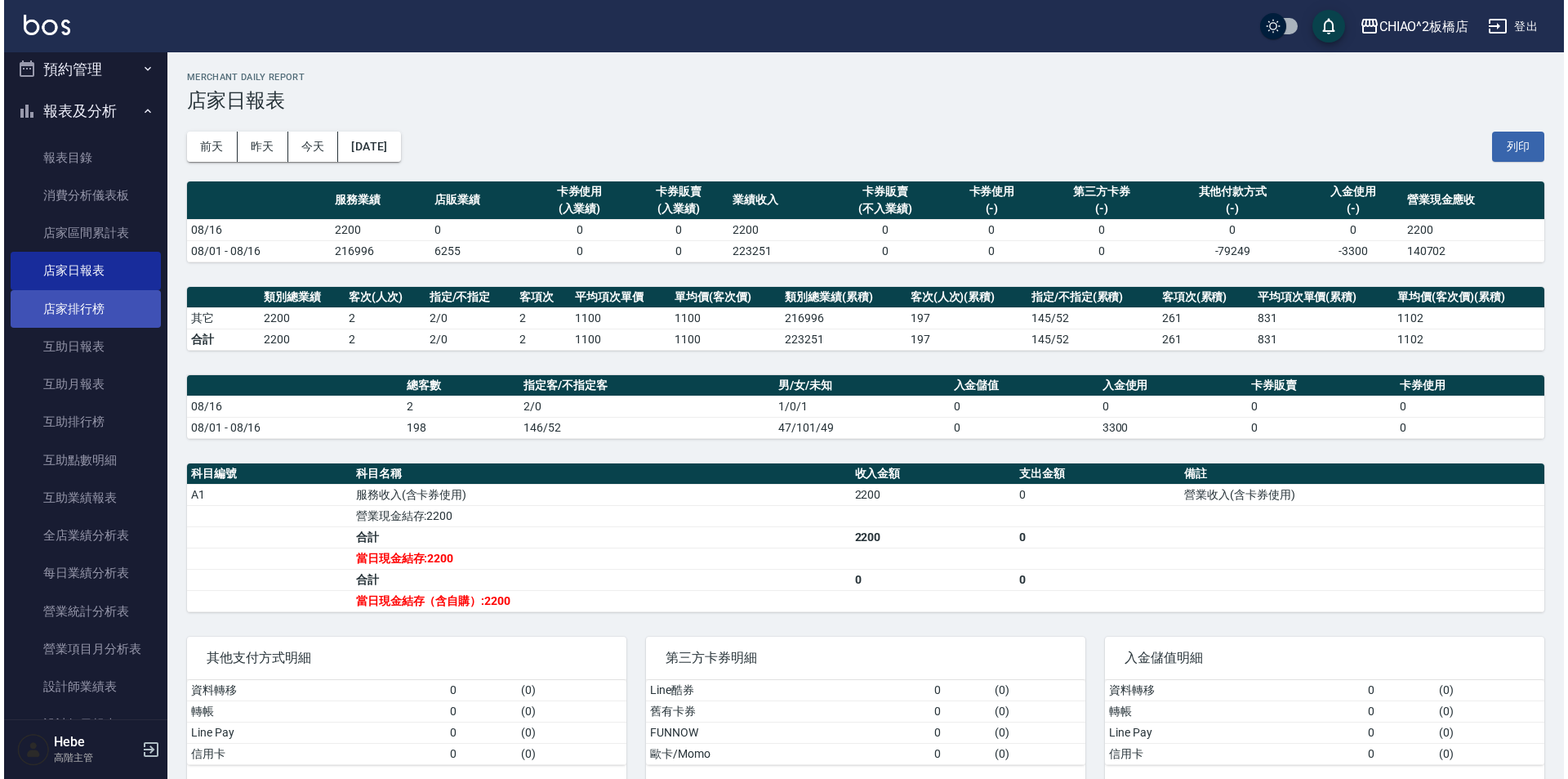
scroll to position [82, 0]
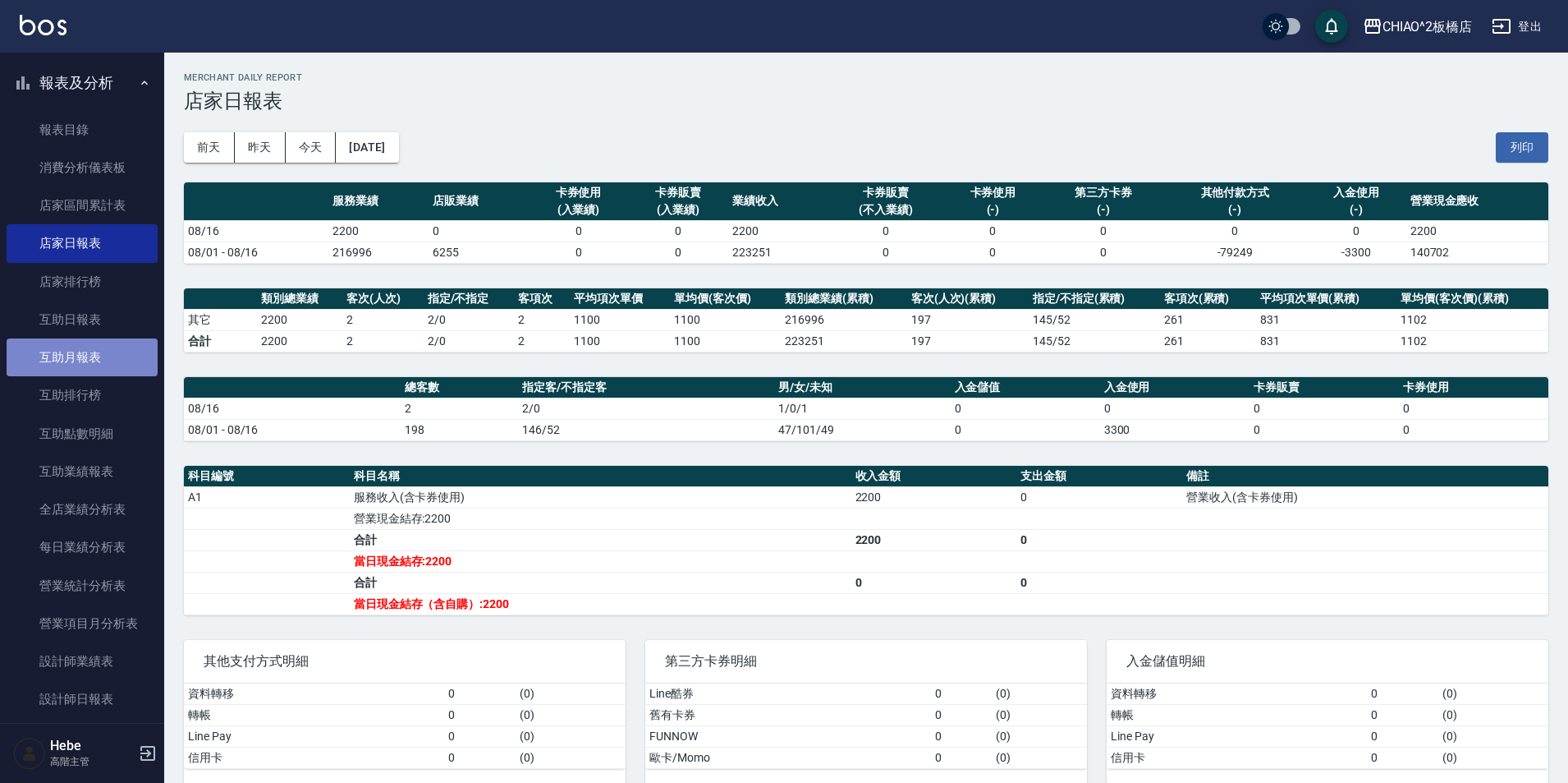
click at [108, 355] on link "互助月報表" at bounding box center [82, 357] width 151 height 38
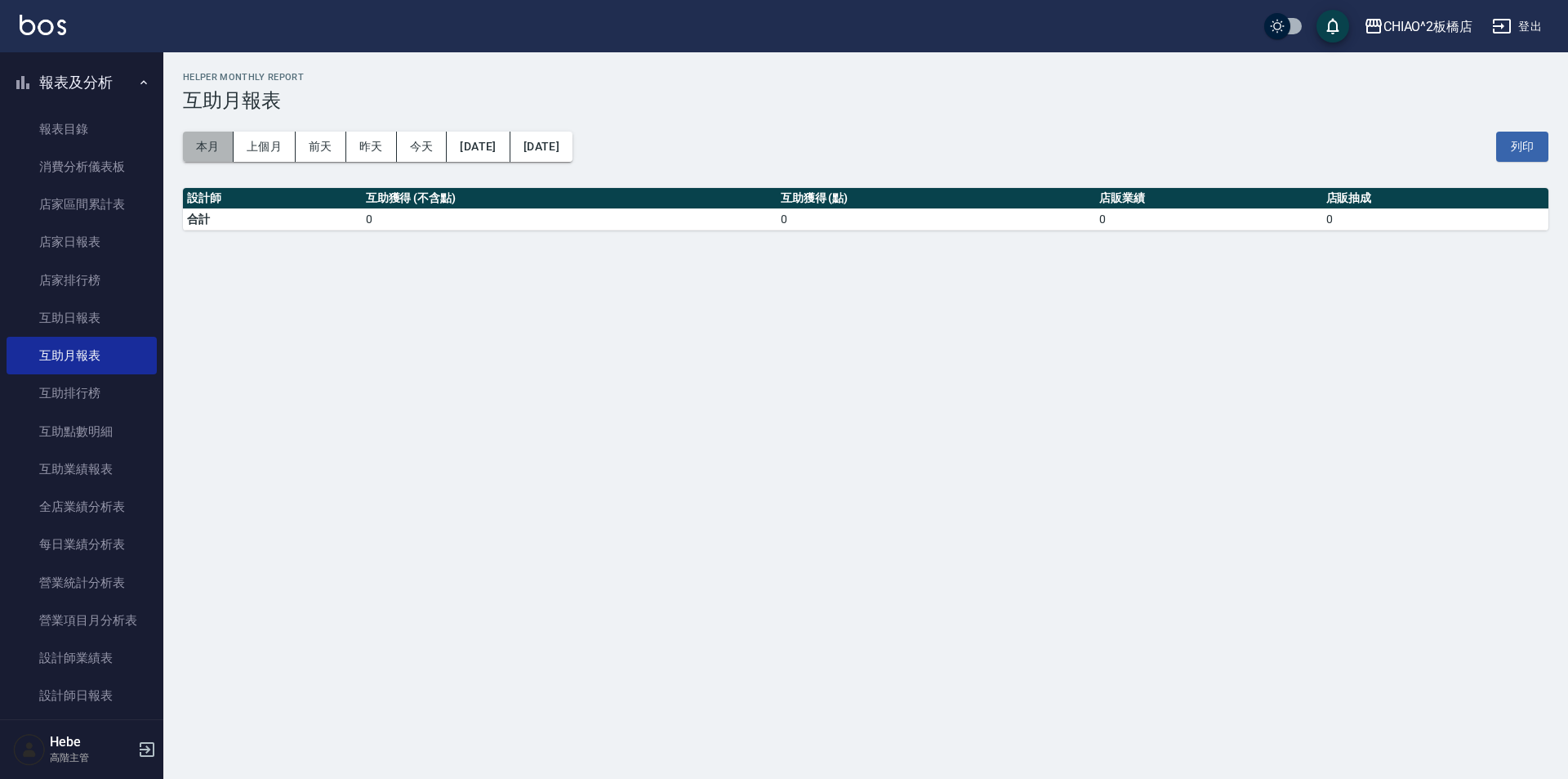
click at [217, 146] on button "本月" at bounding box center [208, 146] width 50 height 30
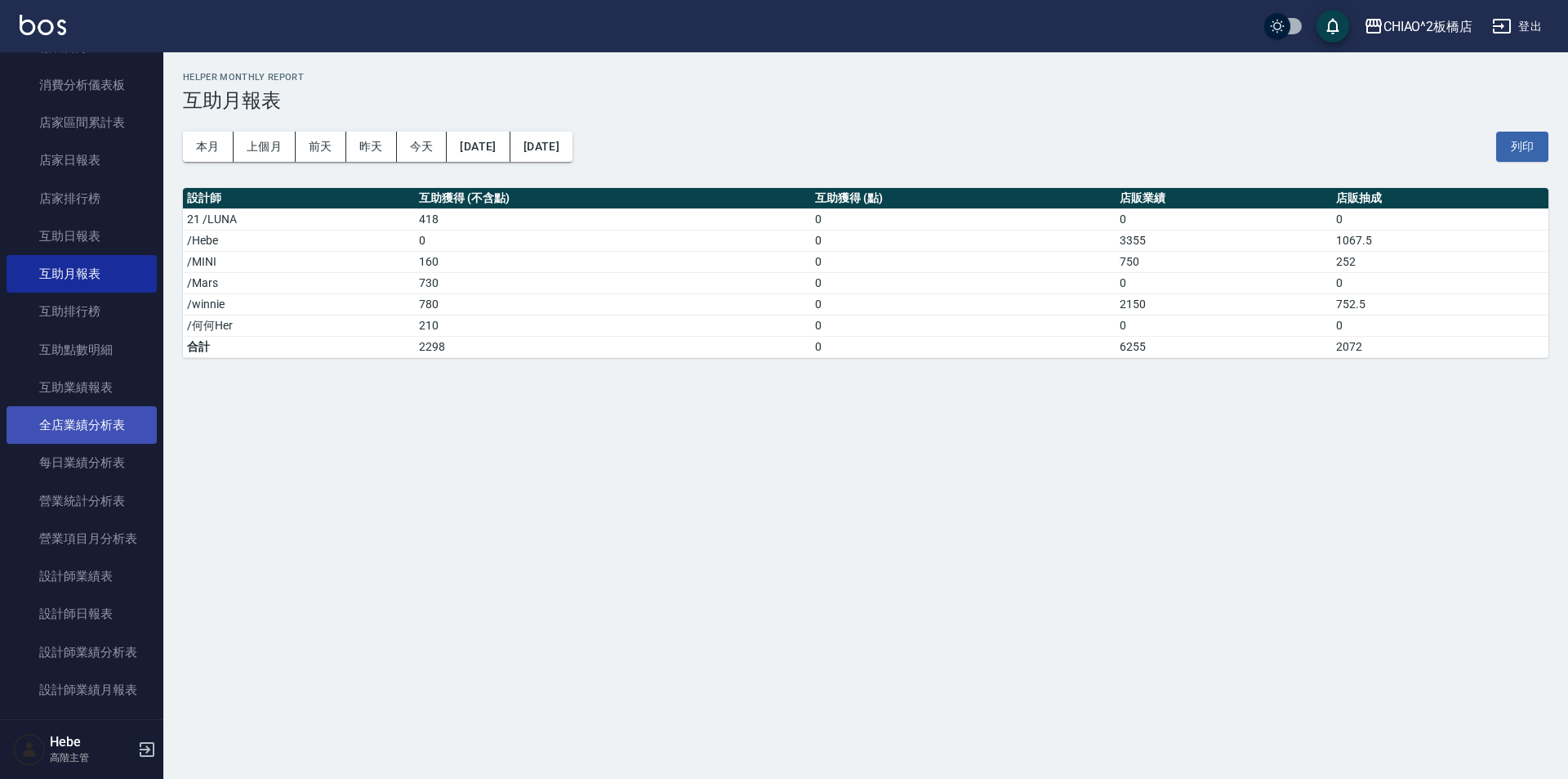
scroll to position [245, 0]
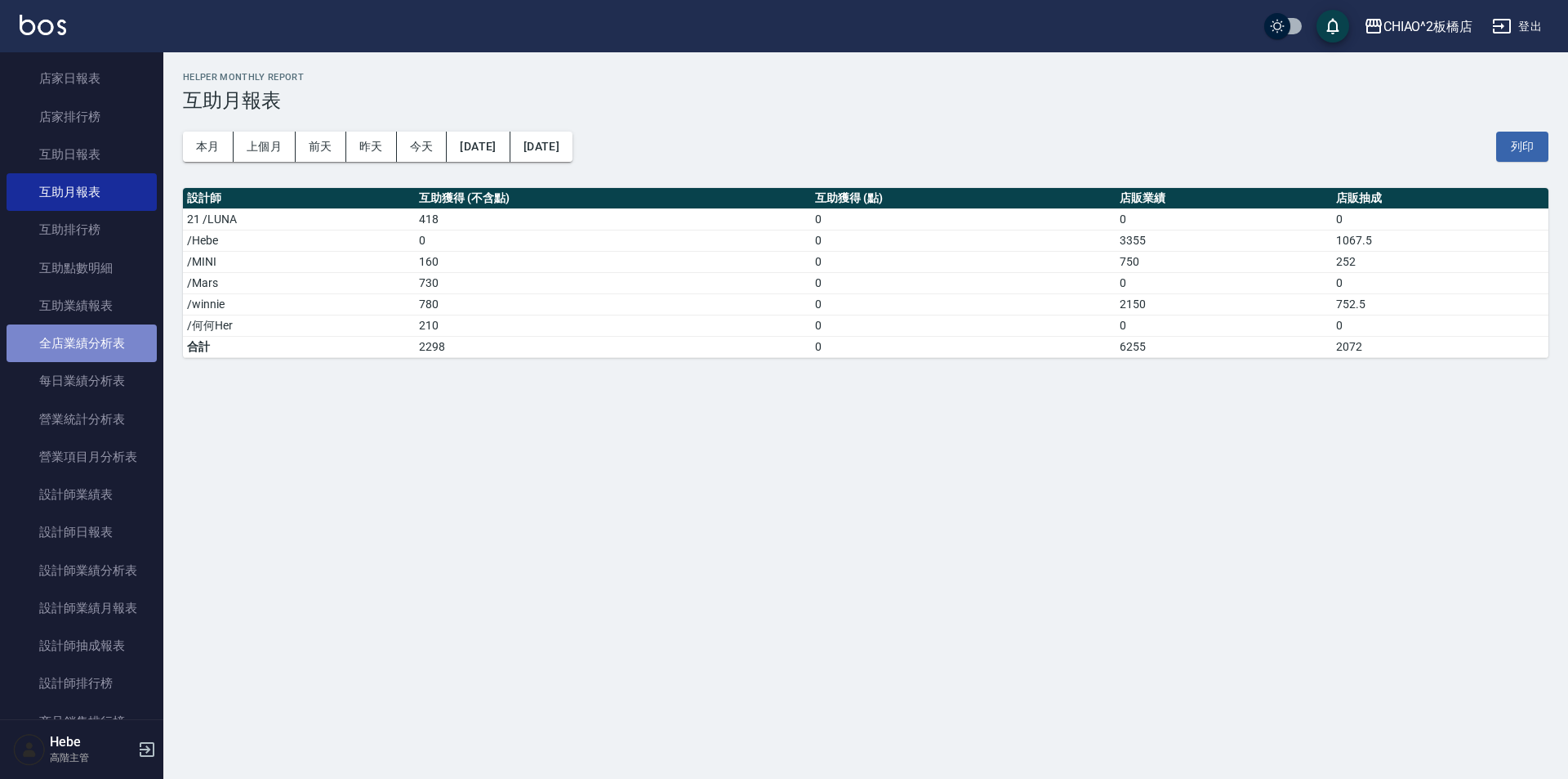
click at [111, 357] on link "全店業績分析表" at bounding box center [82, 343] width 150 height 38
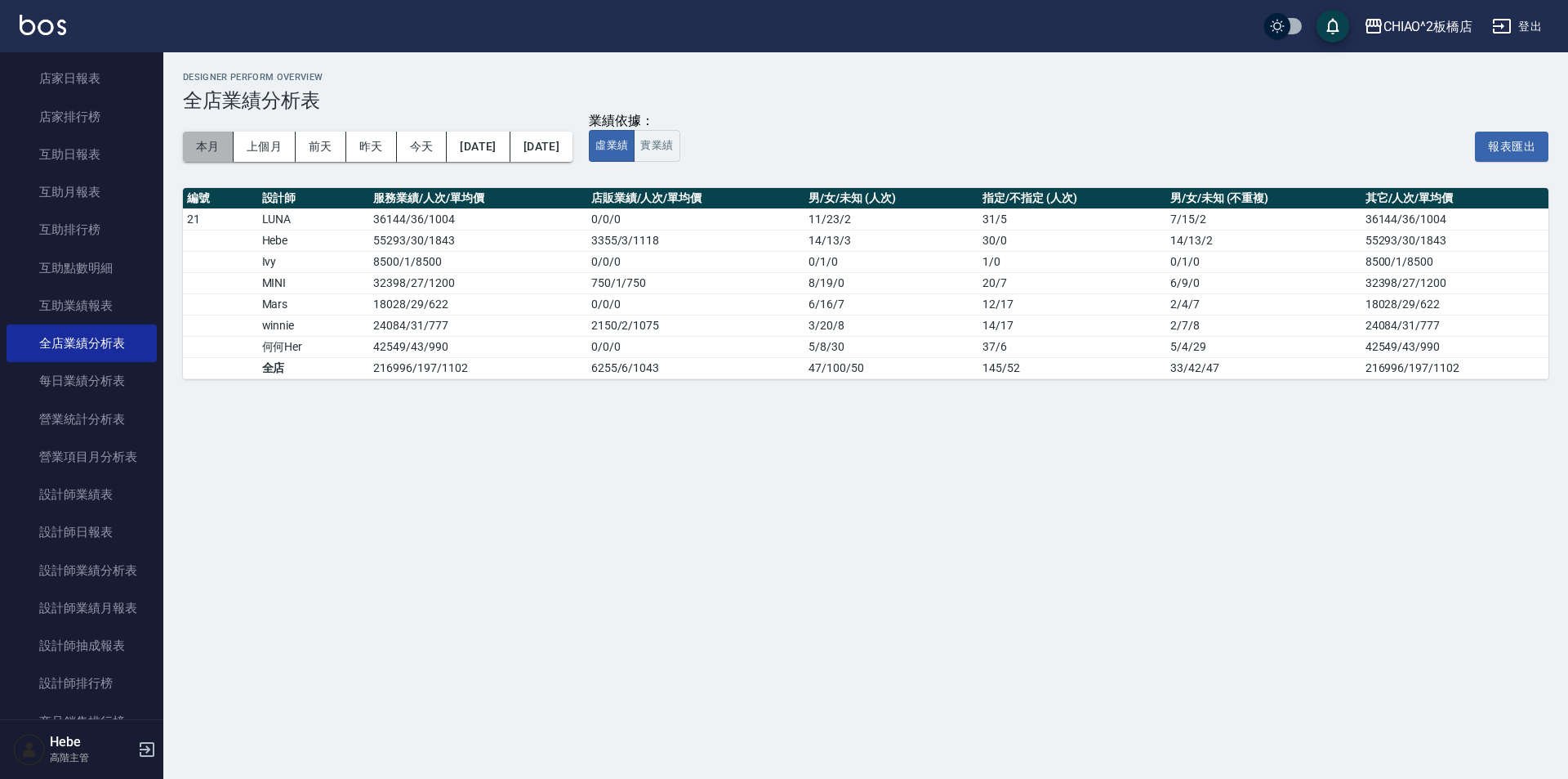
click at [201, 152] on button "本月" at bounding box center [208, 146] width 50 height 30
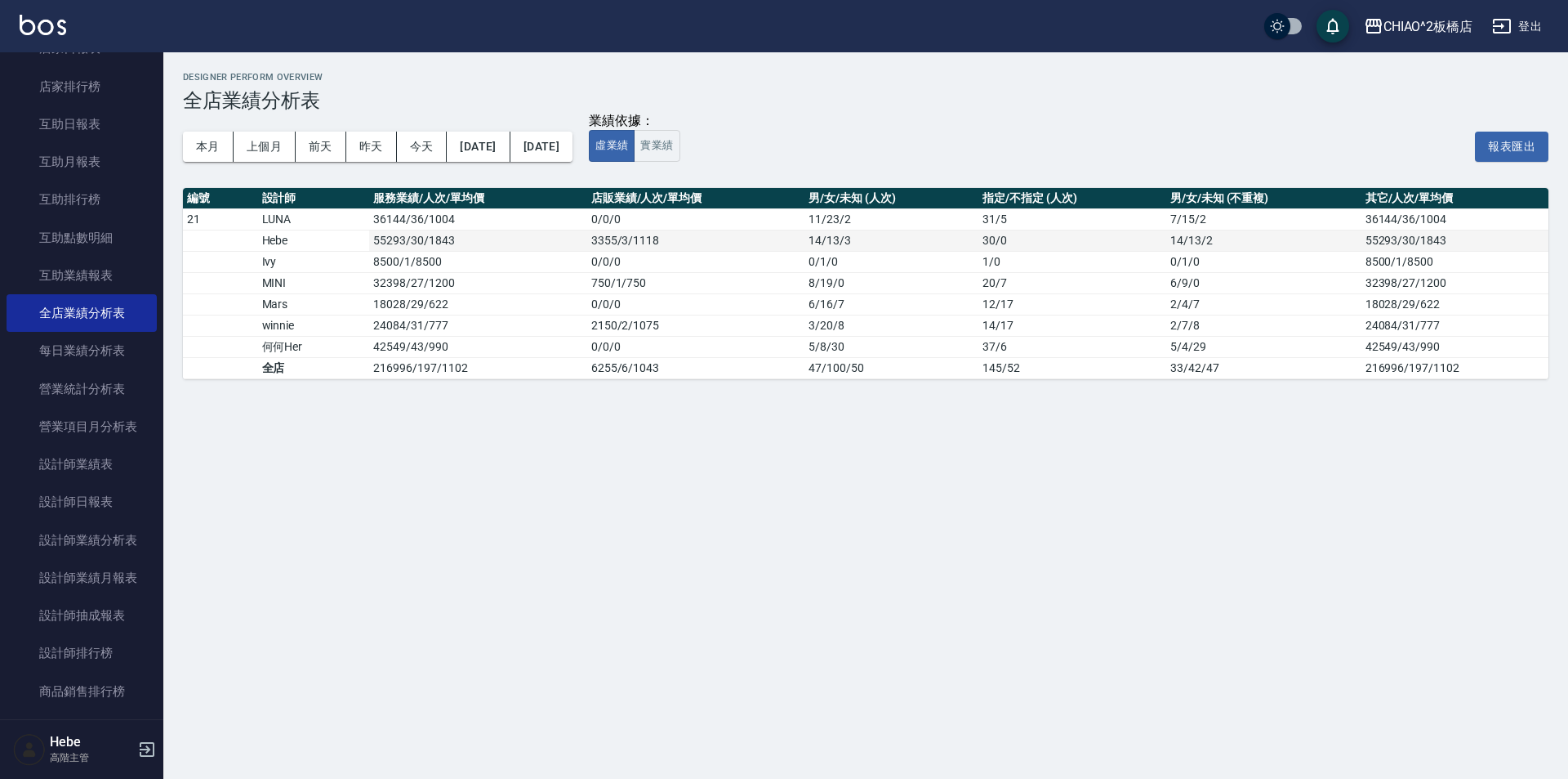
scroll to position [326, 0]
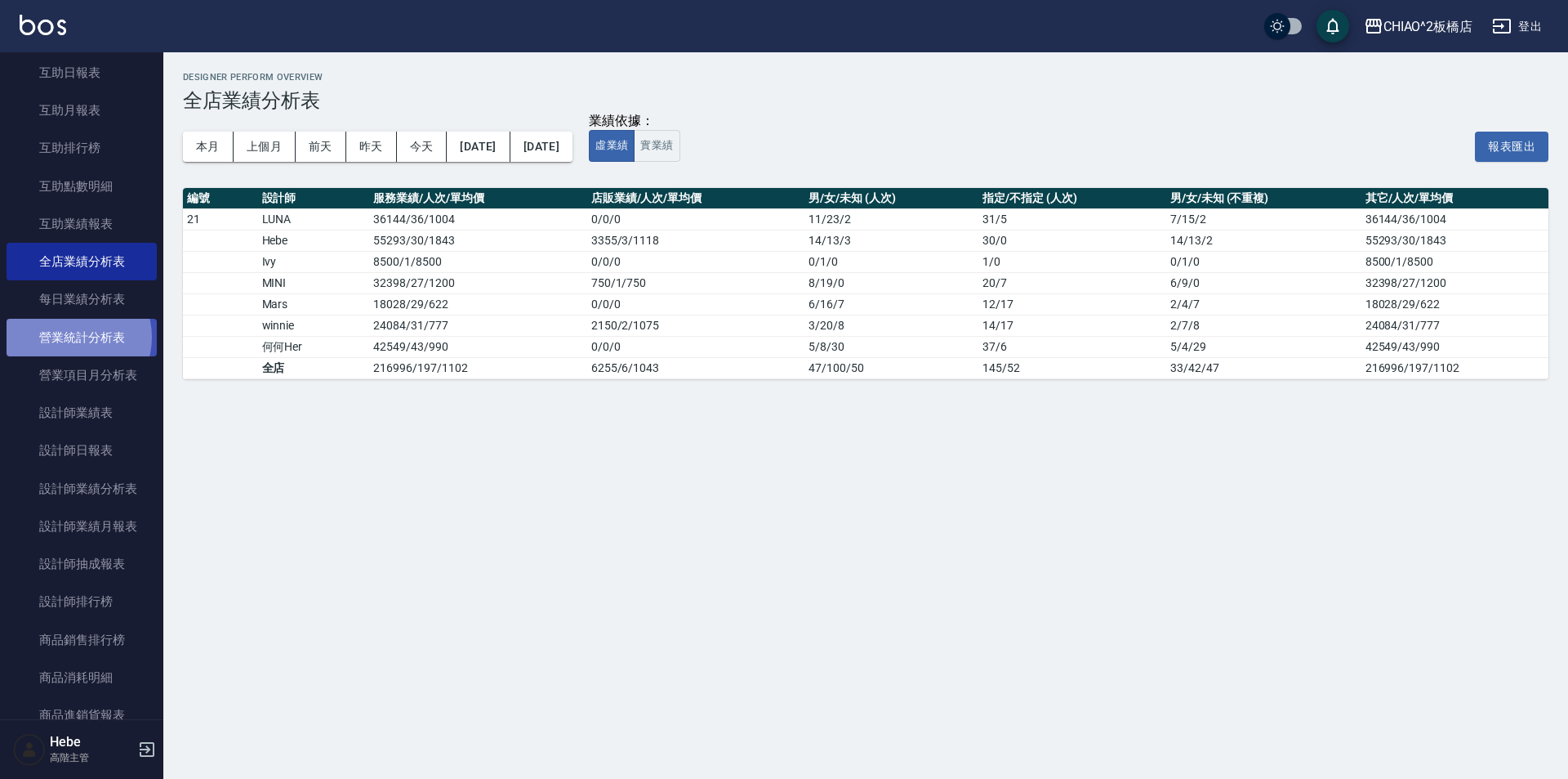
click at [74, 337] on link "營業統計分析表" at bounding box center [82, 337] width 150 height 38
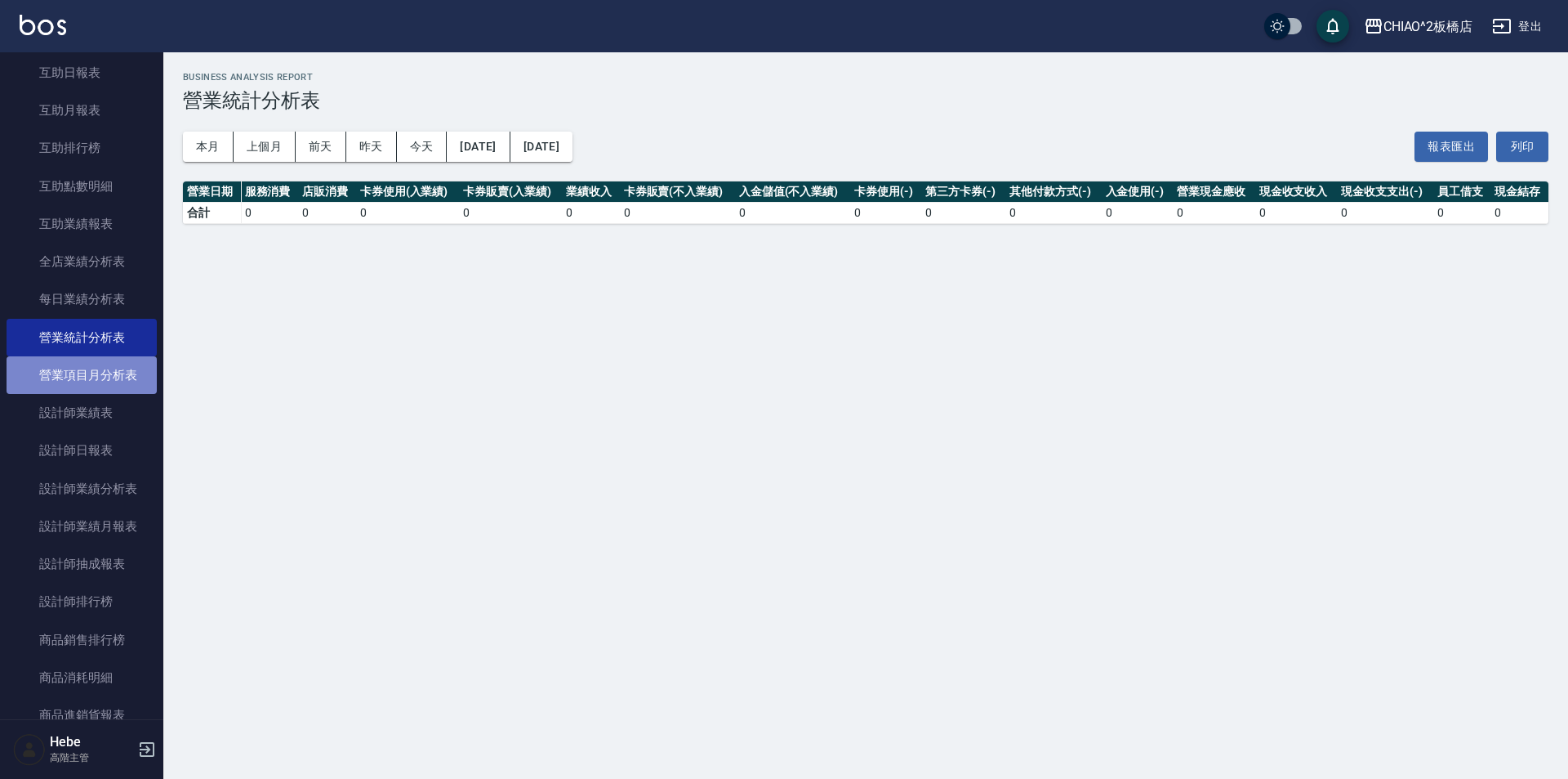
click at [81, 367] on link "營業項目月分析表" at bounding box center [82, 375] width 150 height 38
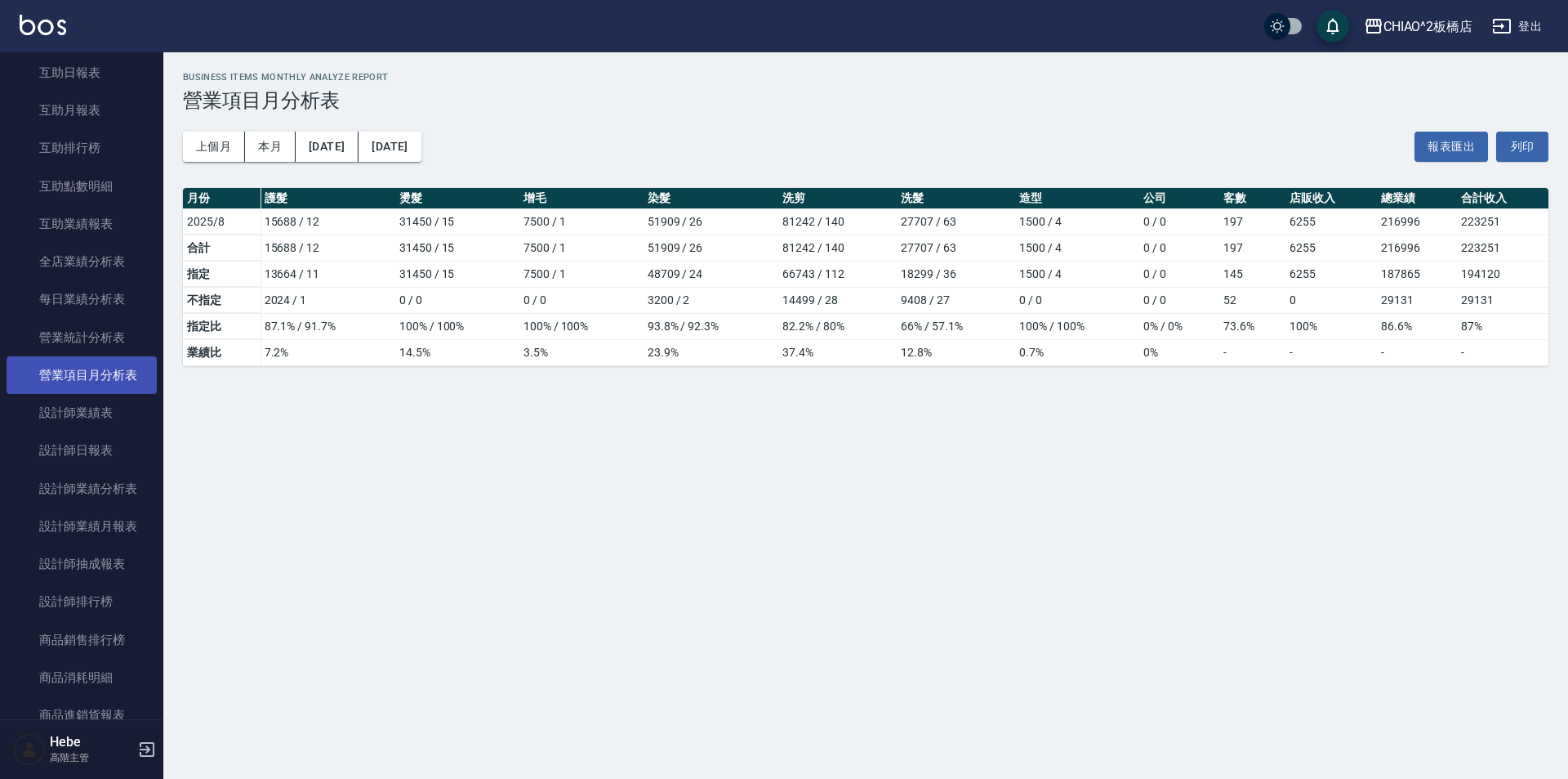
scroll to position [409, 0]
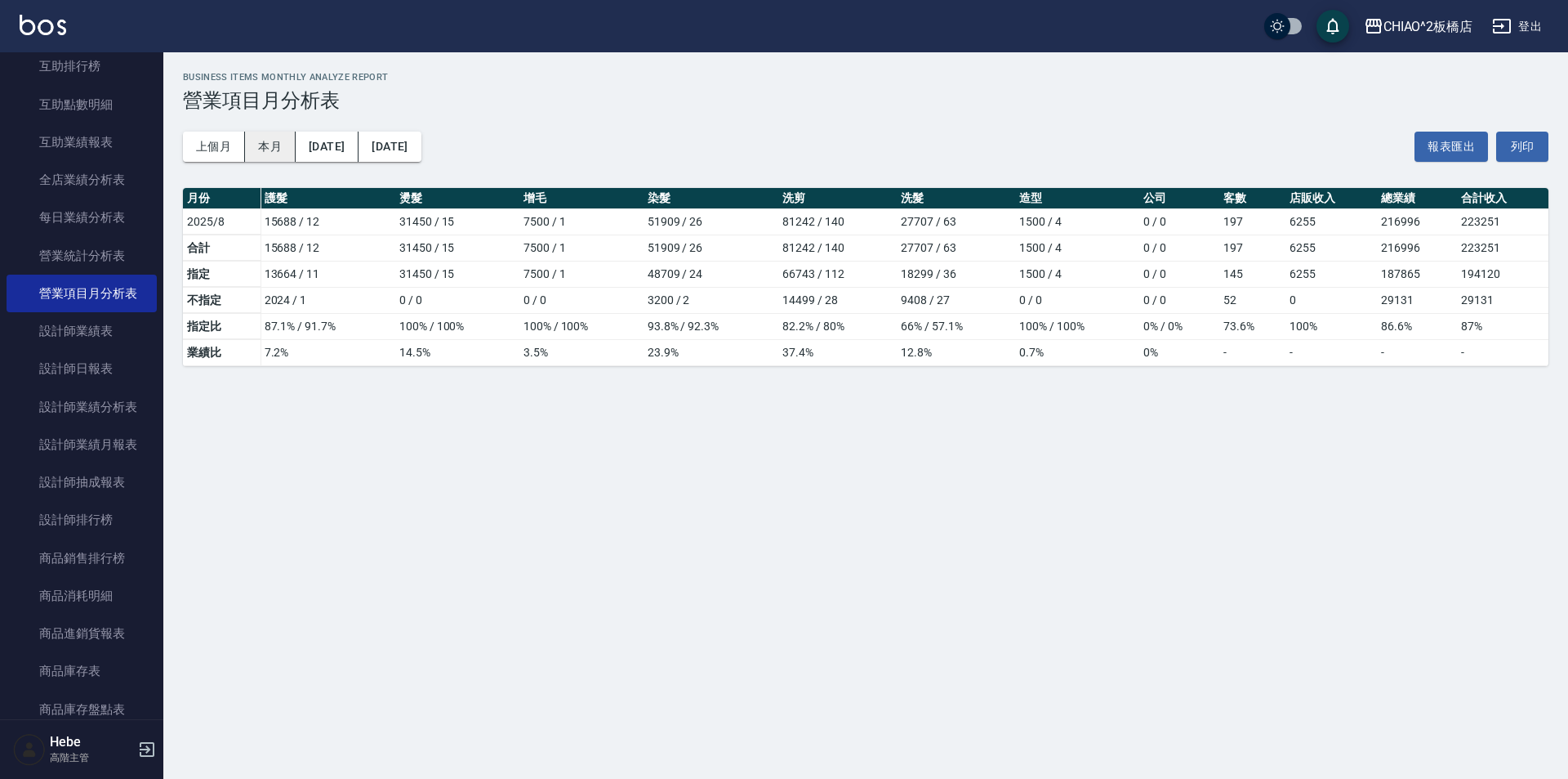
click at [263, 148] on button "本月" at bounding box center [270, 146] width 50 height 30
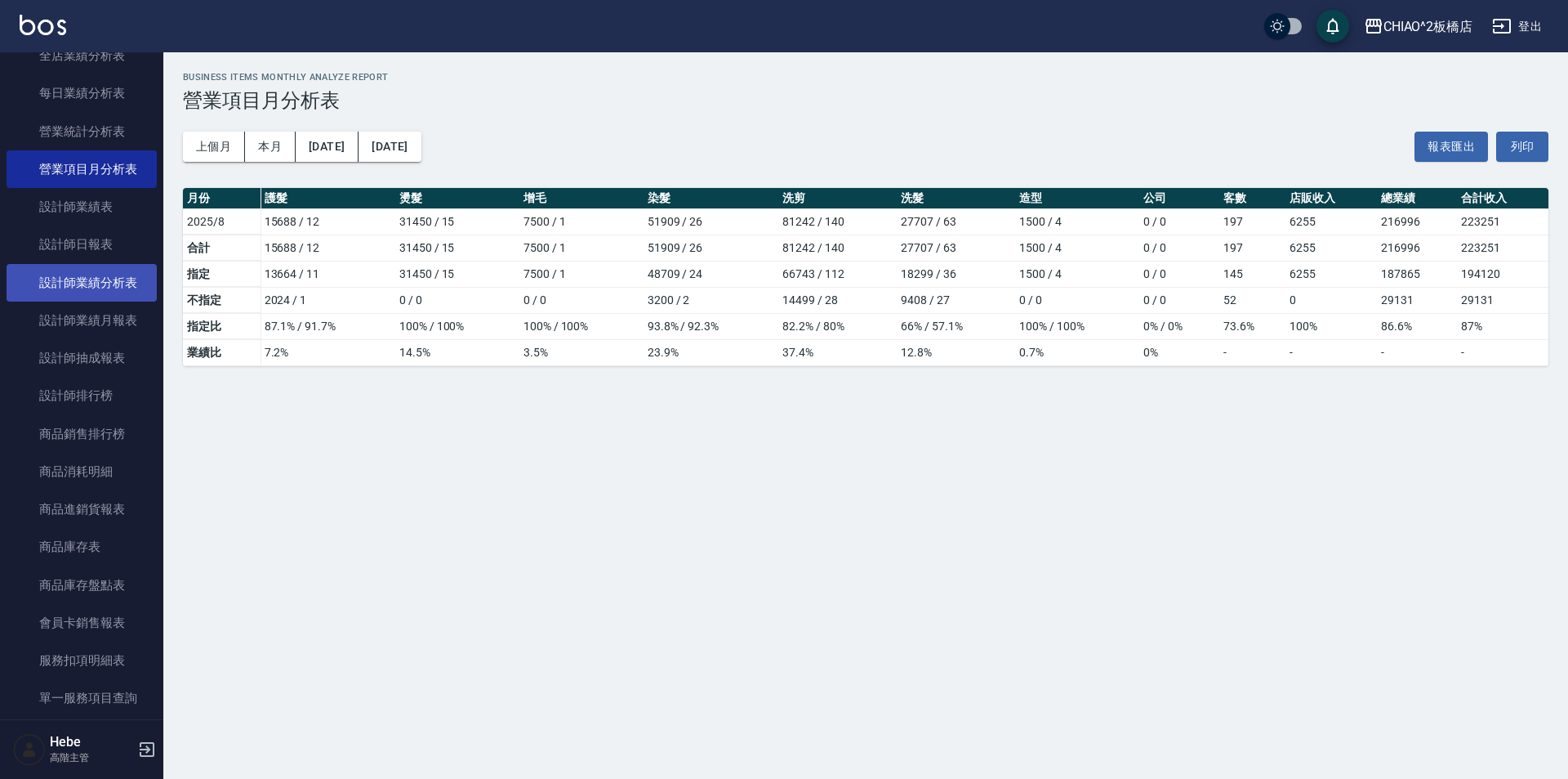
scroll to position [572, 0]
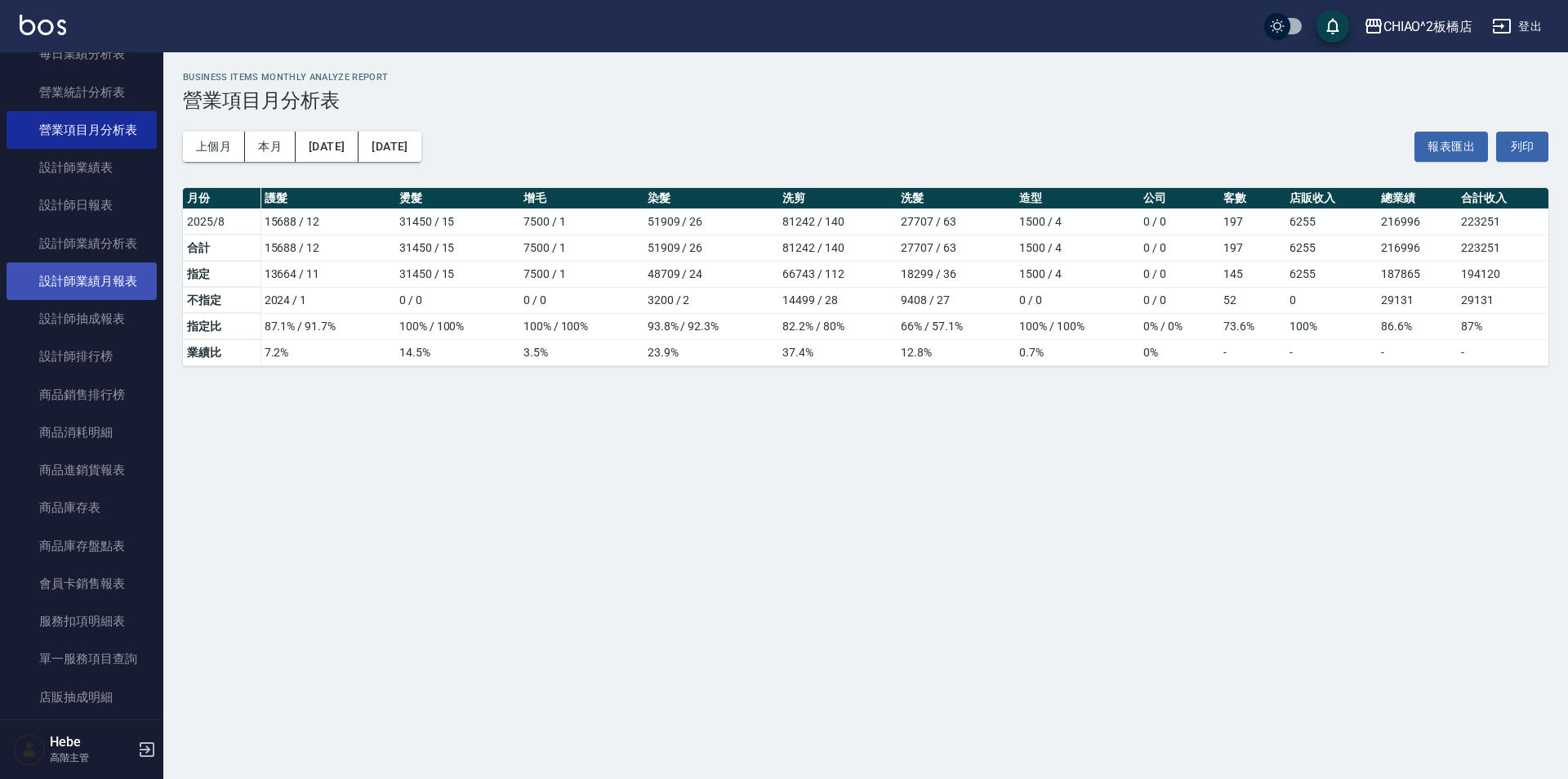
click at [129, 280] on link "設計師業績月報表" at bounding box center [82, 281] width 150 height 38
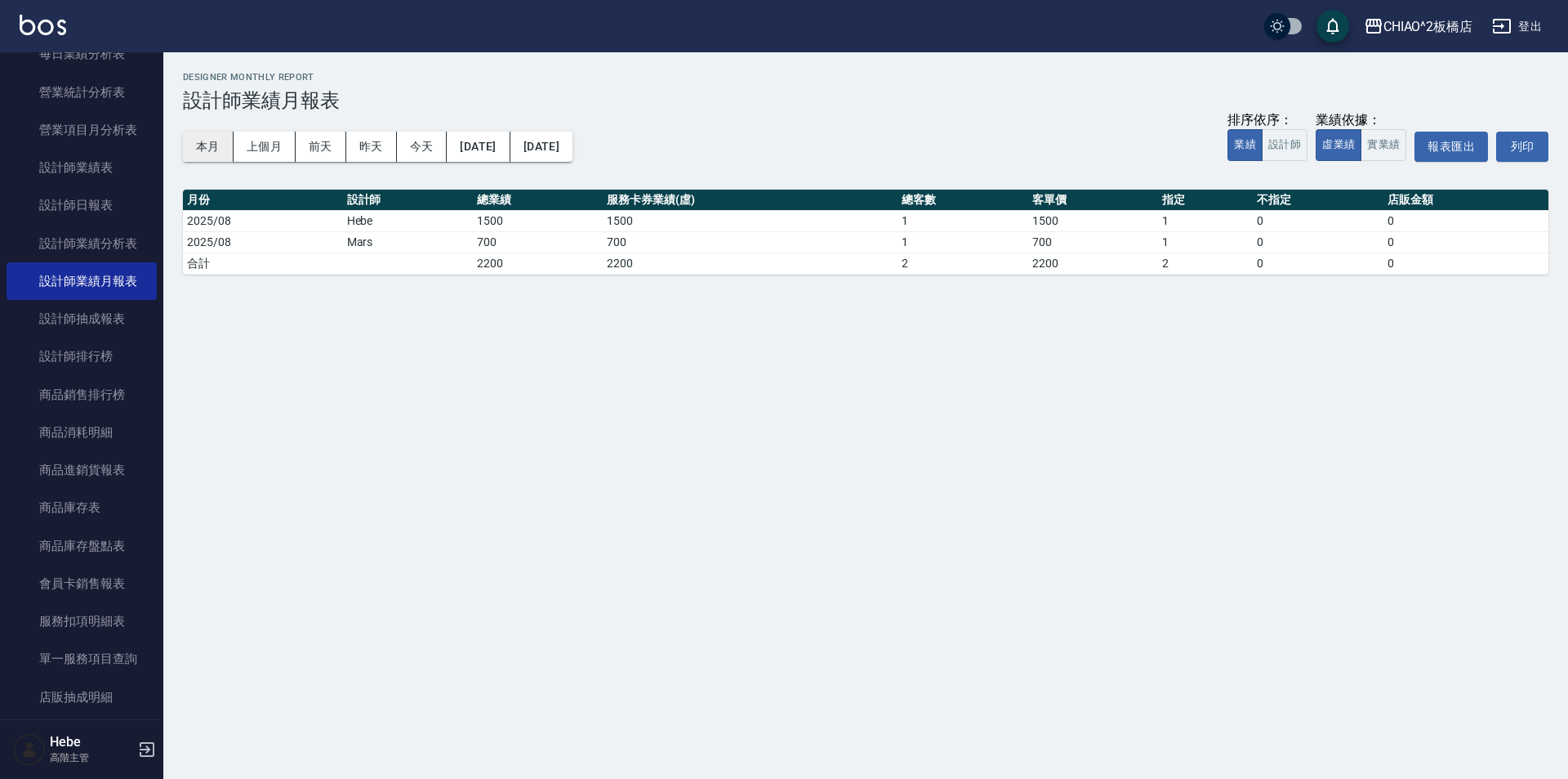
click at [226, 145] on button "本月" at bounding box center [208, 146] width 50 height 30
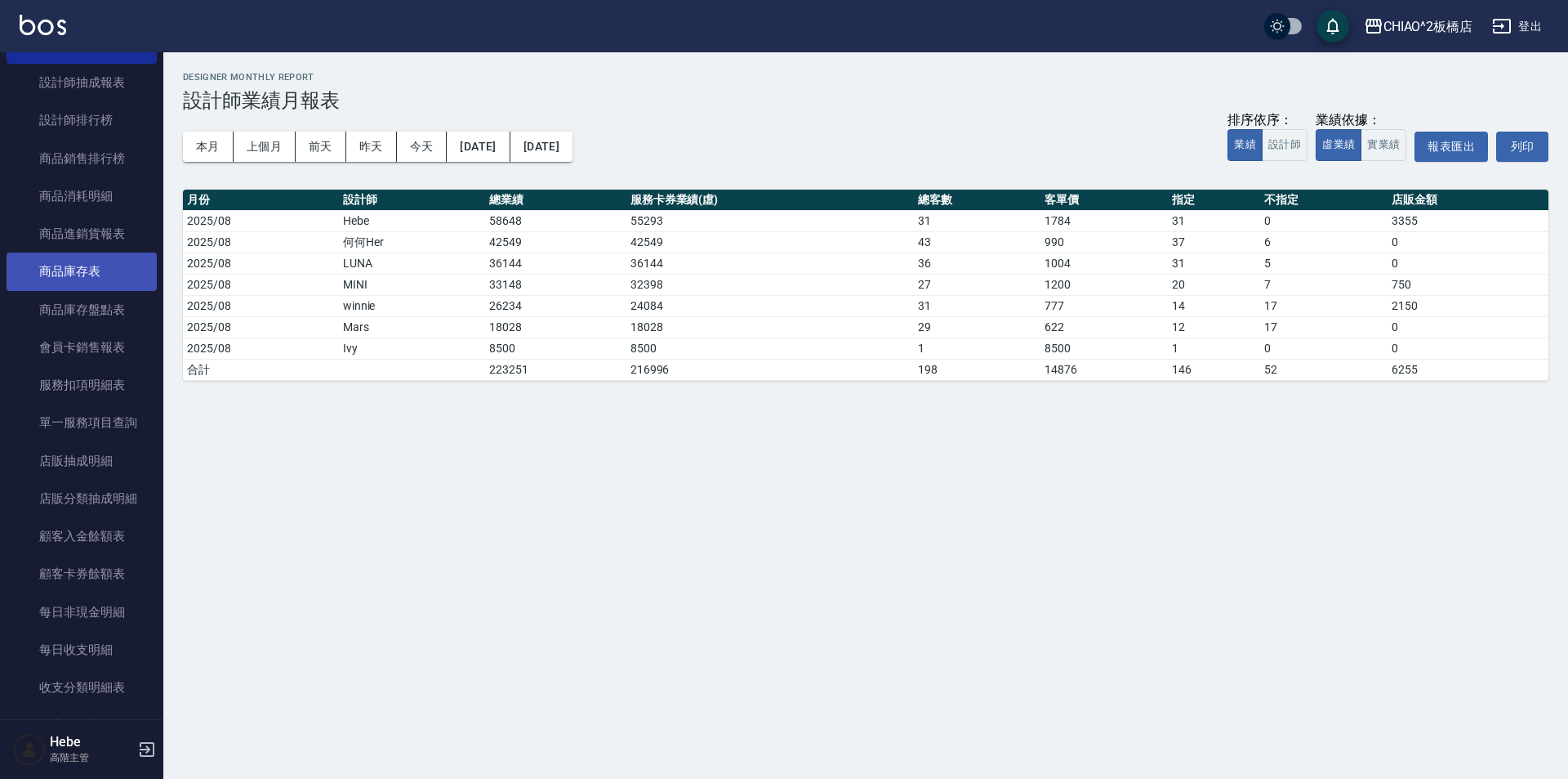
scroll to position [817, 0]
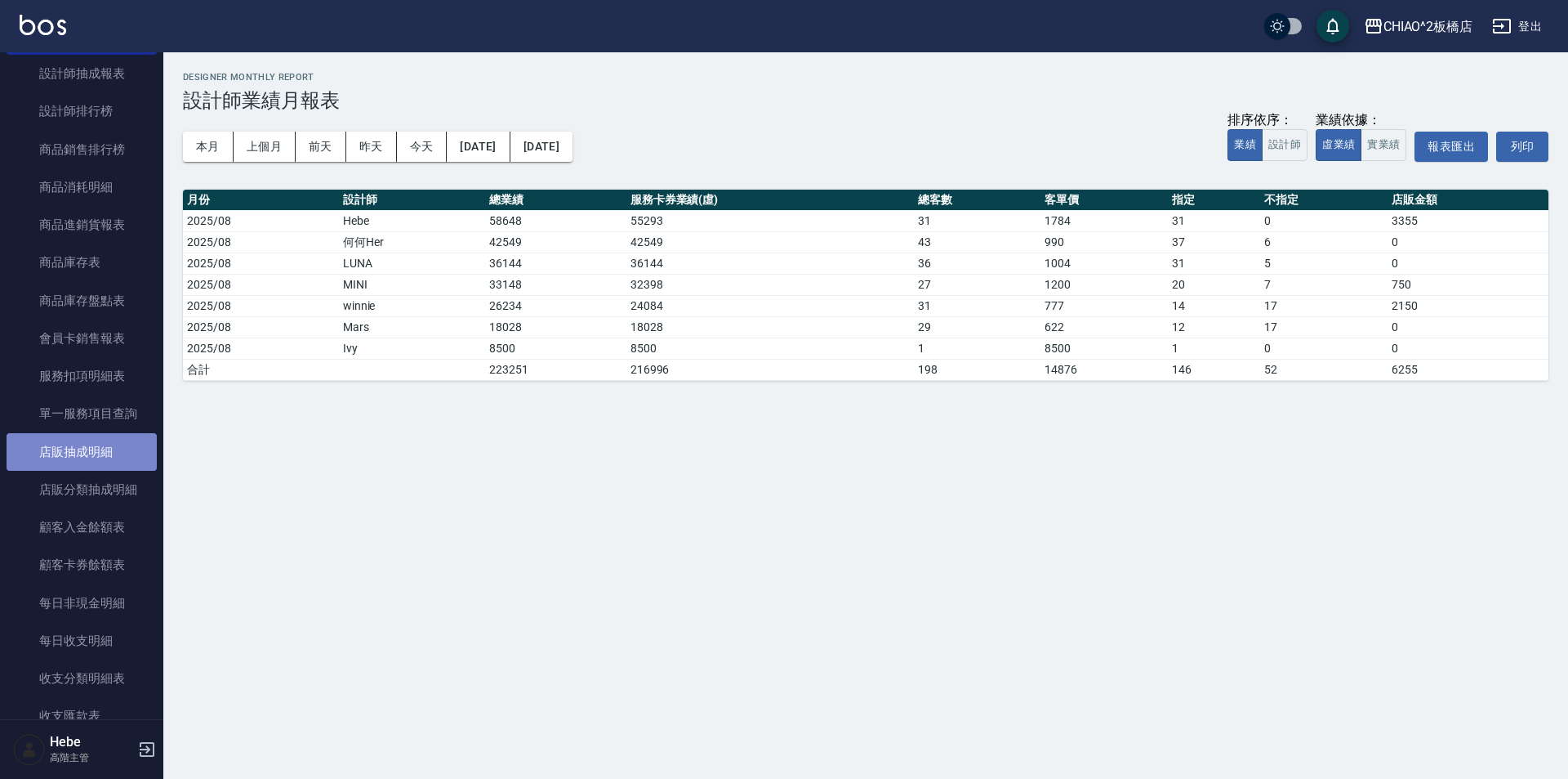
click at [115, 456] on link "店販抽成明細" at bounding box center [82, 452] width 150 height 38
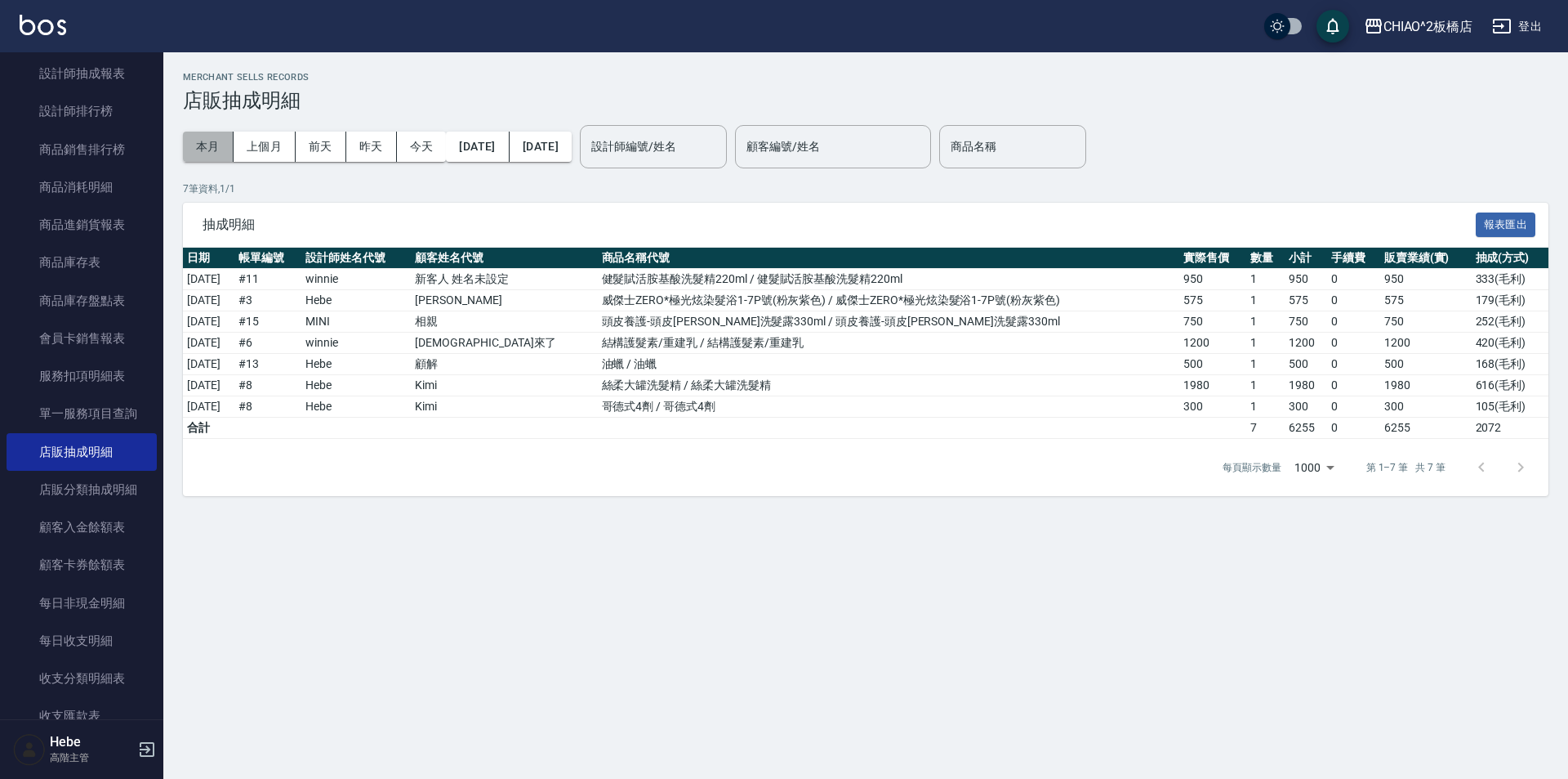
click at [202, 136] on button "本月" at bounding box center [208, 146] width 50 height 30
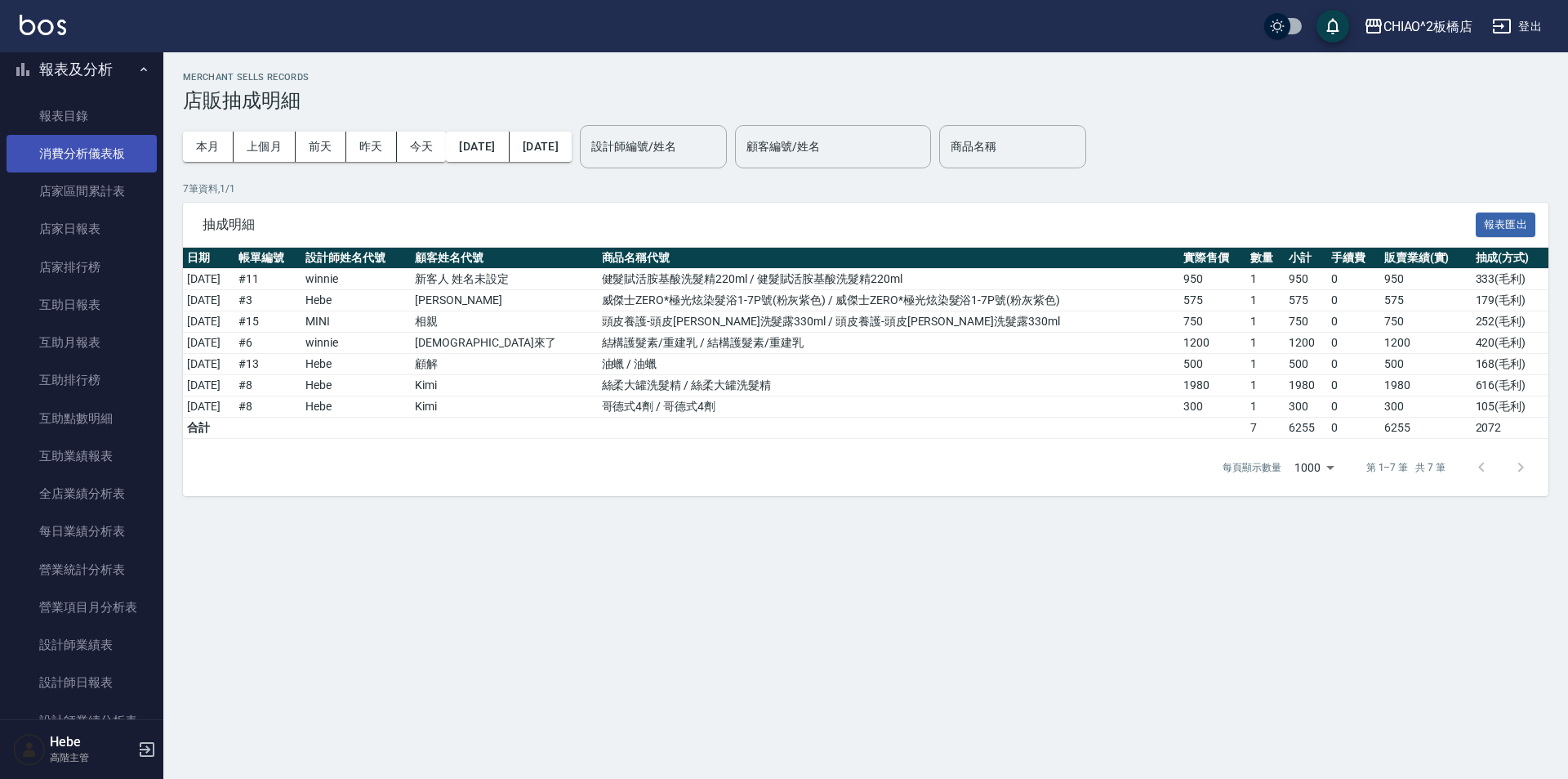
scroll to position [82, 0]
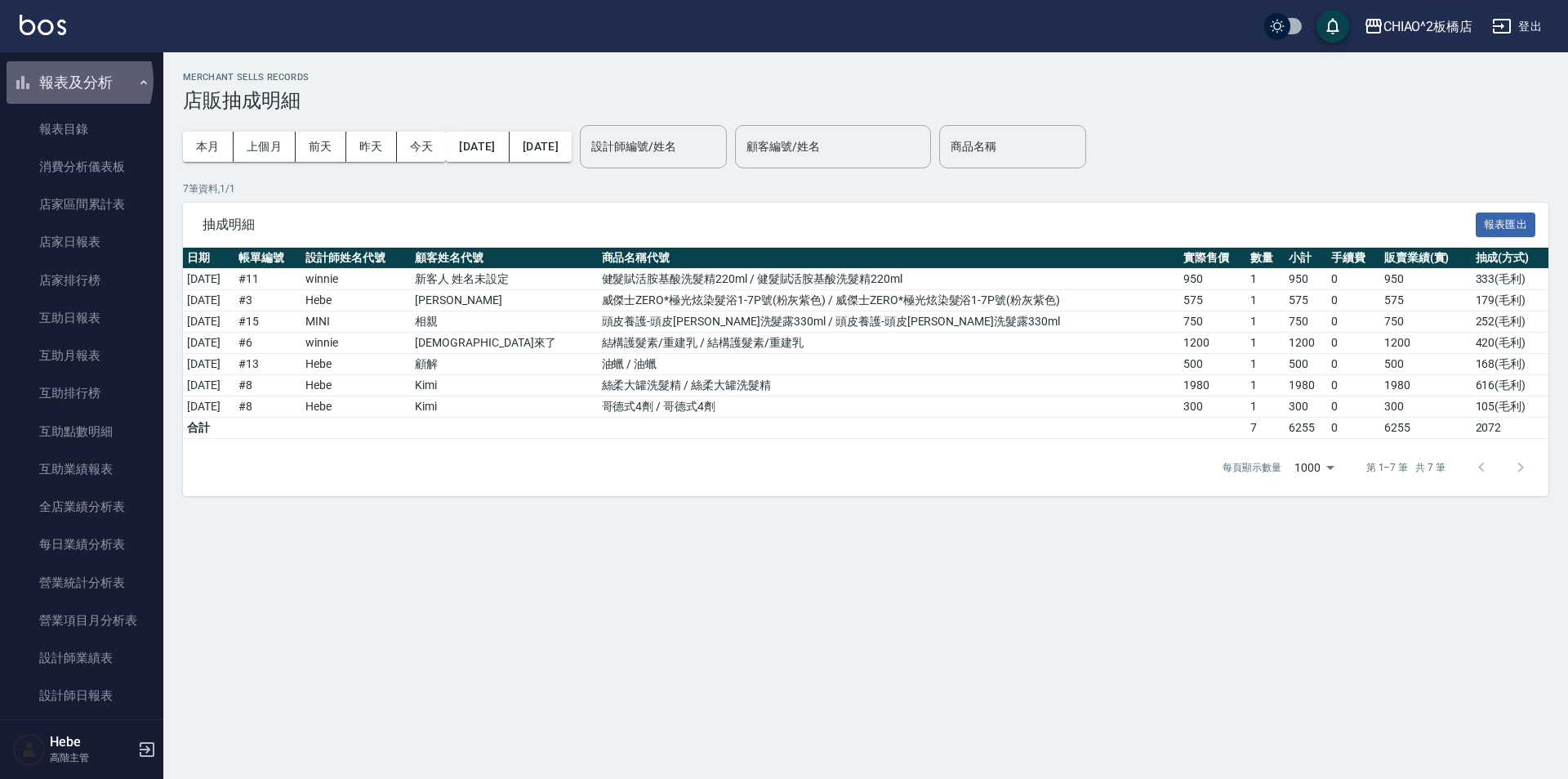
click at [74, 80] on button "報表及分析" at bounding box center [82, 83] width 150 height 43
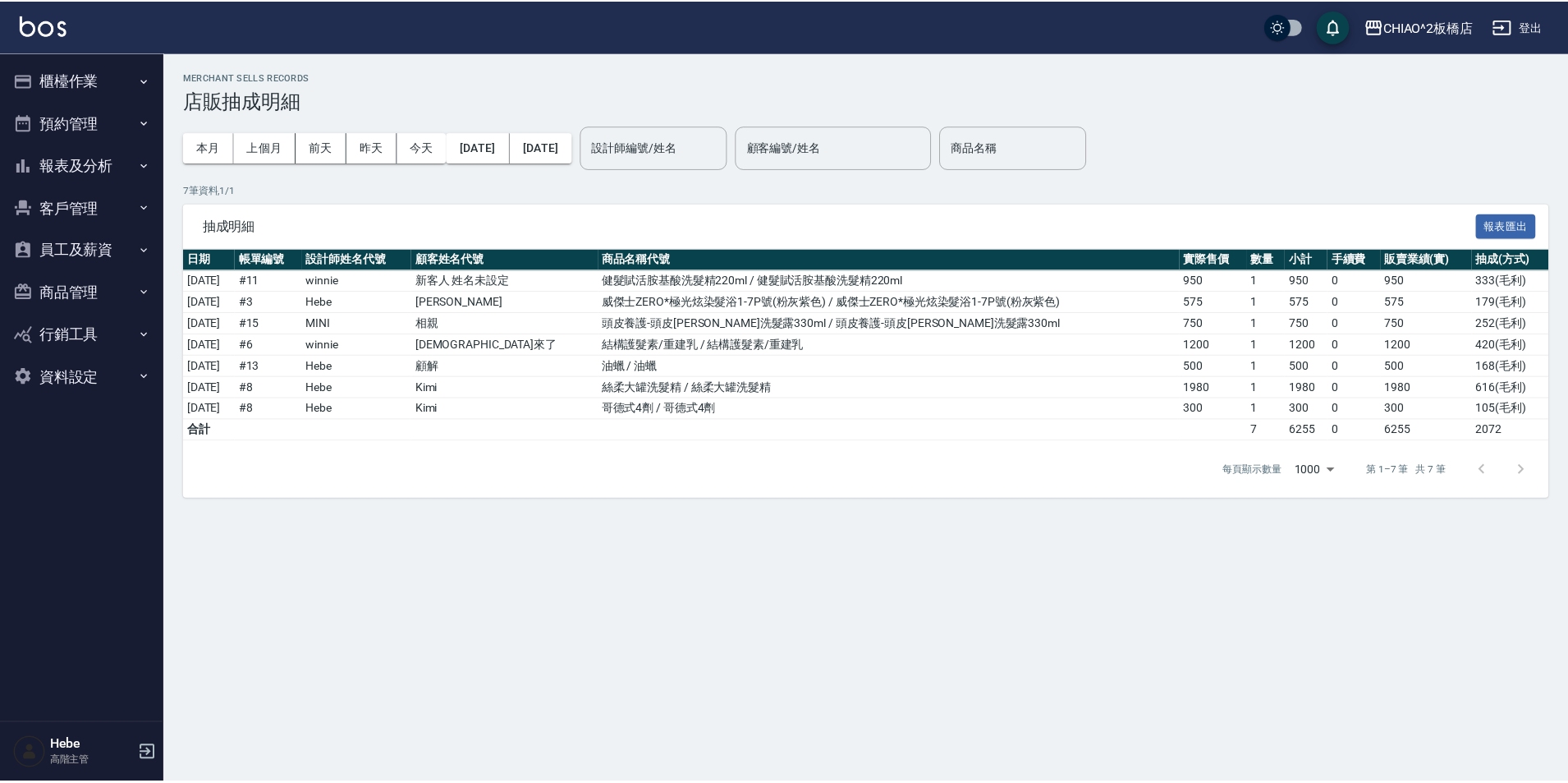
scroll to position [0, 0]
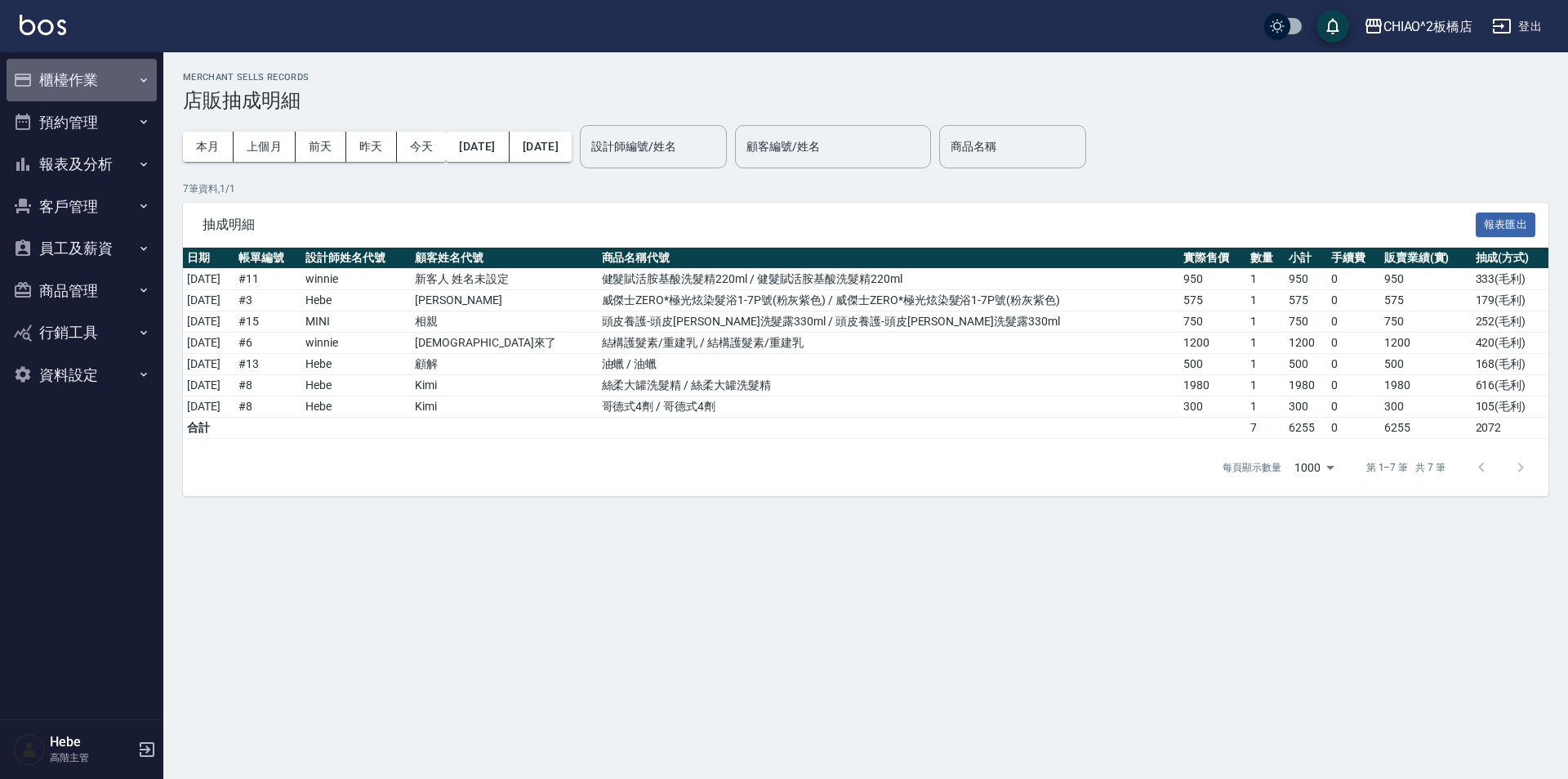
click at [79, 84] on button "櫃檯作業" at bounding box center [82, 81] width 150 height 43
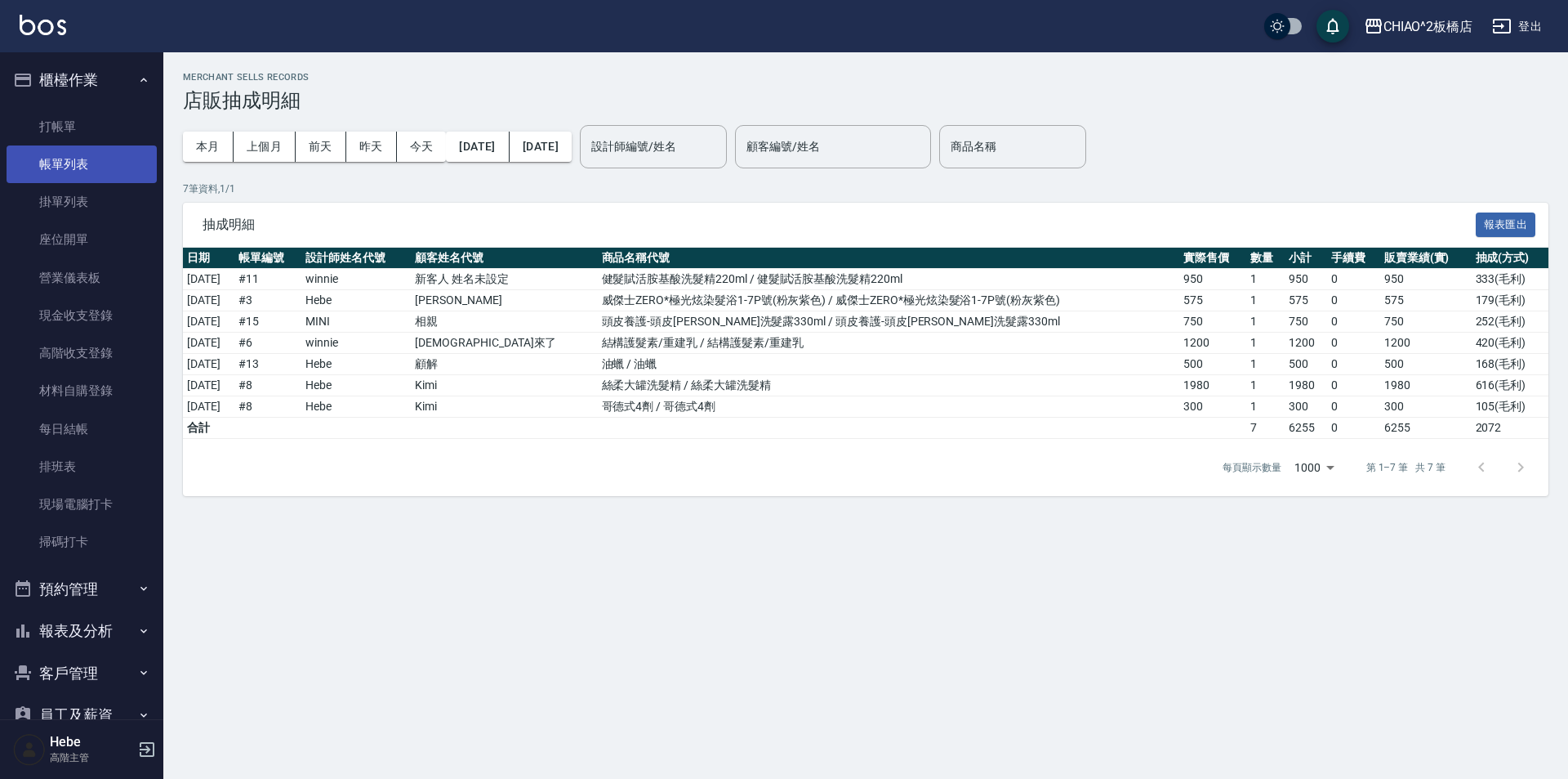
drag, startPoint x: 79, startPoint y: 137, endPoint x: 76, endPoint y: 155, distance: 18.2
click at [79, 138] on link "打帳單" at bounding box center [82, 126] width 150 height 38
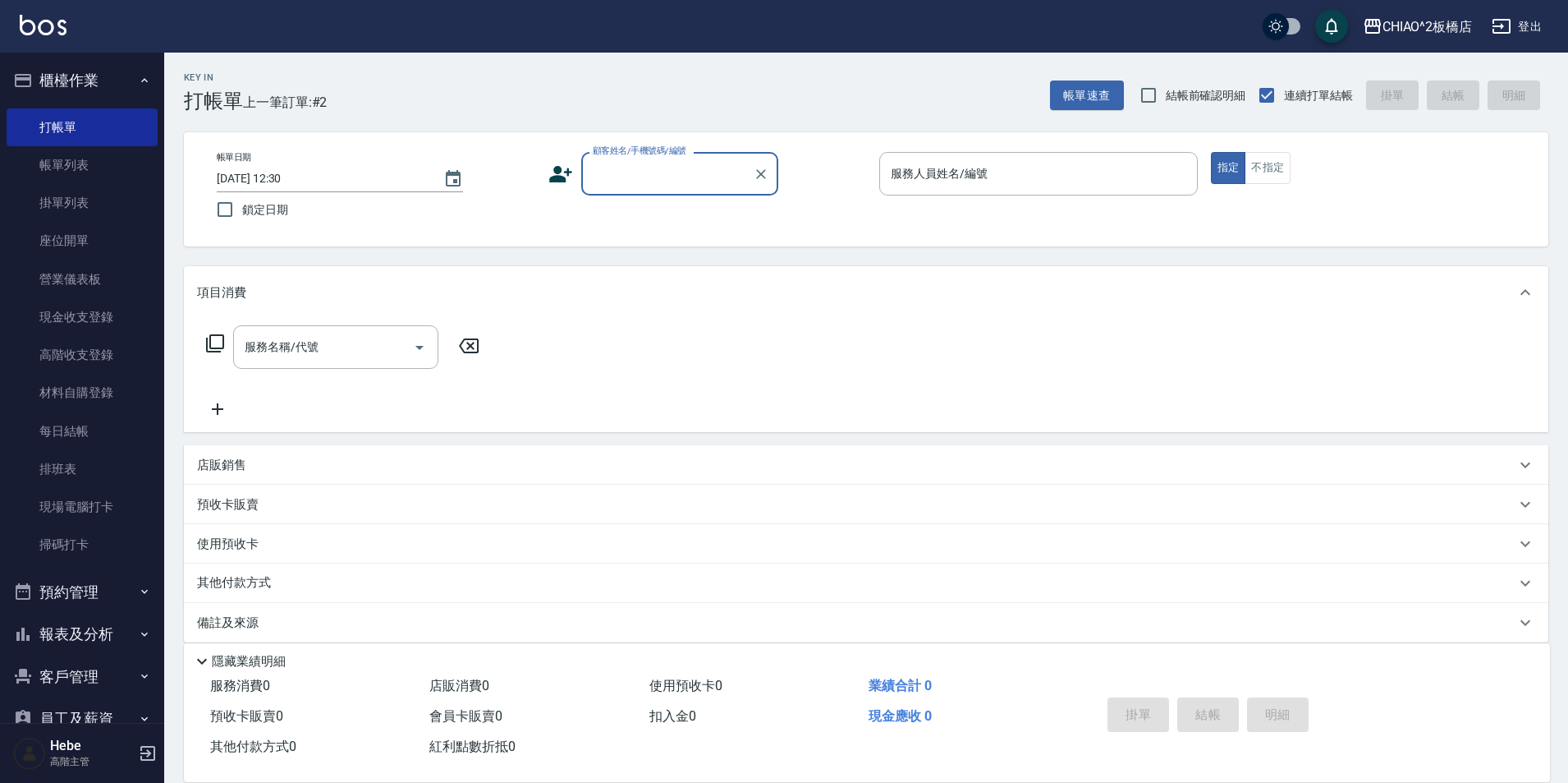
click at [87, 77] on button "櫃檯作業" at bounding box center [82, 81] width 151 height 43
